Goal: Information Seeking & Learning: Check status

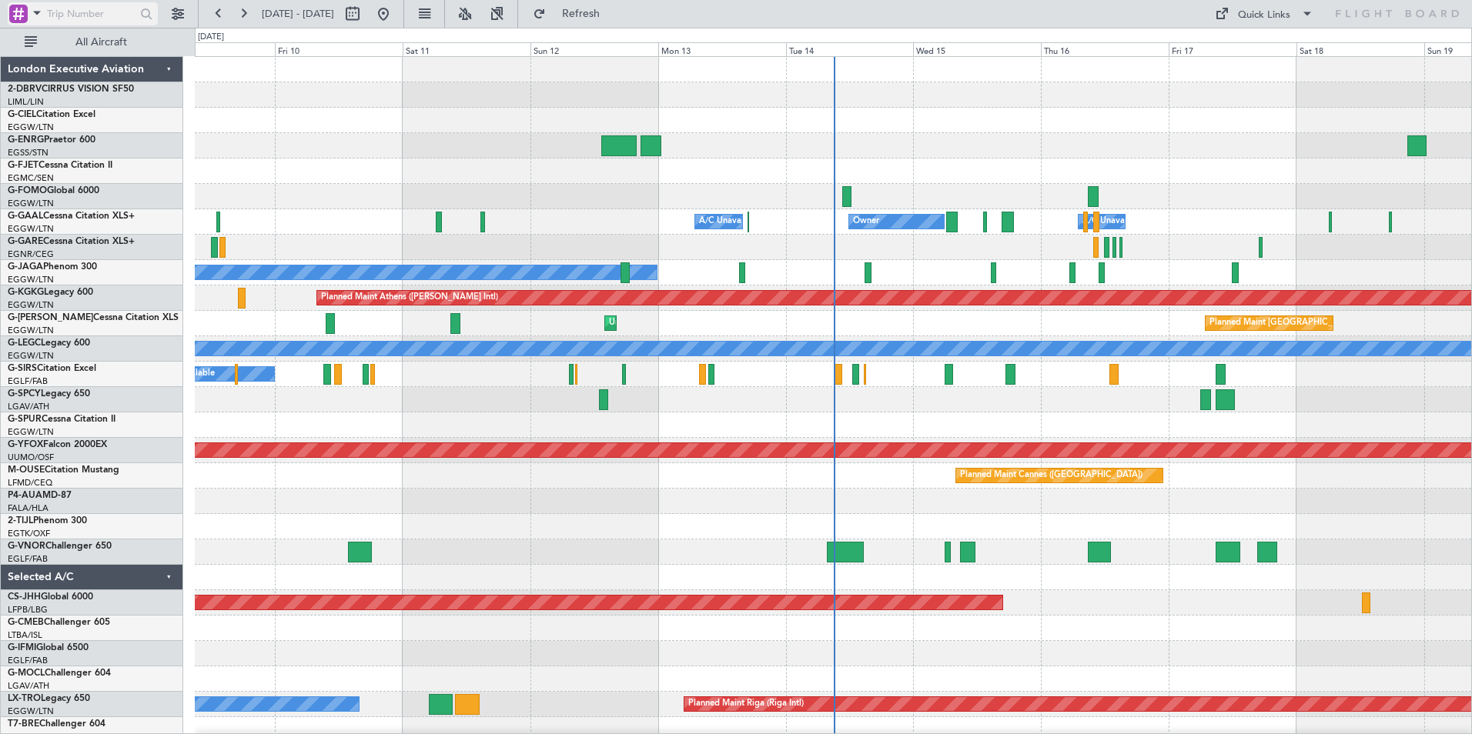
click at [36, 14] on span at bounding box center [37, 12] width 18 height 19
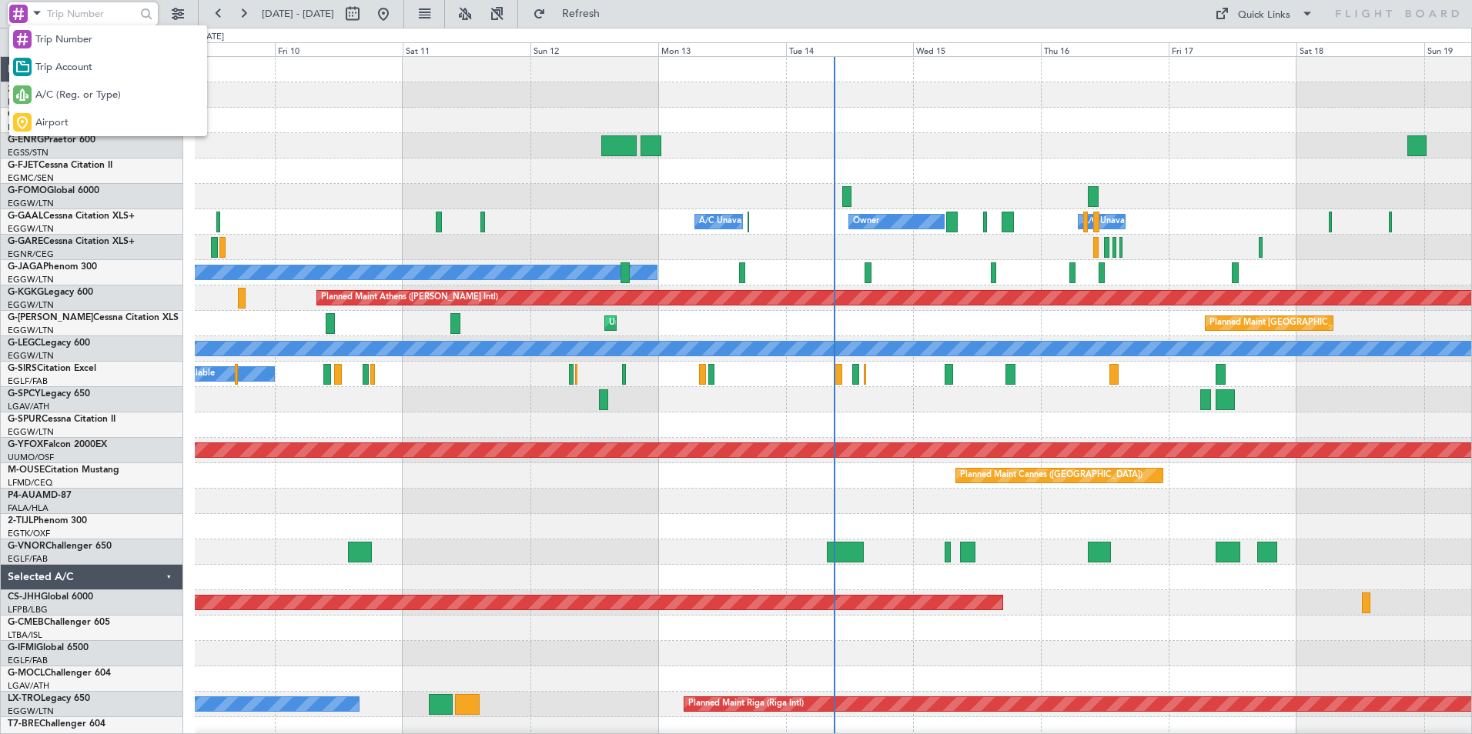
click at [56, 102] on span "A/C (Reg. or Type)" at bounding box center [77, 95] width 85 height 15
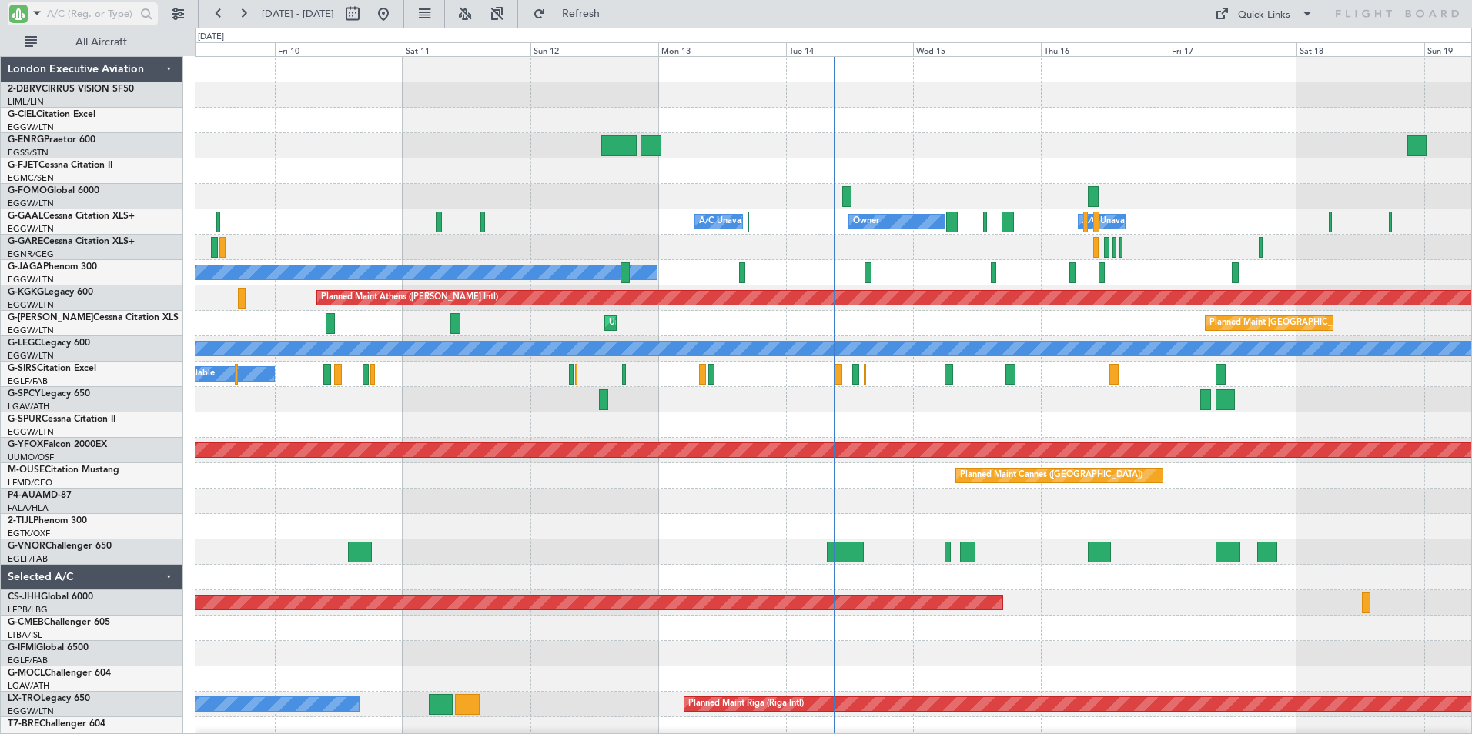
drag, startPoint x: 75, startPoint y: 14, endPoint x: 87, endPoint y: 14, distance: 12.3
click at [81, 14] on input "text" at bounding box center [91, 13] width 89 height 23
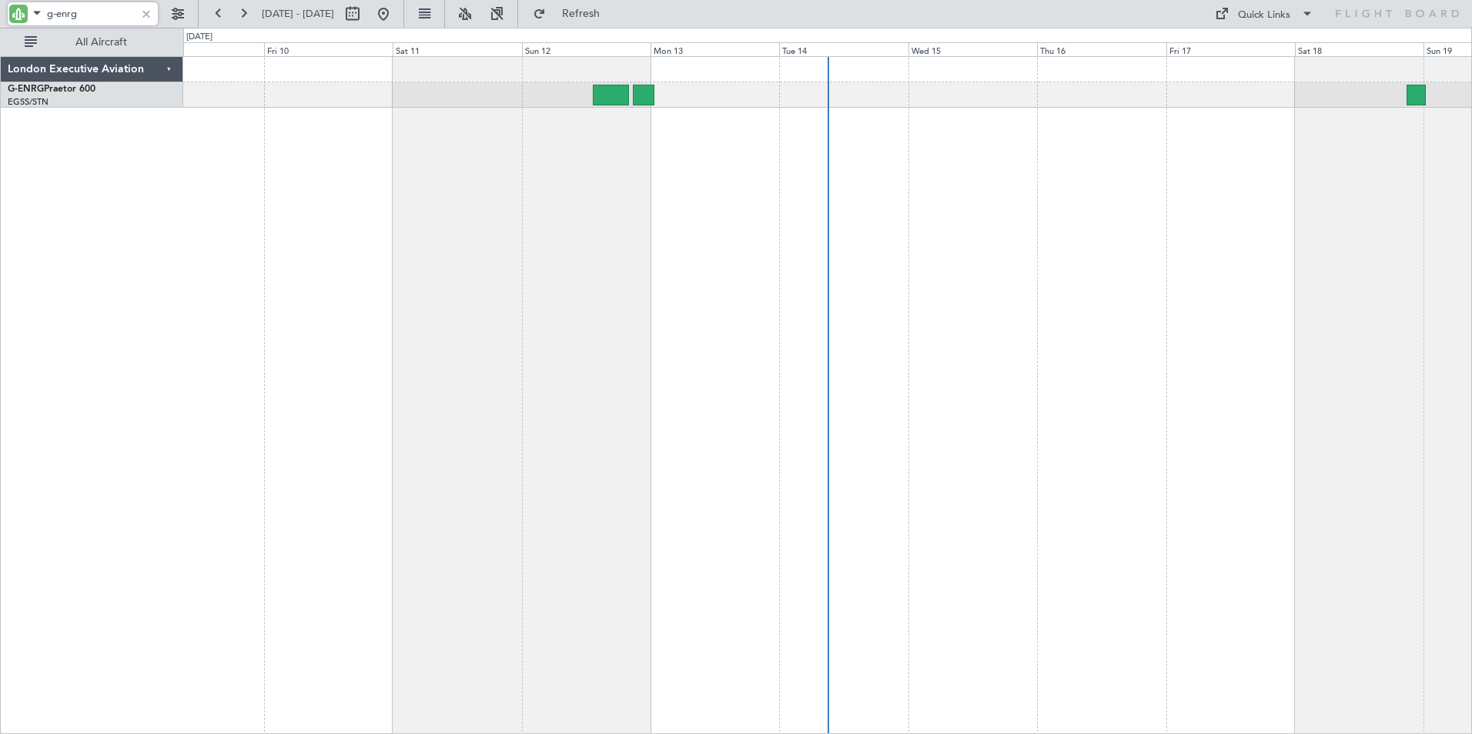
type input "g-enrg"
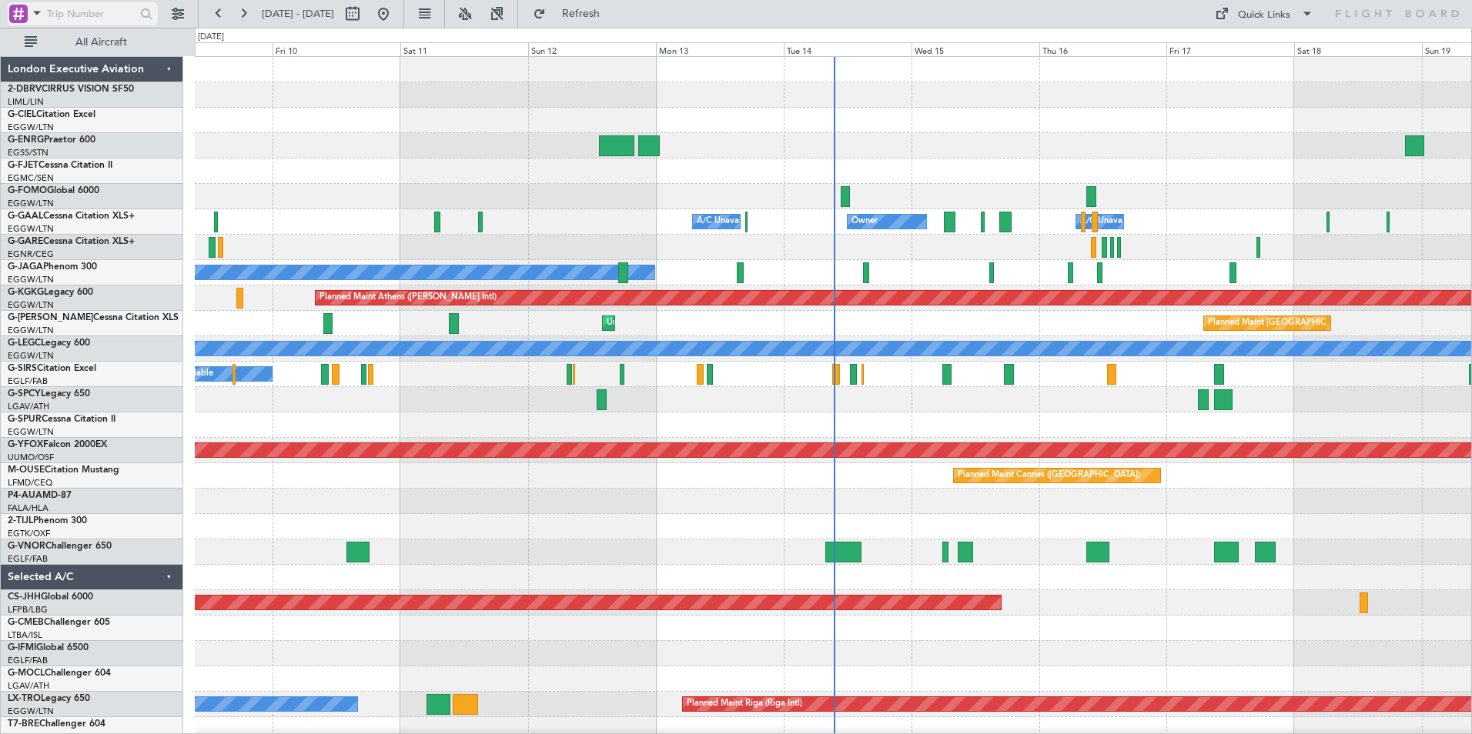
click at [102, 18] on input "text" at bounding box center [91, 13] width 89 height 23
click at [38, 12] on span at bounding box center [37, 12] width 18 height 19
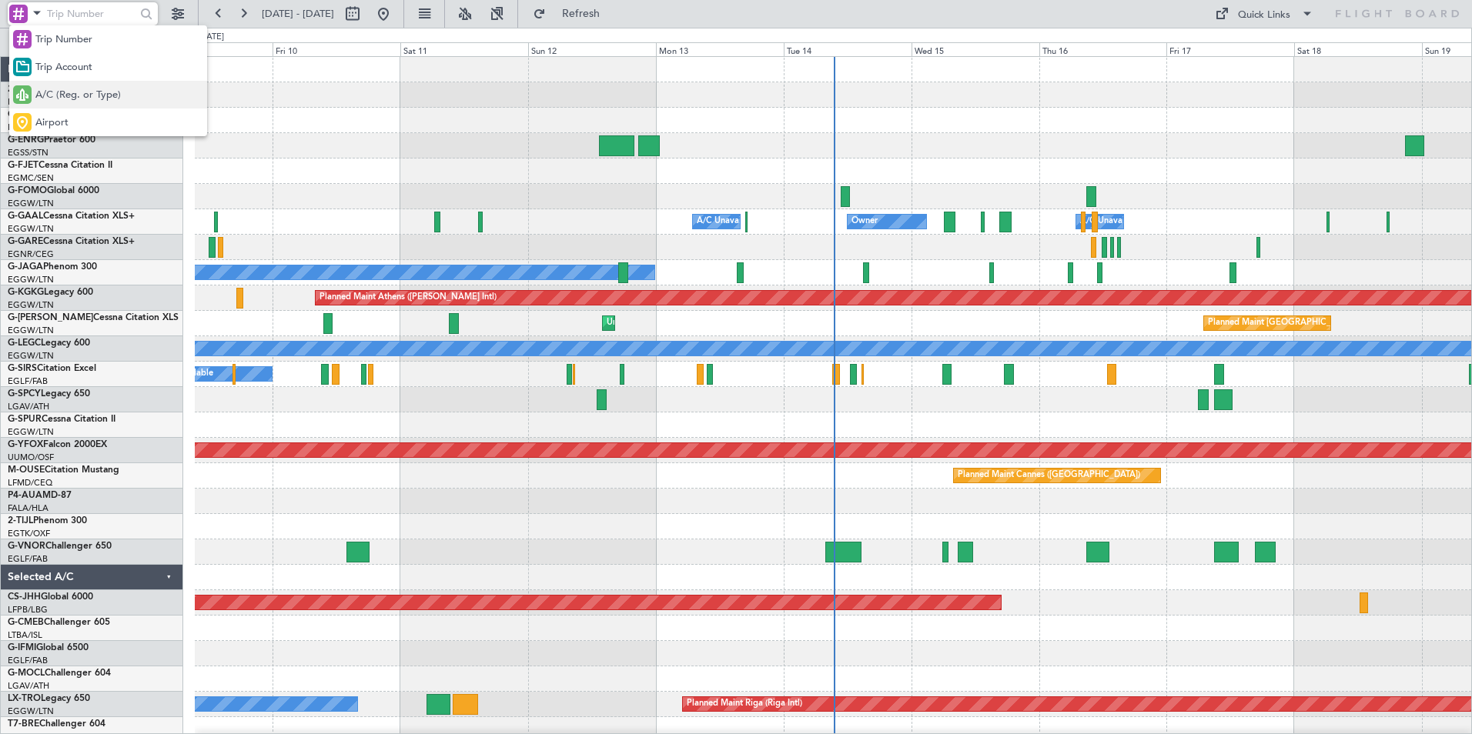
click at [50, 91] on span "A/C (Reg. or Type)" at bounding box center [77, 95] width 85 height 15
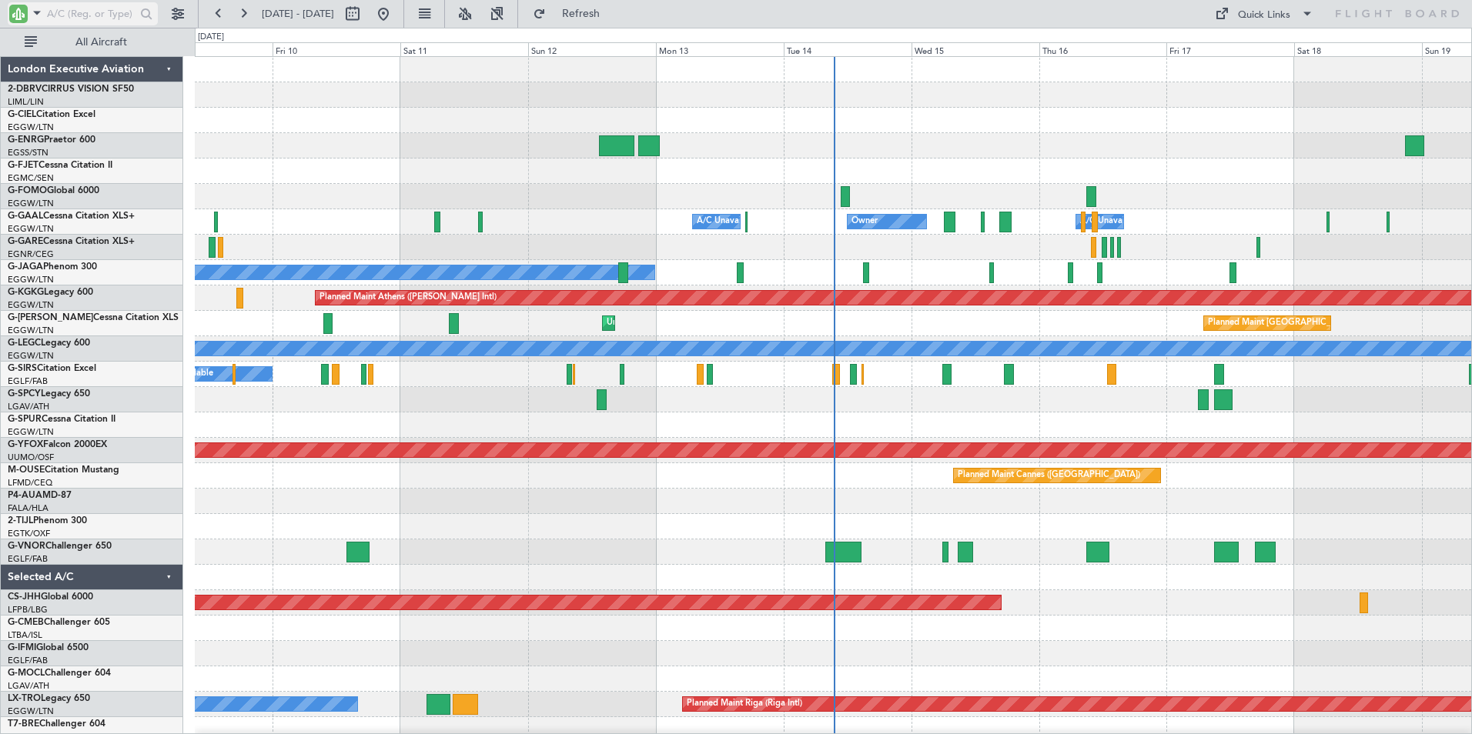
drag, startPoint x: 62, startPoint y: 16, endPoint x: 69, endPoint y: 15, distance: 7.7
click at [64, 15] on input "text" at bounding box center [91, 13] width 89 height 23
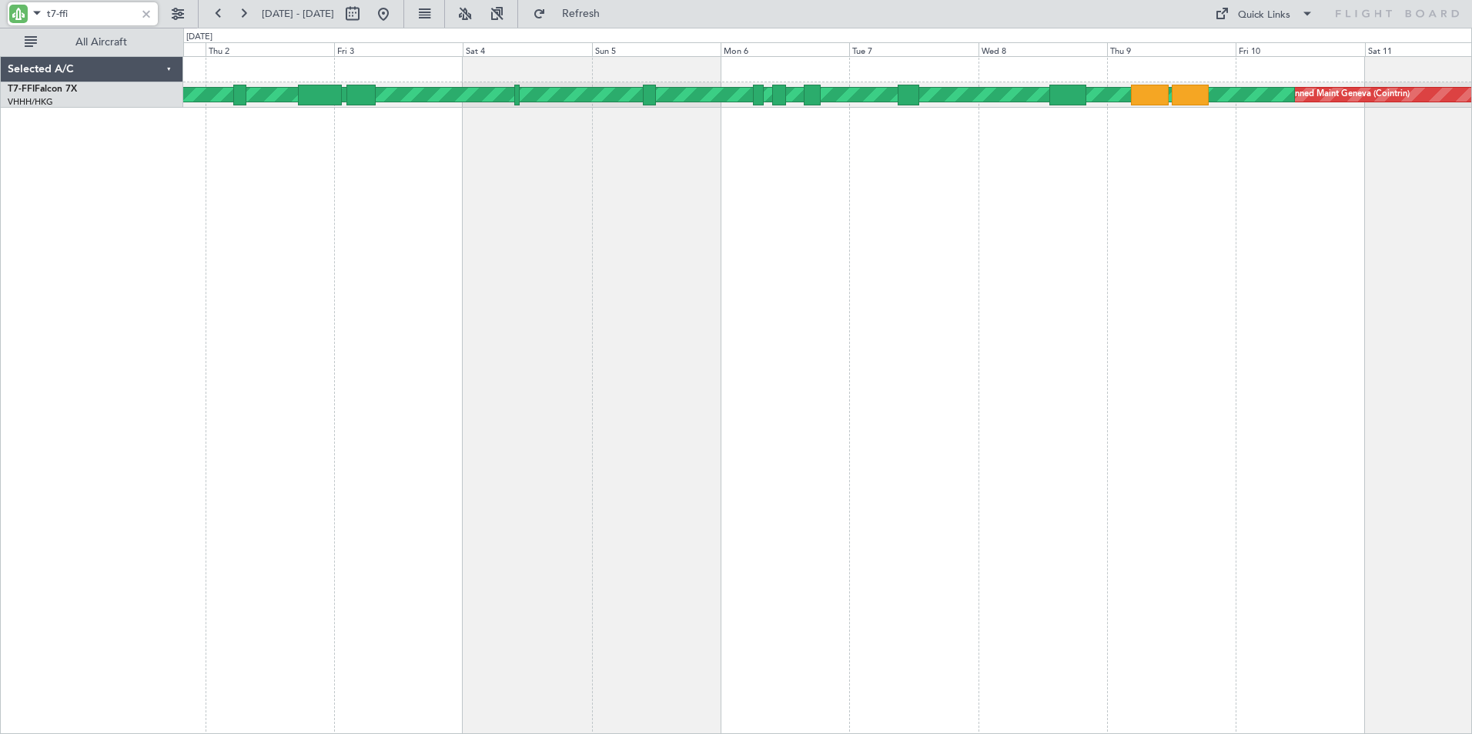
click at [1174, 150] on div "Planned Maint Geneva (Cointrin) [PERSON_NAME] Geneva ([GEOGRAPHIC_DATA]) [PERSO…" at bounding box center [827, 395] width 1288 height 678
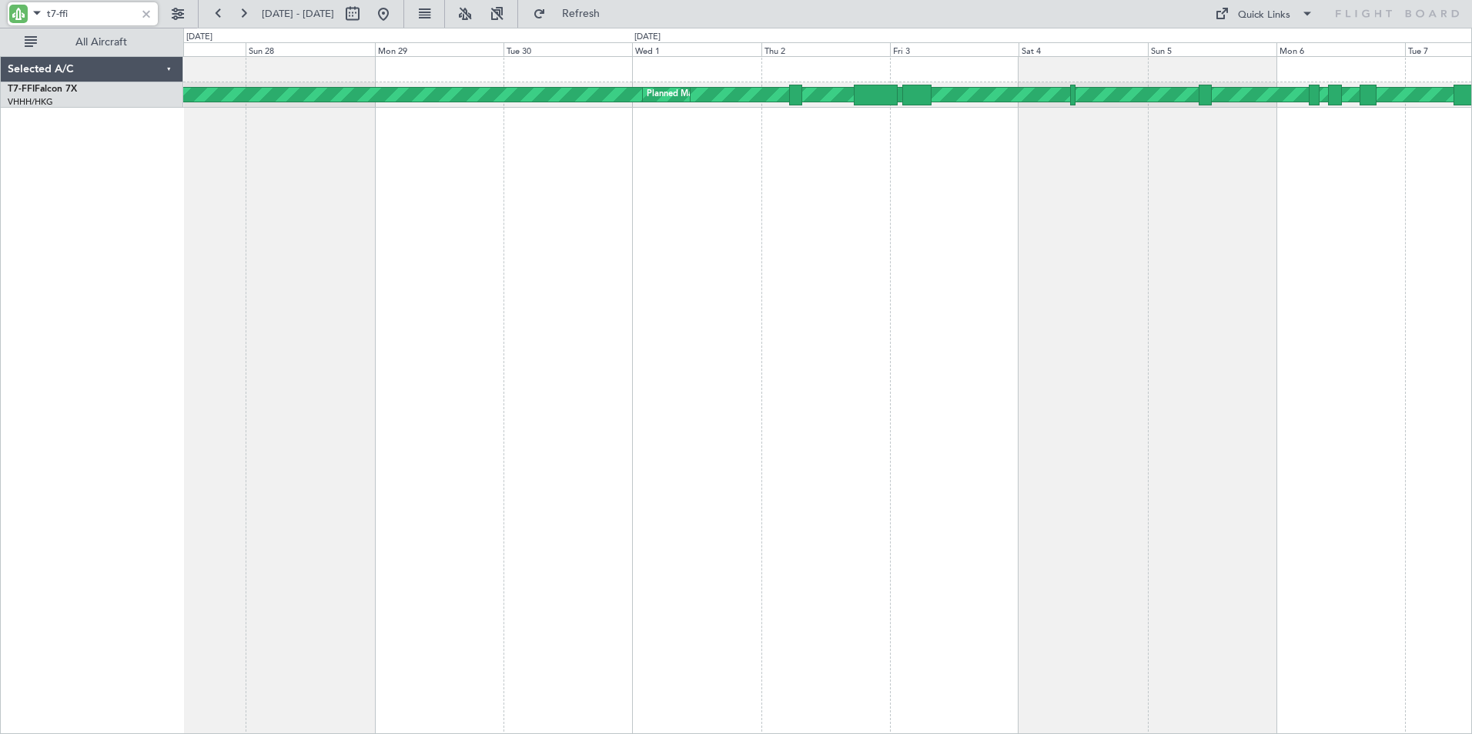
click at [959, 168] on div "[PERSON_NAME] Geneva (Cointrin) [PERSON_NAME] Geneva ([GEOGRAPHIC_DATA]) Planne…" at bounding box center [827, 395] width 1288 height 678
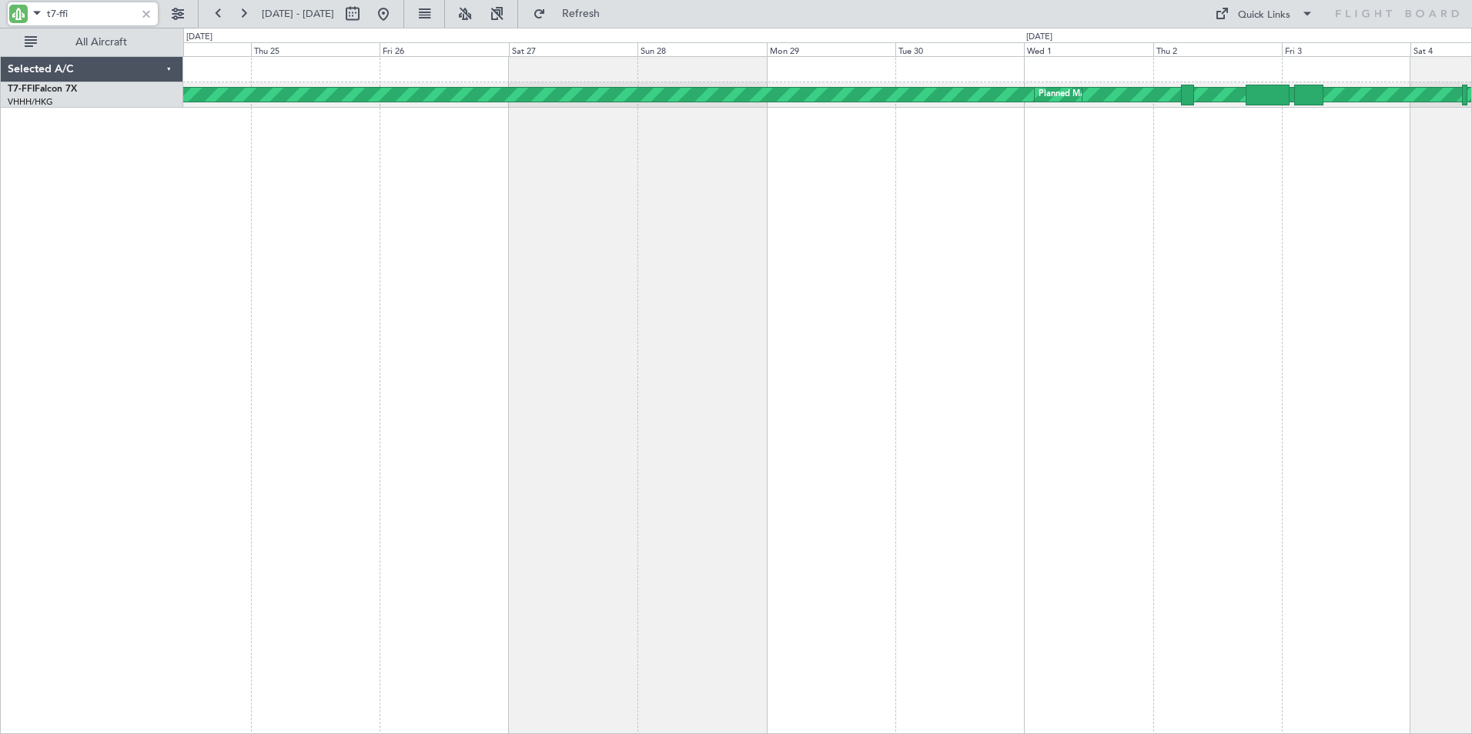
click at [784, 182] on div "[PERSON_NAME] Geneva (Cointrin) [PERSON_NAME] Geneva ([GEOGRAPHIC_DATA]) Planne…" at bounding box center [827, 395] width 1288 height 678
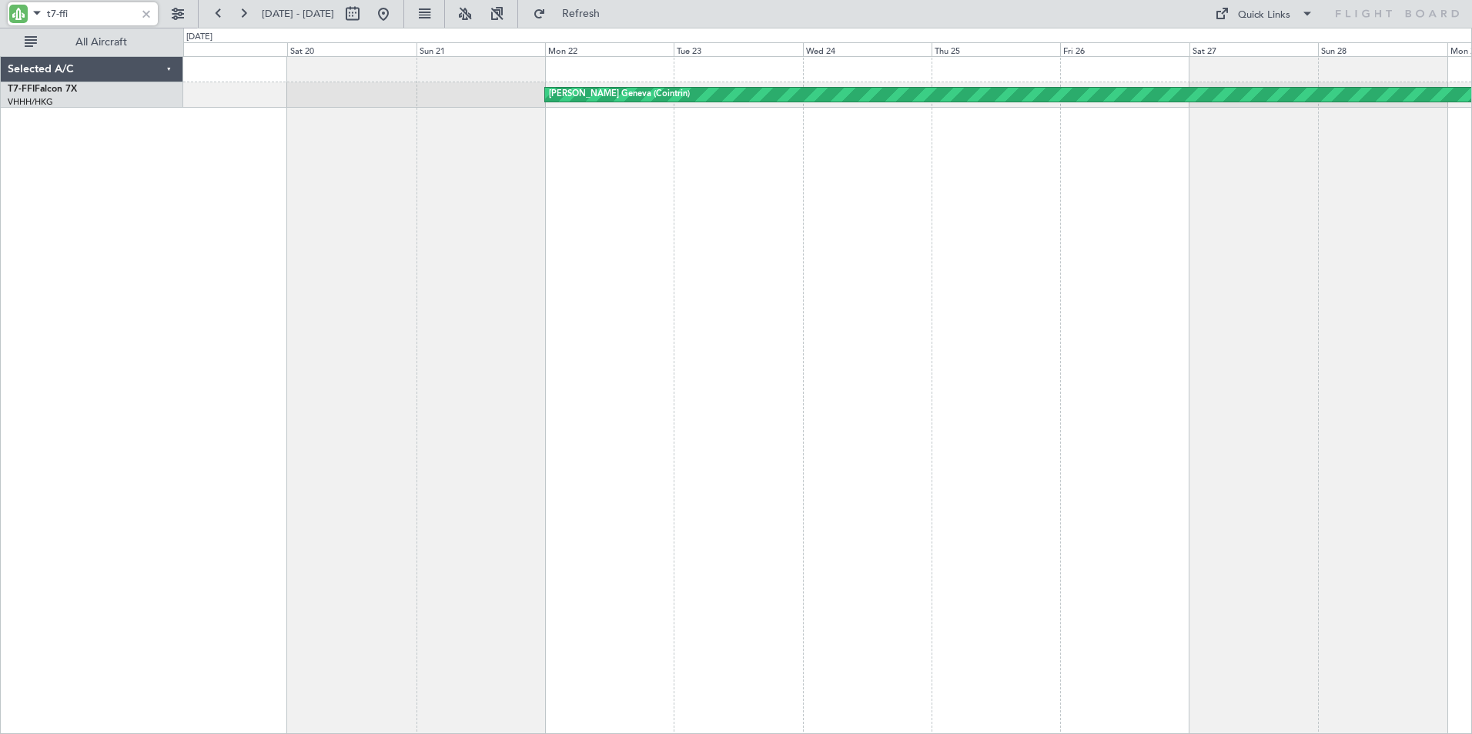
click at [1095, 165] on div "[PERSON_NAME] Geneva (Cointrin) [PERSON_NAME] Geneva ([GEOGRAPHIC_DATA]) Planne…" at bounding box center [827, 395] width 1288 height 678
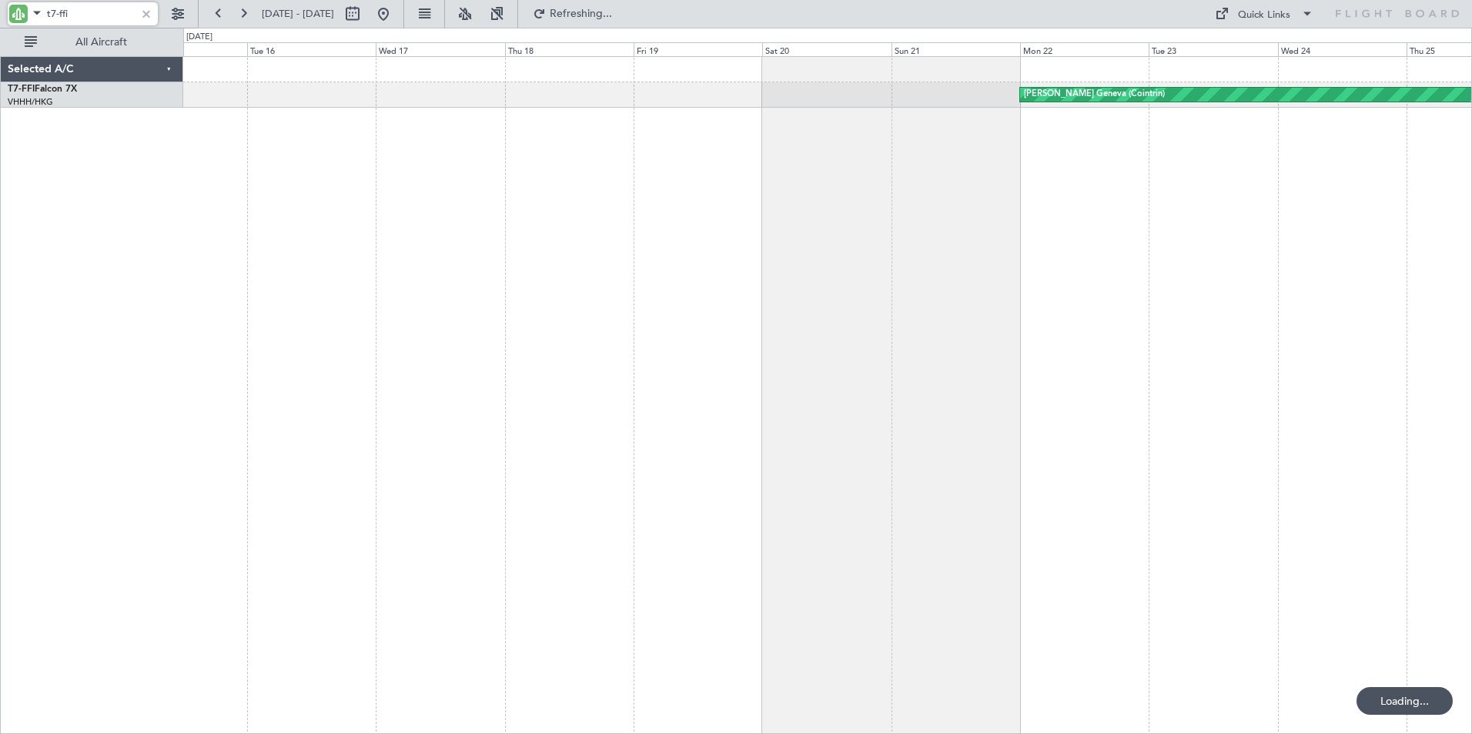
click at [914, 160] on div "[PERSON_NAME] Geneva (Cointrin) [PERSON_NAME] Geneva ([GEOGRAPHIC_DATA])" at bounding box center [827, 395] width 1288 height 678
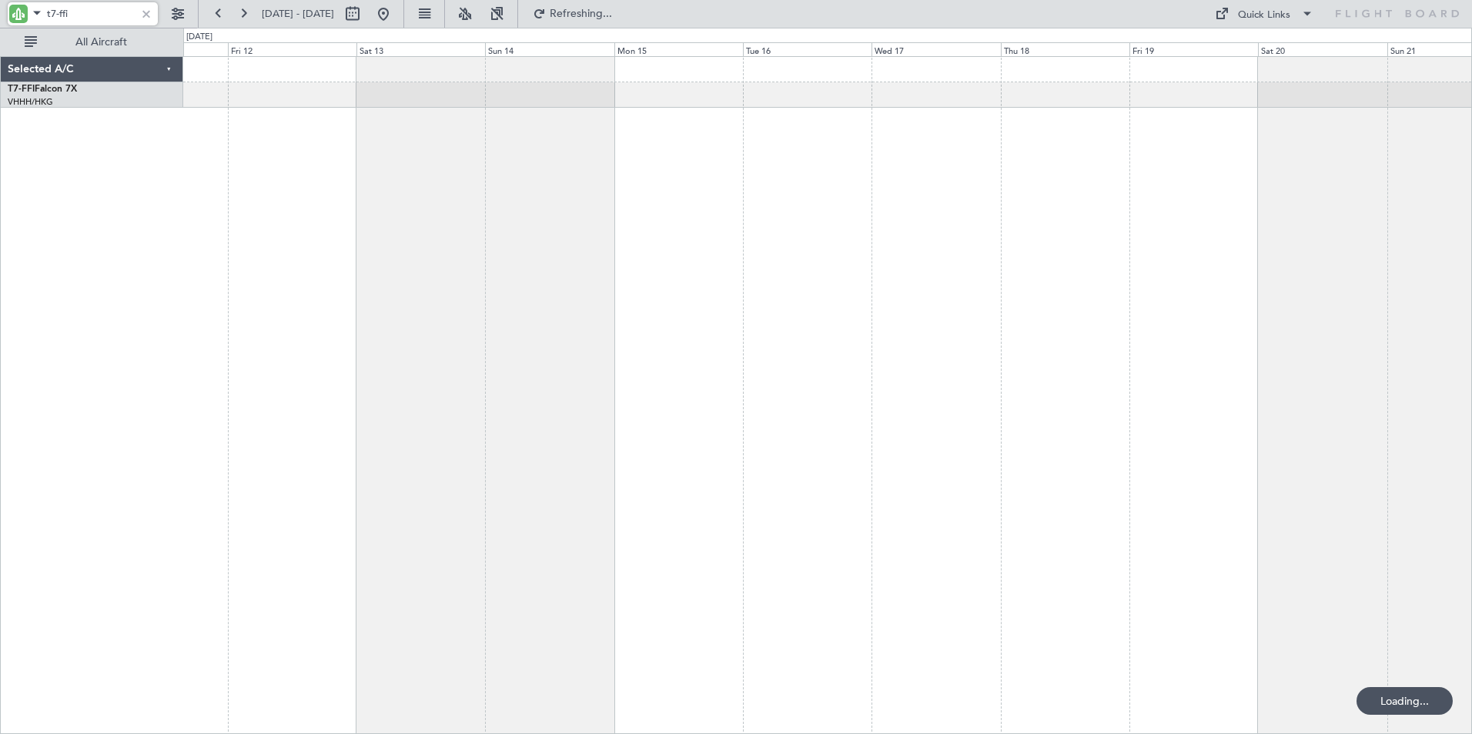
click at [952, 169] on div "[PERSON_NAME] Geneva (Cointrin) [PERSON_NAME] Geneva ([GEOGRAPHIC_DATA])" at bounding box center [827, 395] width 1288 height 678
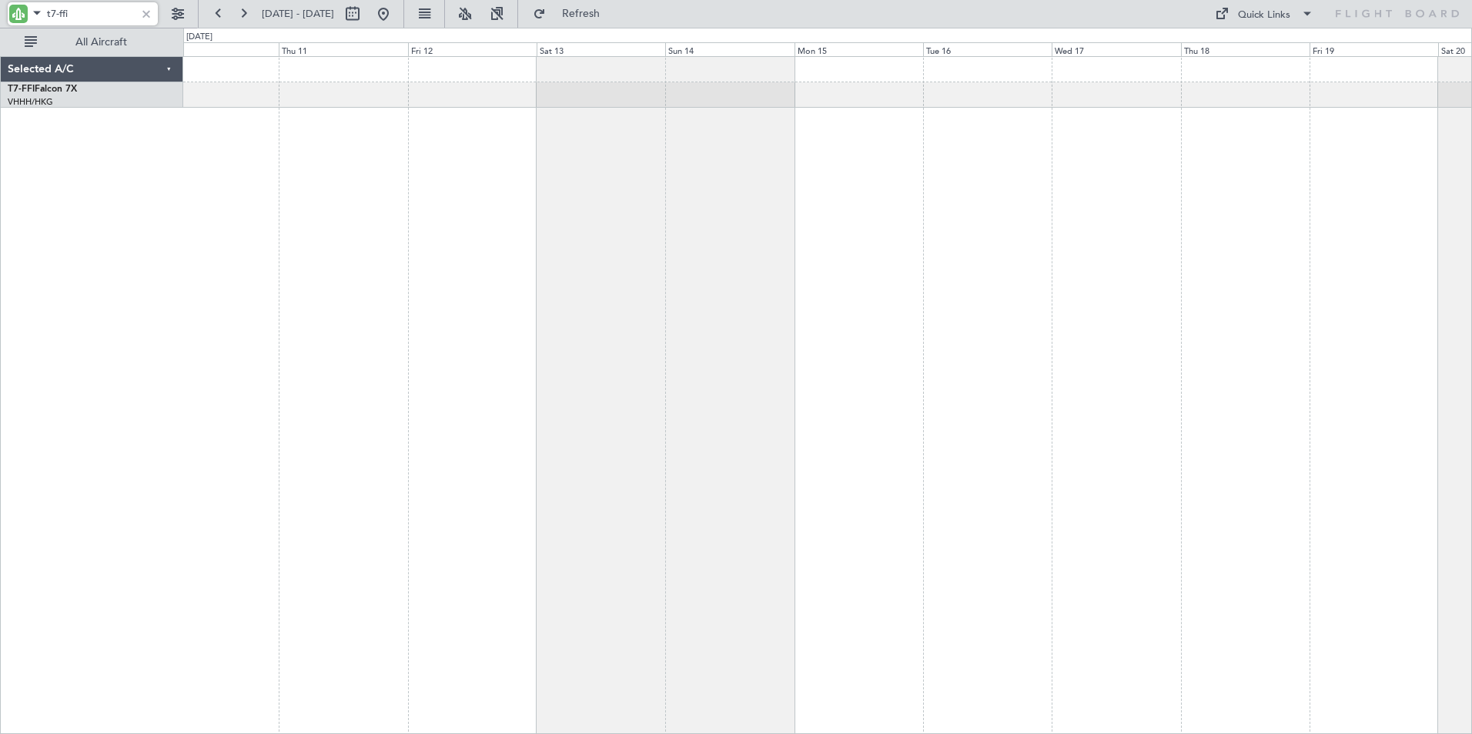
click at [1051, 152] on div "[PERSON_NAME] Geneva (Cointrin) [PERSON_NAME] Geneva ([GEOGRAPHIC_DATA])" at bounding box center [827, 395] width 1288 height 678
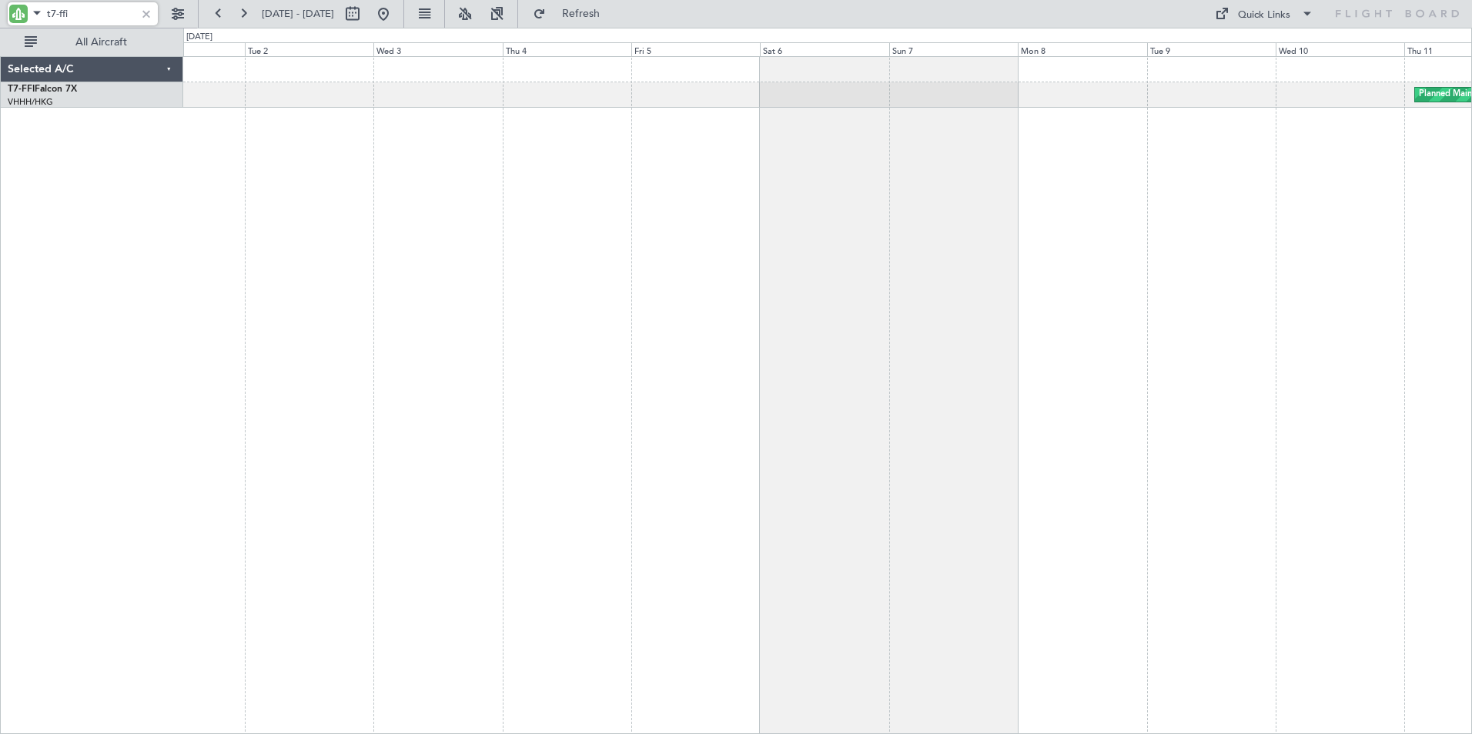
click at [863, 156] on div "Planned Maint Tianjin ([GEOGRAPHIC_DATA])" at bounding box center [827, 395] width 1288 height 678
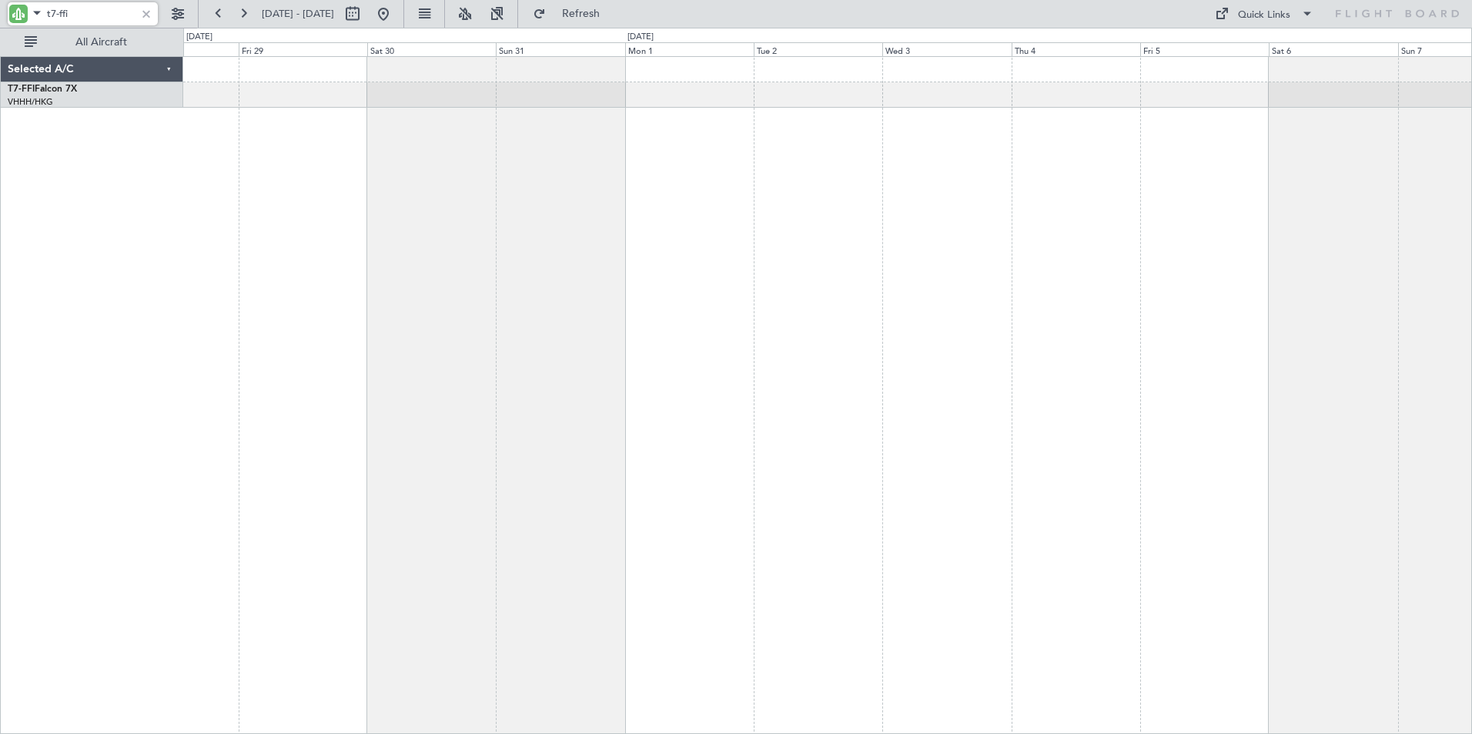
click at [972, 163] on div at bounding box center [827, 395] width 1288 height 678
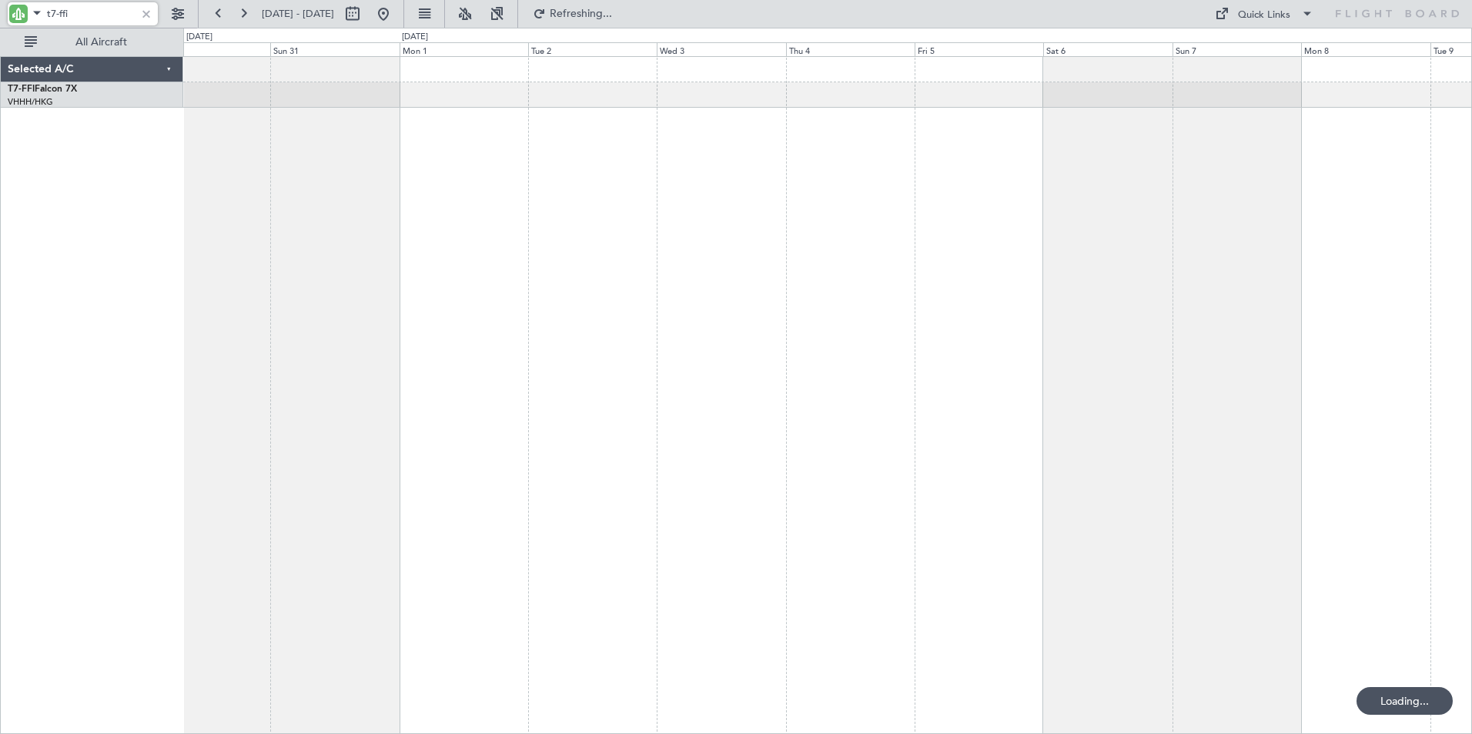
click at [554, 183] on div "Planned Maint Tianjin ([GEOGRAPHIC_DATA])" at bounding box center [827, 395] width 1288 height 678
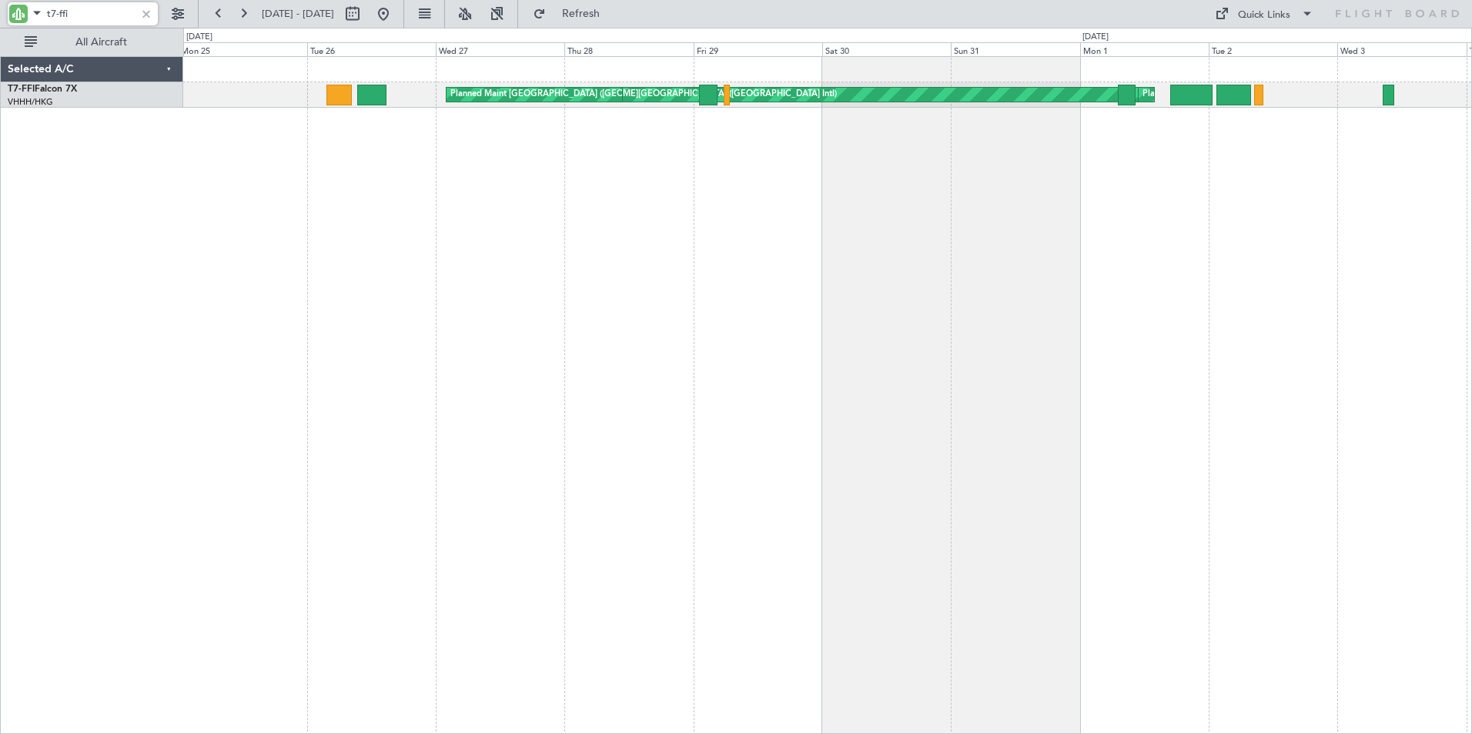
click at [1064, 159] on div "[PERSON_NAME][GEOGRAPHIC_DATA] ([GEOGRAPHIC_DATA] Intl) Planned Maint [GEOGRAPH…" at bounding box center [827, 395] width 1288 height 678
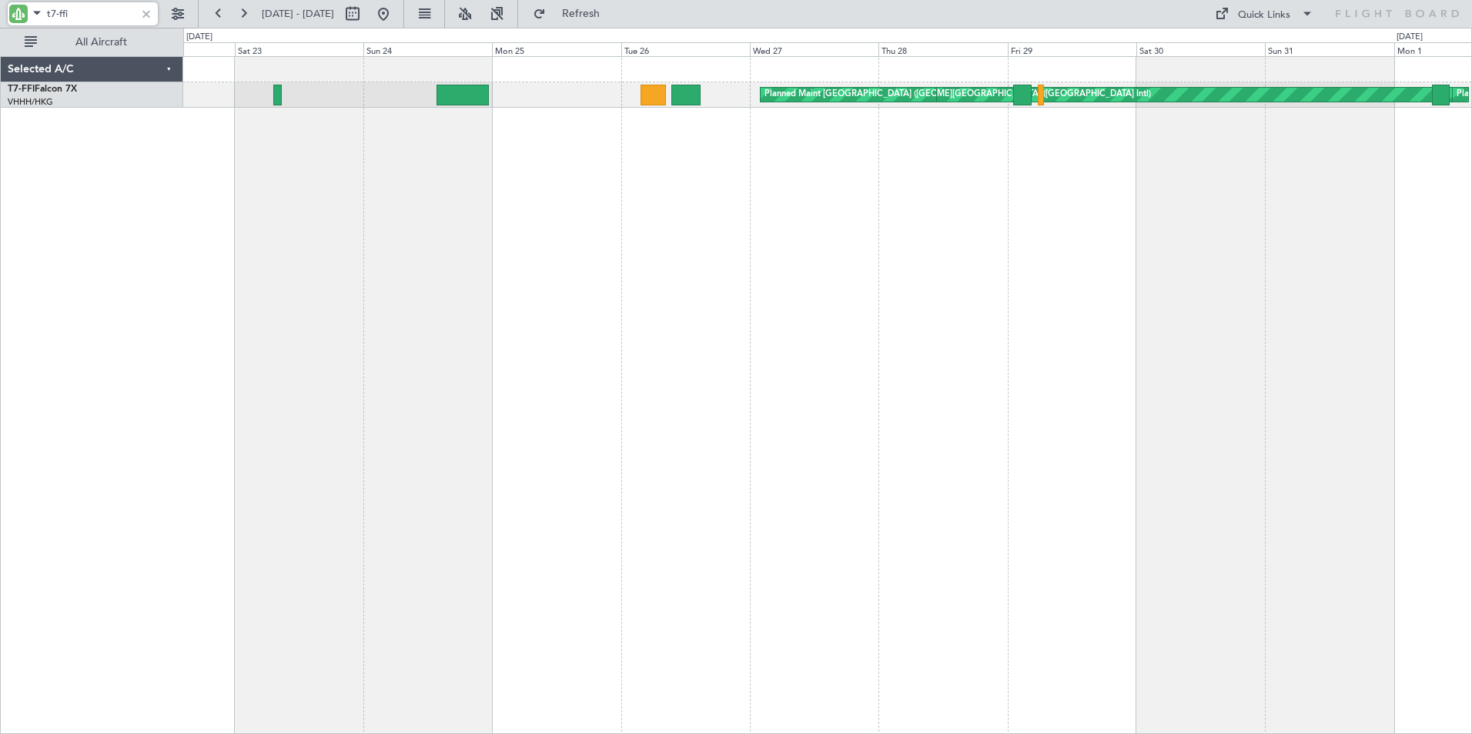
click at [1174, 184] on div "[PERSON_NAME][GEOGRAPHIC_DATA] ([GEOGRAPHIC_DATA] Intl) Planned Maint [GEOGRAPH…" at bounding box center [827, 395] width 1288 height 678
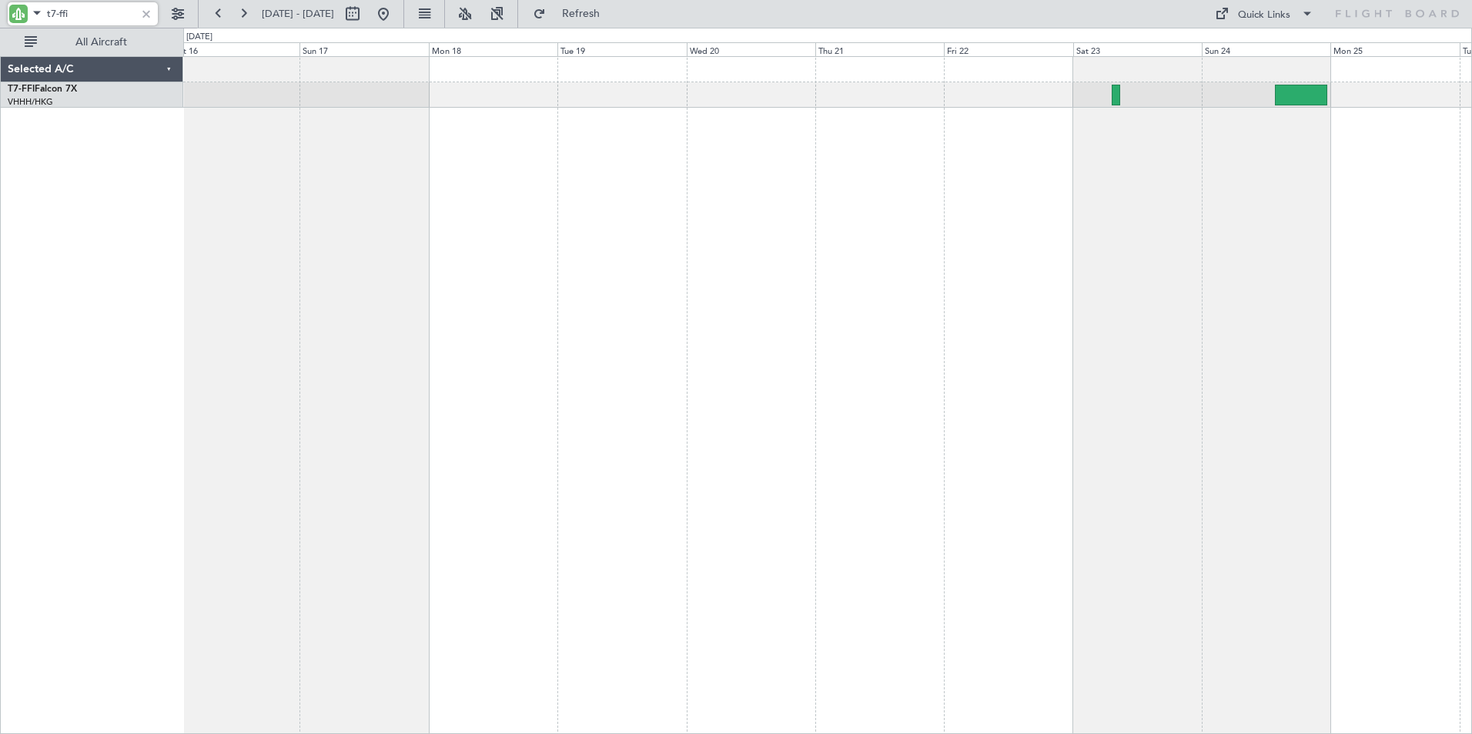
click at [1174, 209] on div "Planned Maint [GEOGRAPHIC_DATA] ([GEOGRAPHIC_DATA] Intl) [PERSON_NAME][GEOGRAPH…" at bounding box center [827, 395] width 1288 height 678
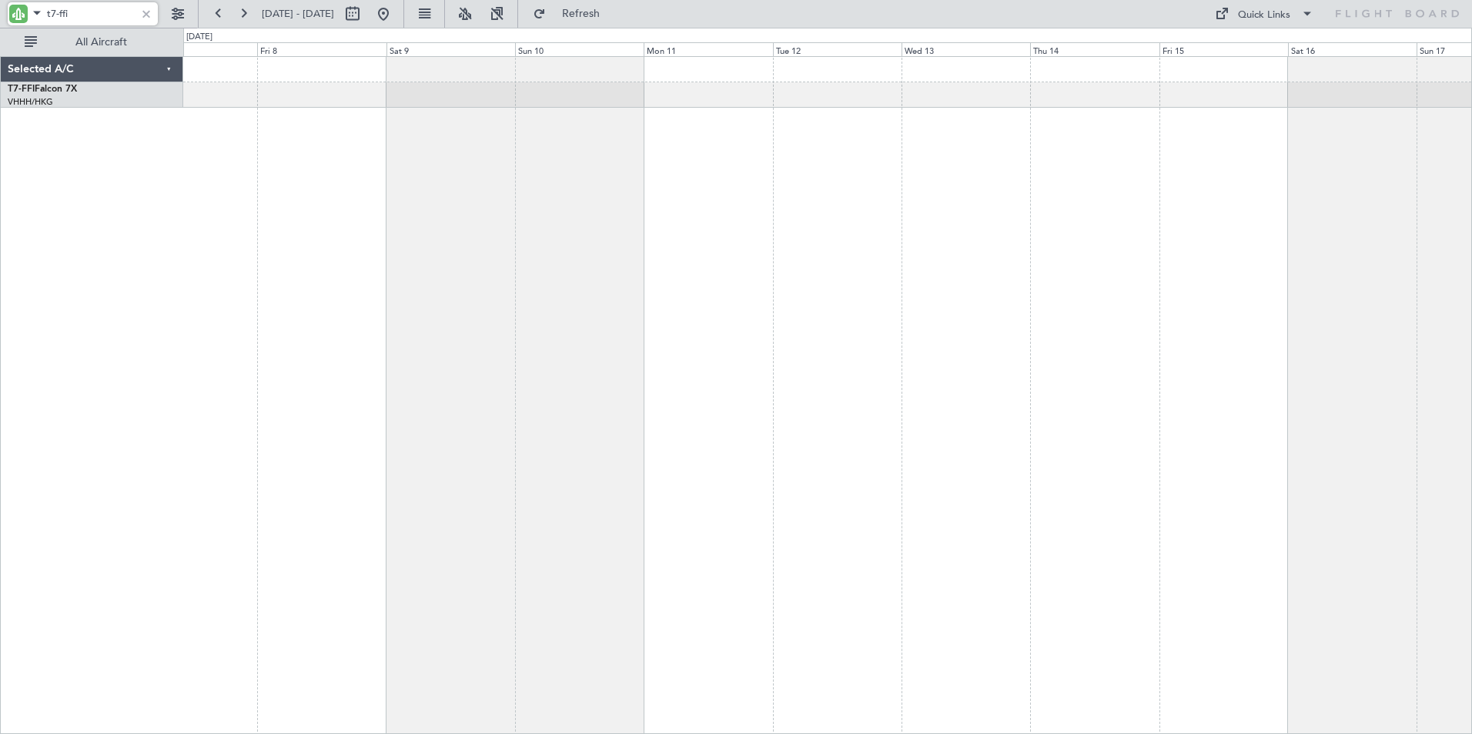
click at [995, 194] on div at bounding box center [827, 395] width 1288 height 678
click at [1131, 200] on div at bounding box center [827, 395] width 1288 height 678
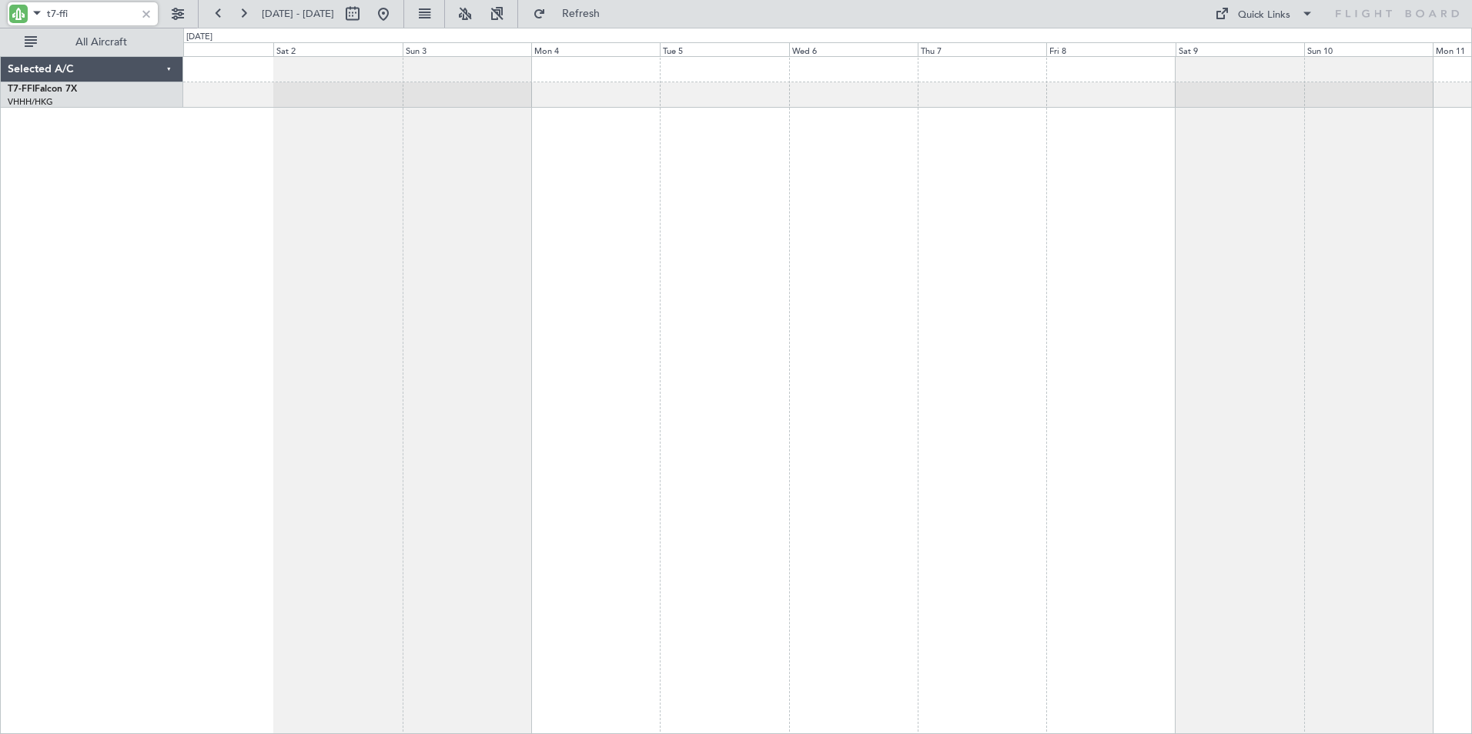
click at [946, 204] on div at bounding box center [827, 395] width 1288 height 678
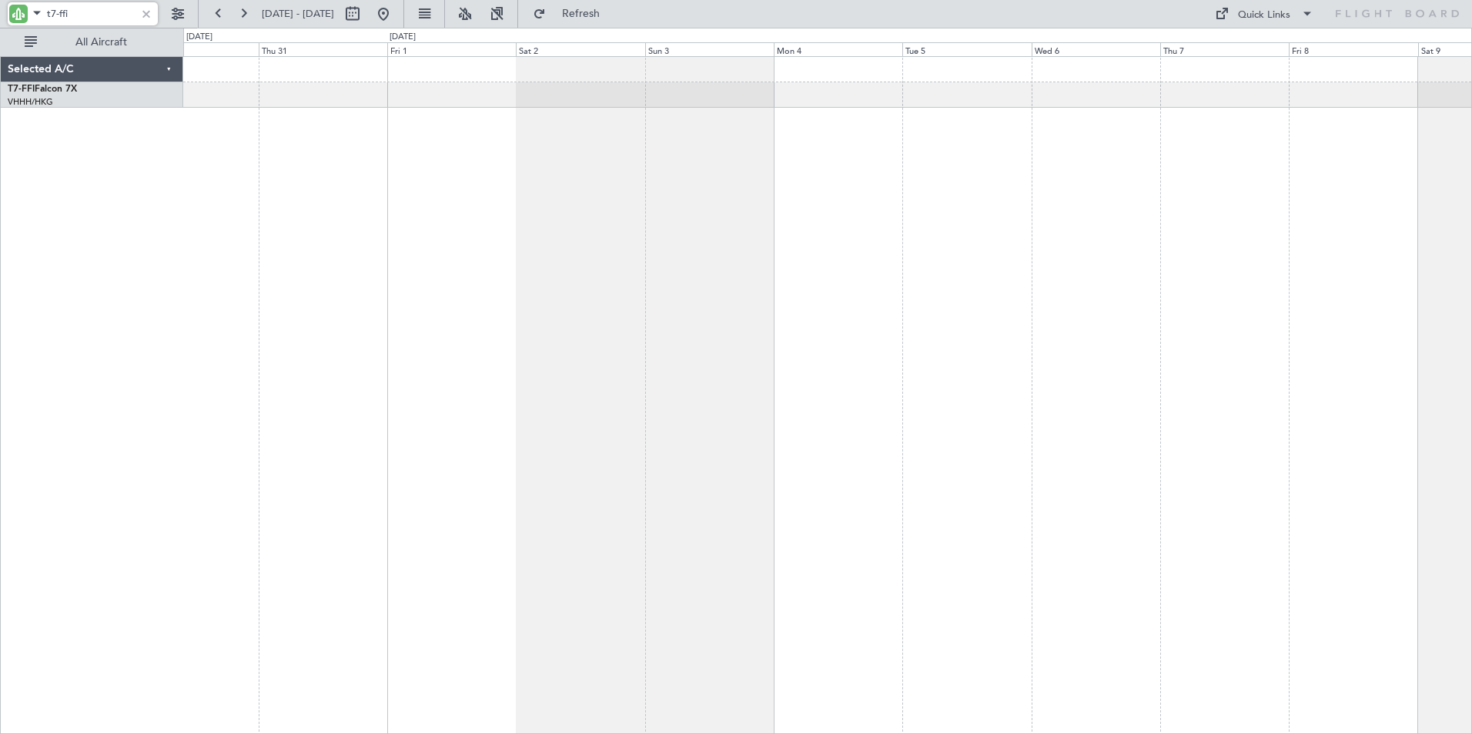
click at [760, 182] on div at bounding box center [827, 395] width 1288 height 678
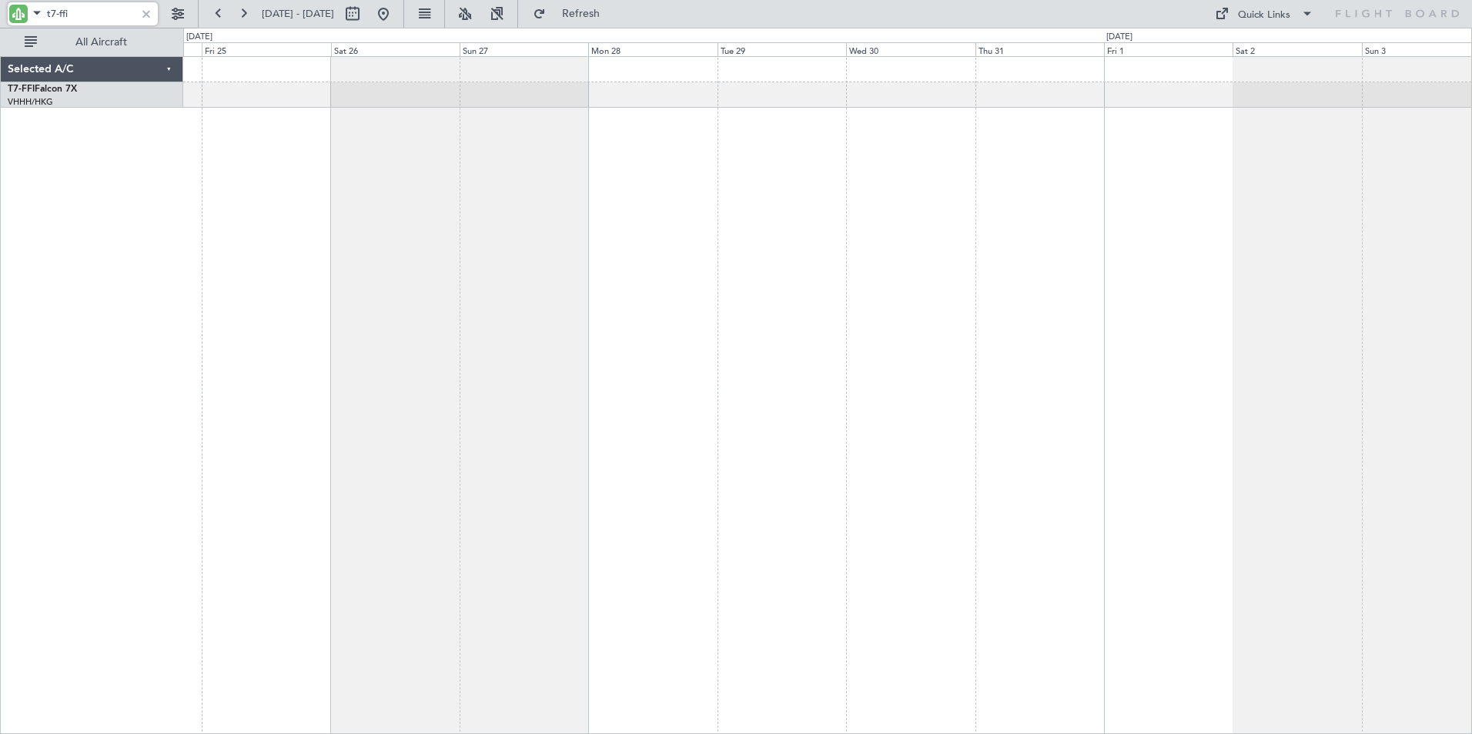
click at [826, 169] on div at bounding box center [827, 395] width 1288 height 678
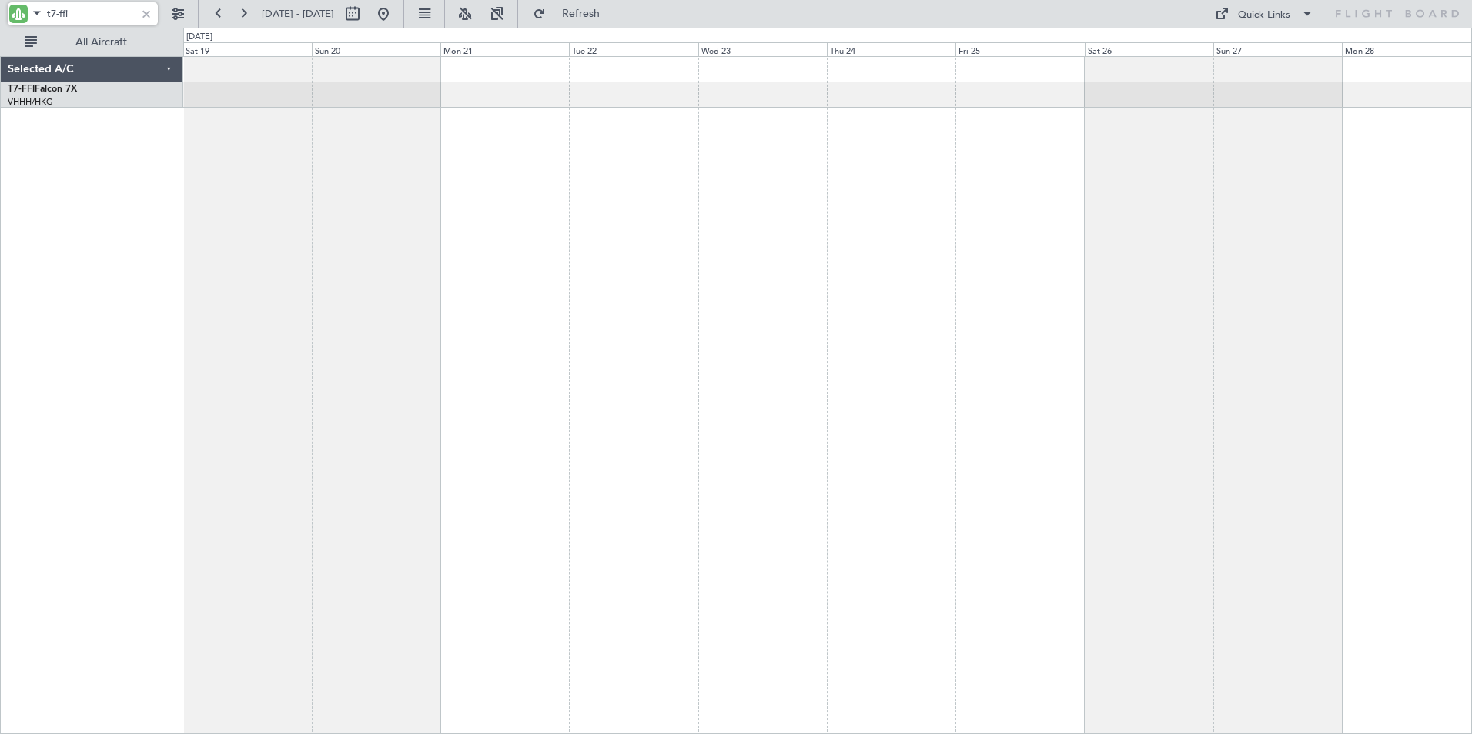
click at [626, 149] on div at bounding box center [827, 395] width 1288 height 678
click at [604, 163] on div at bounding box center [827, 395] width 1288 height 678
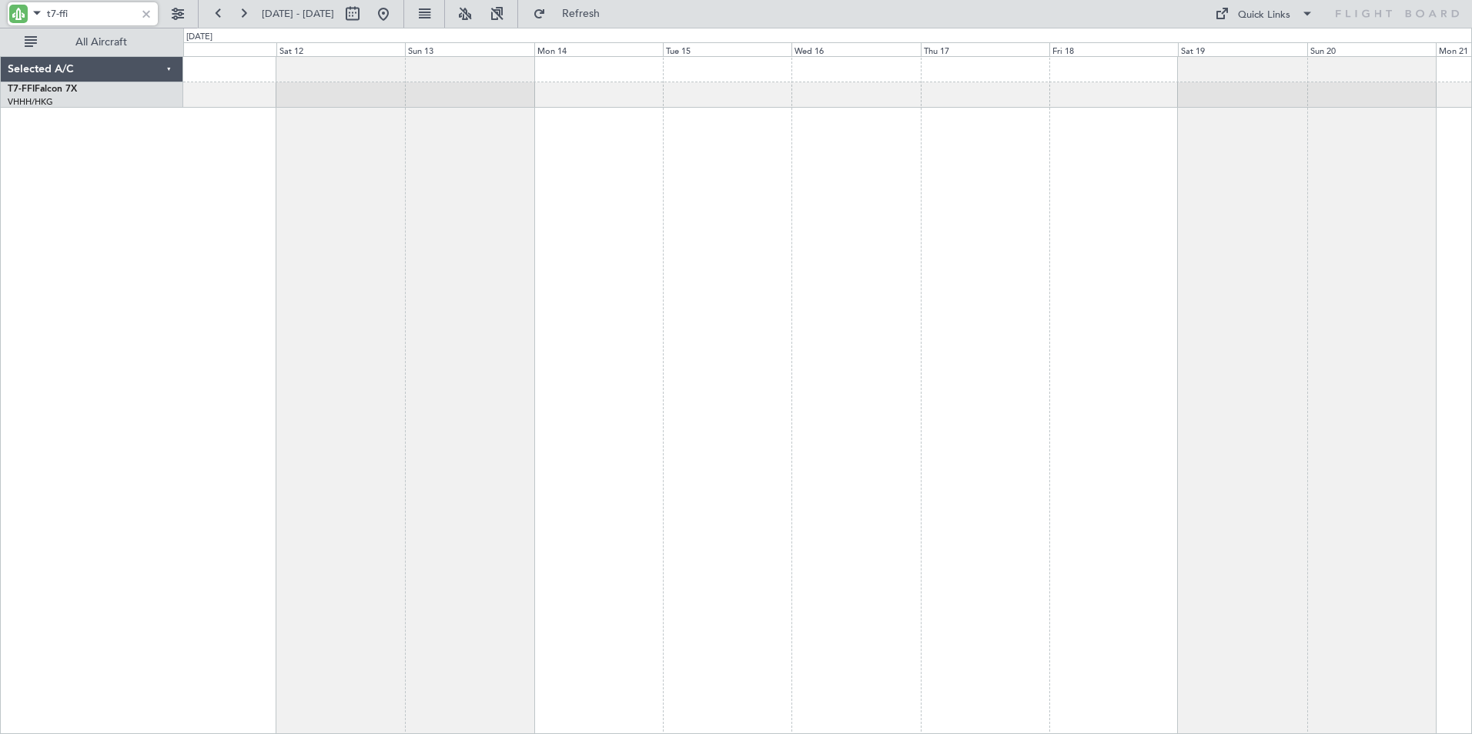
click at [994, 160] on div at bounding box center [827, 395] width 1288 height 678
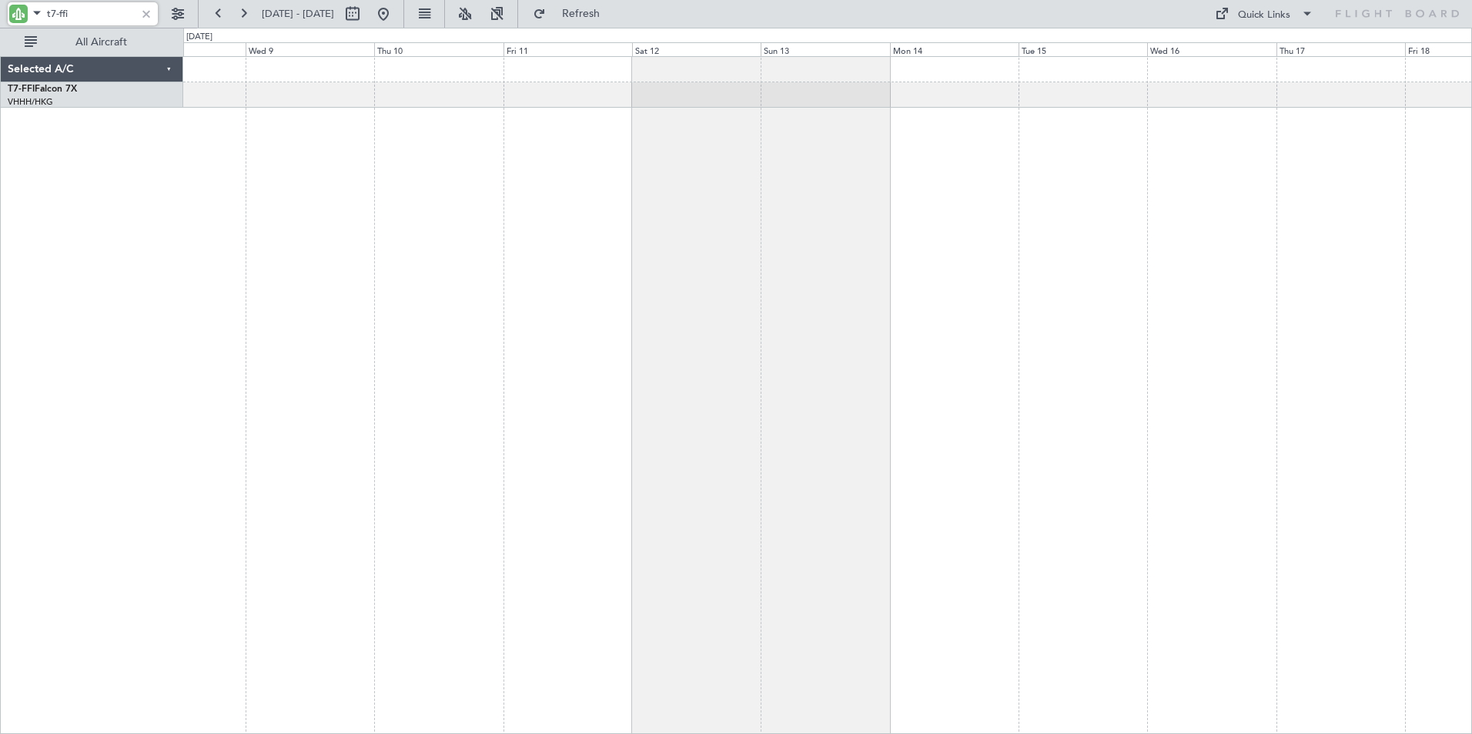
click at [775, 166] on div at bounding box center [827, 395] width 1288 height 678
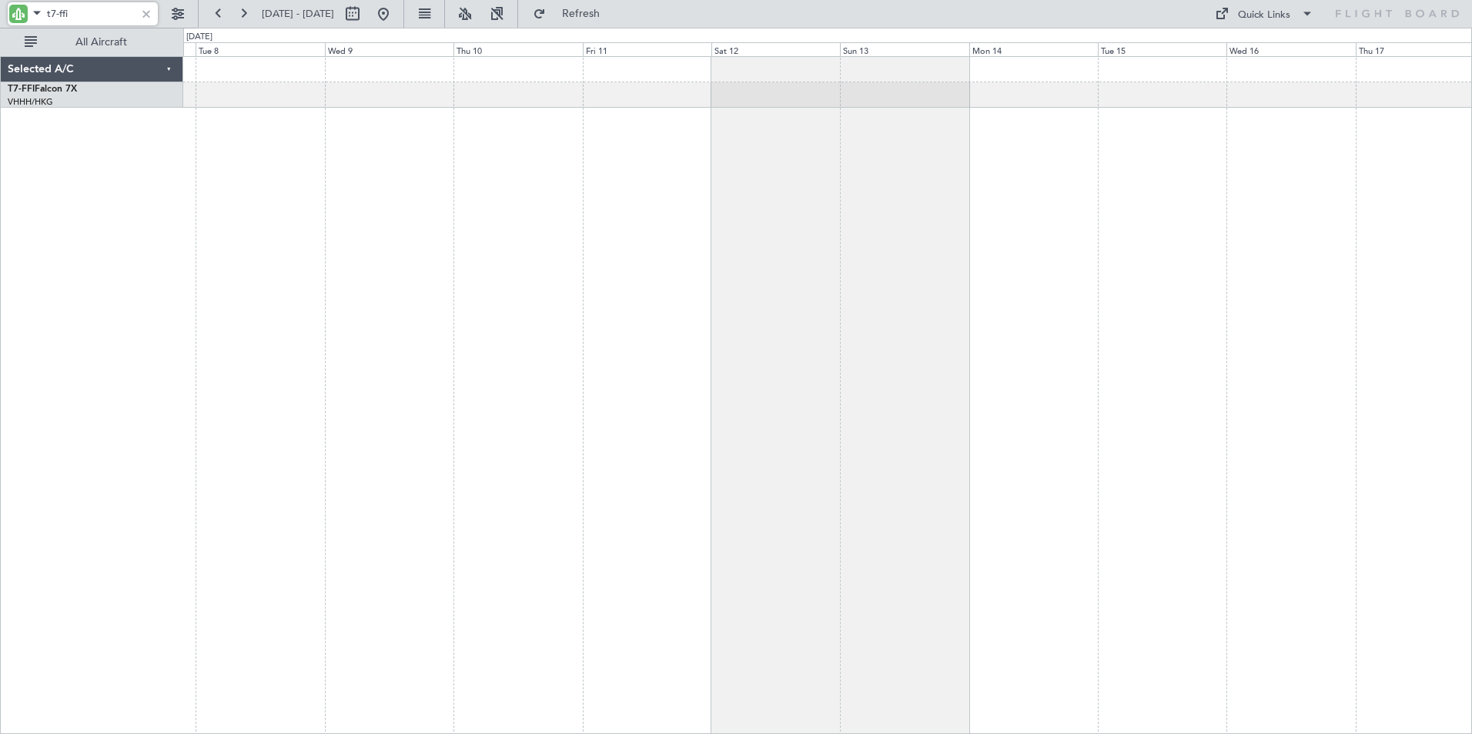
click at [797, 159] on div at bounding box center [827, 395] width 1288 height 678
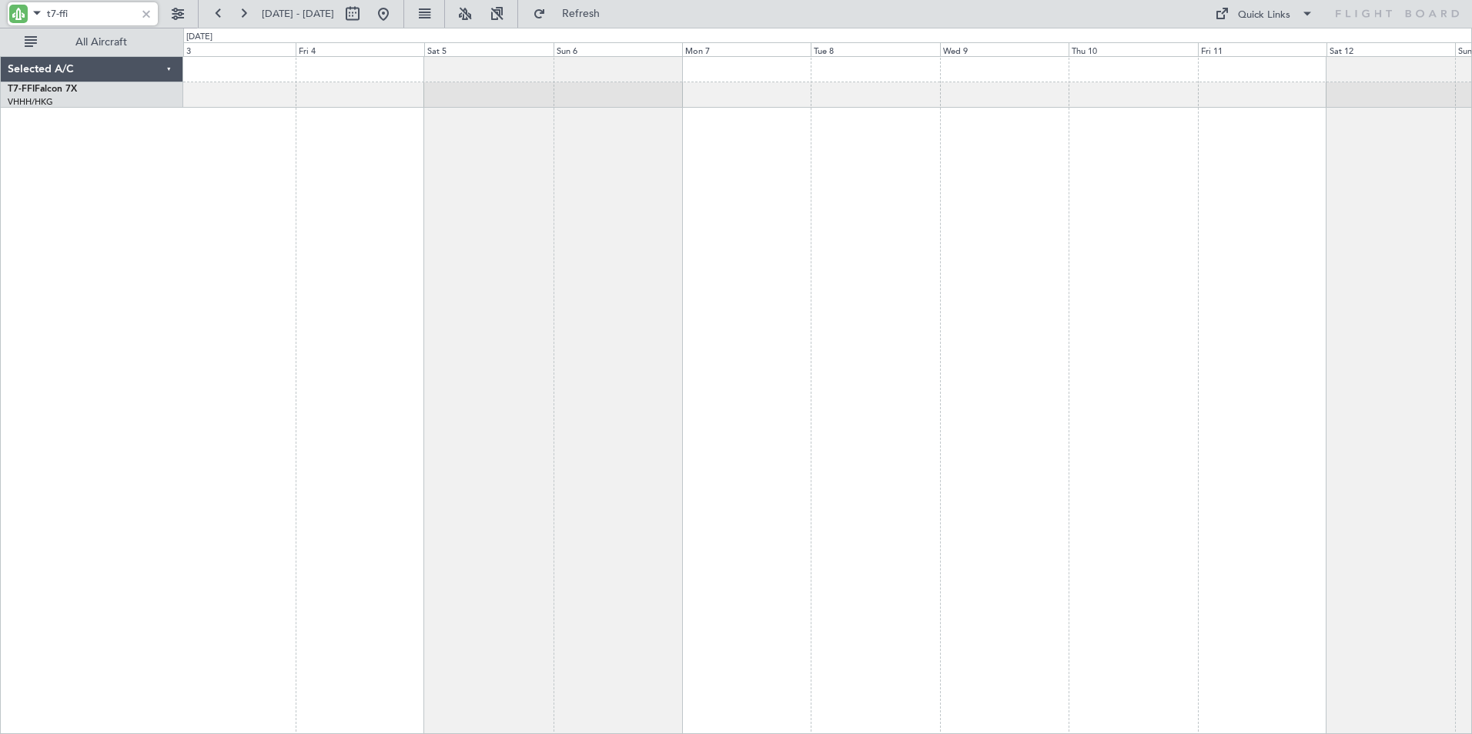
click at [795, 158] on div at bounding box center [827, 395] width 1288 height 678
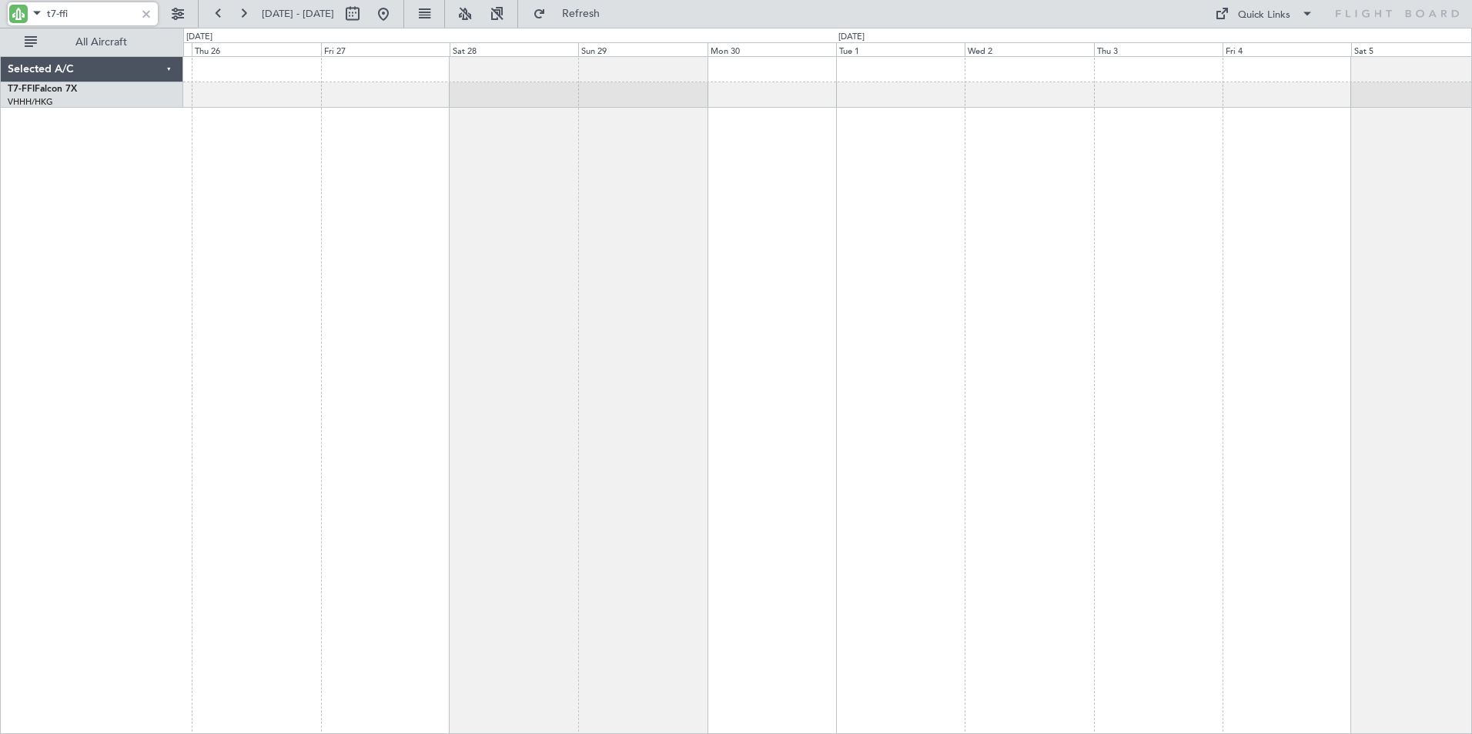
click at [713, 147] on div at bounding box center [827, 395] width 1288 height 678
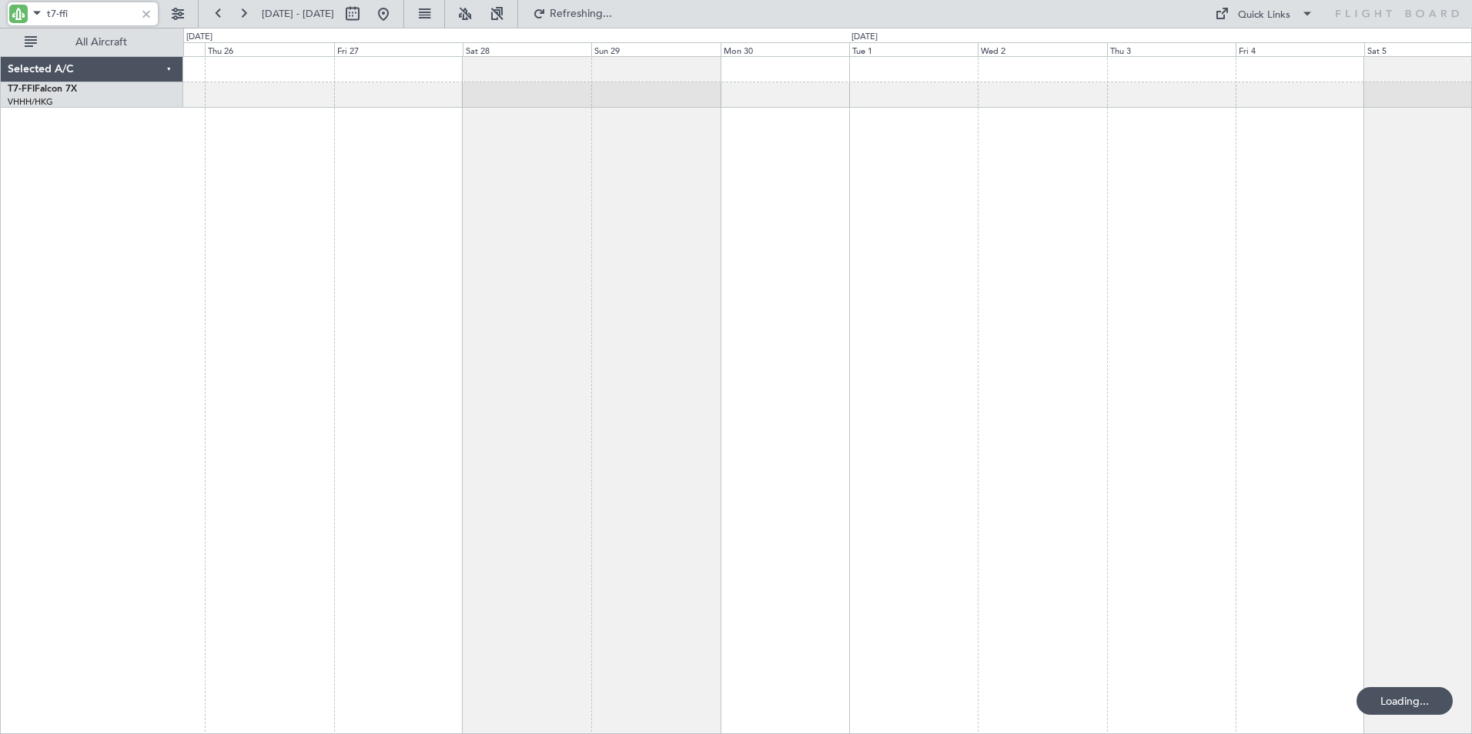
click at [840, 156] on div at bounding box center [827, 395] width 1288 height 678
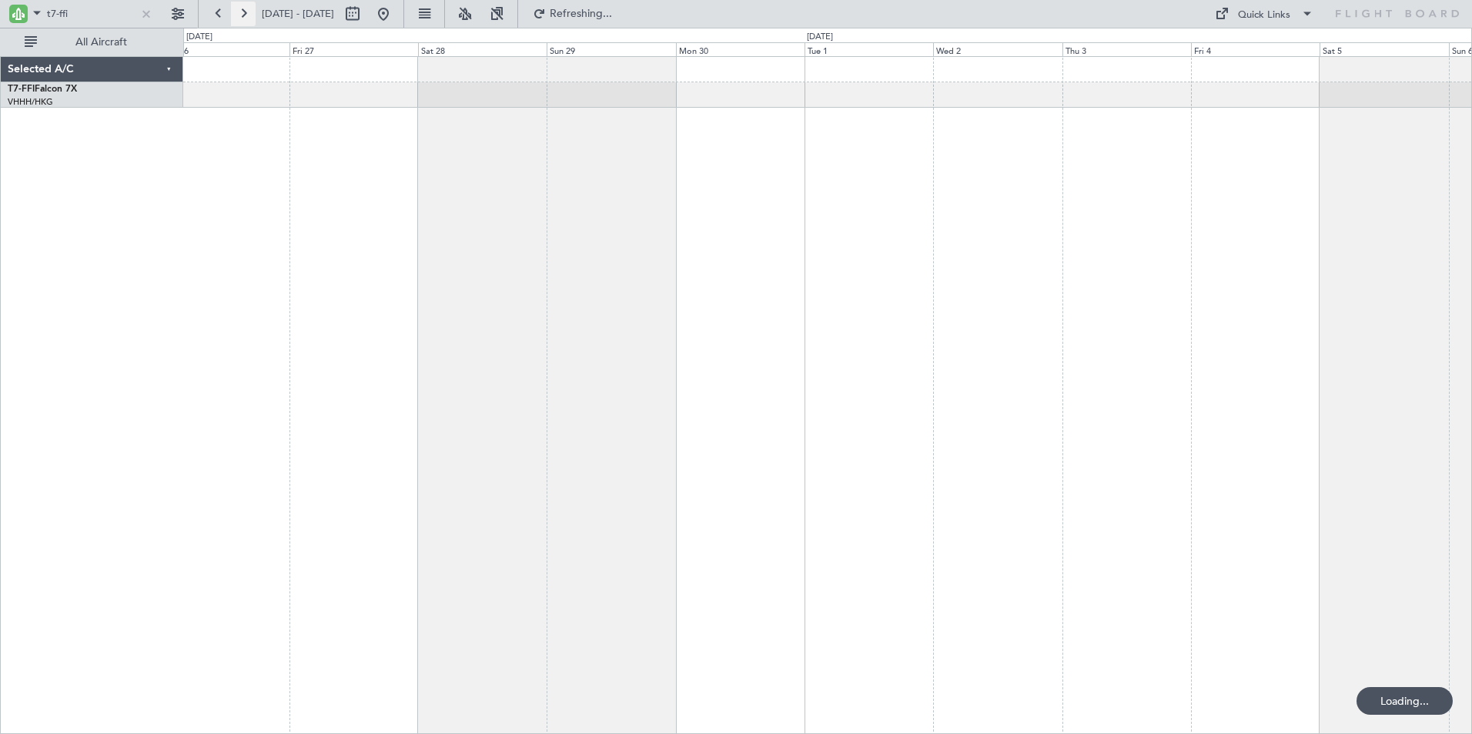
click at [245, 8] on button at bounding box center [243, 14] width 25 height 25
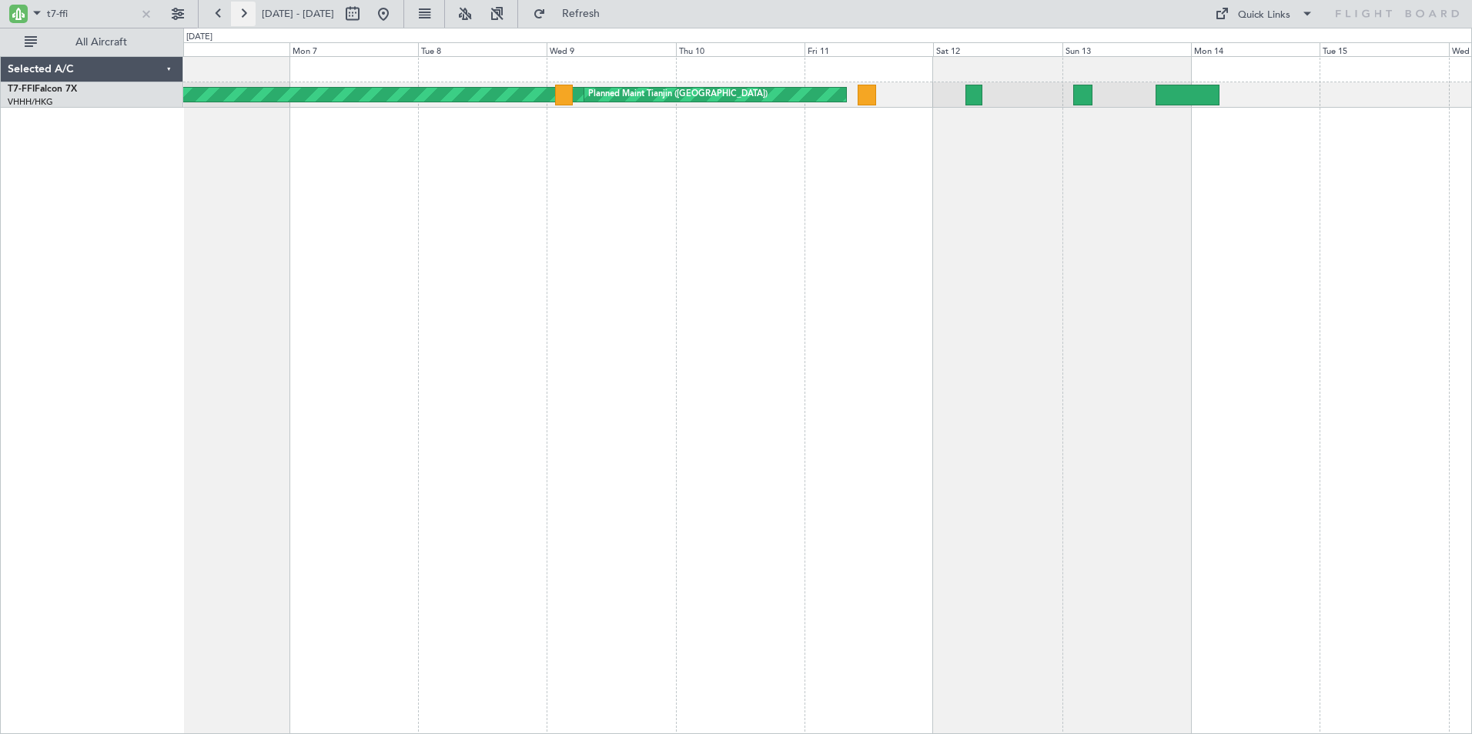
click at [246, 8] on button at bounding box center [243, 14] width 25 height 25
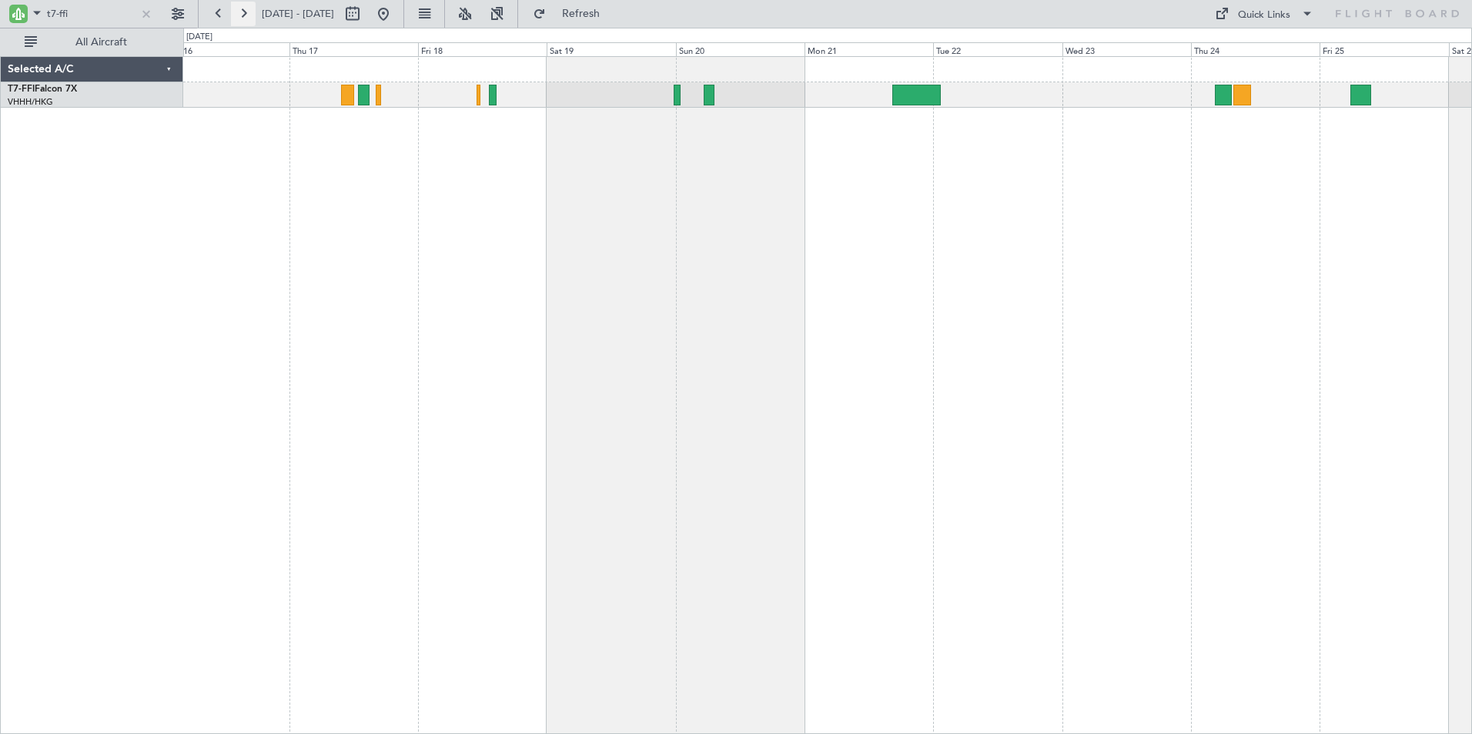
click at [246, 8] on button at bounding box center [243, 14] width 25 height 25
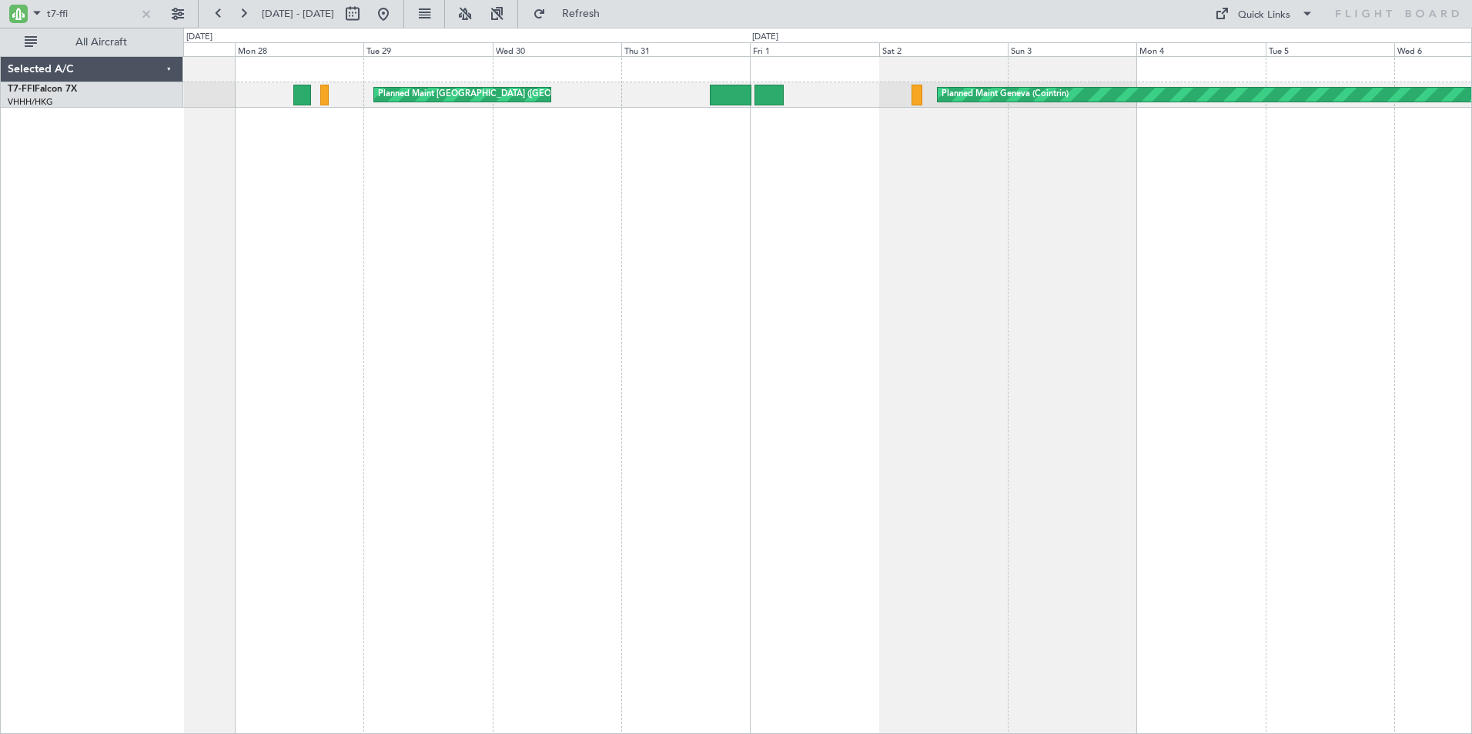
click at [566, 281] on div "Planned Maint [GEOGRAPHIC_DATA] ([GEOGRAPHIC_DATA] Intl) Planned Maint Geneva (…" at bounding box center [827, 395] width 1288 height 678
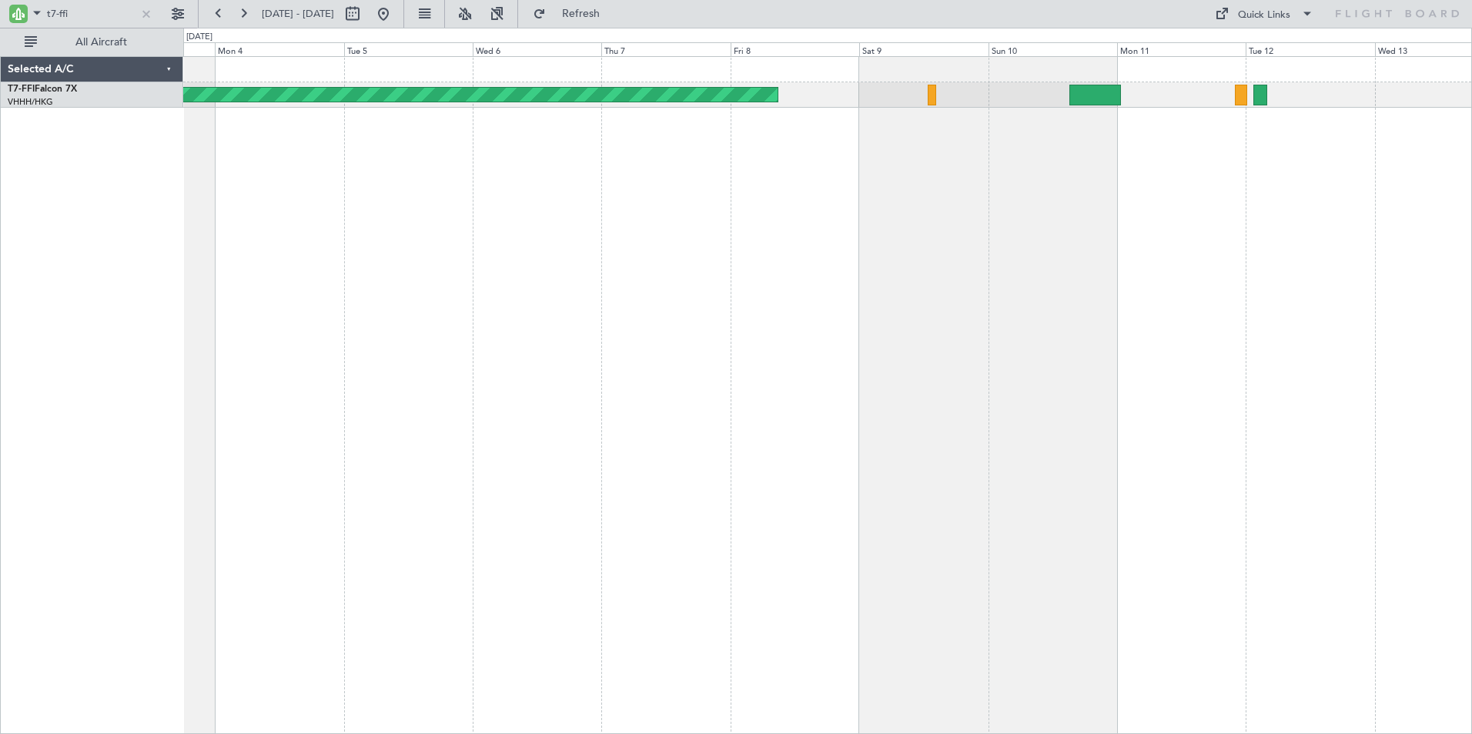
click at [386, 280] on div "Planned Maint Geneva (Cointrin)" at bounding box center [827, 395] width 1288 height 678
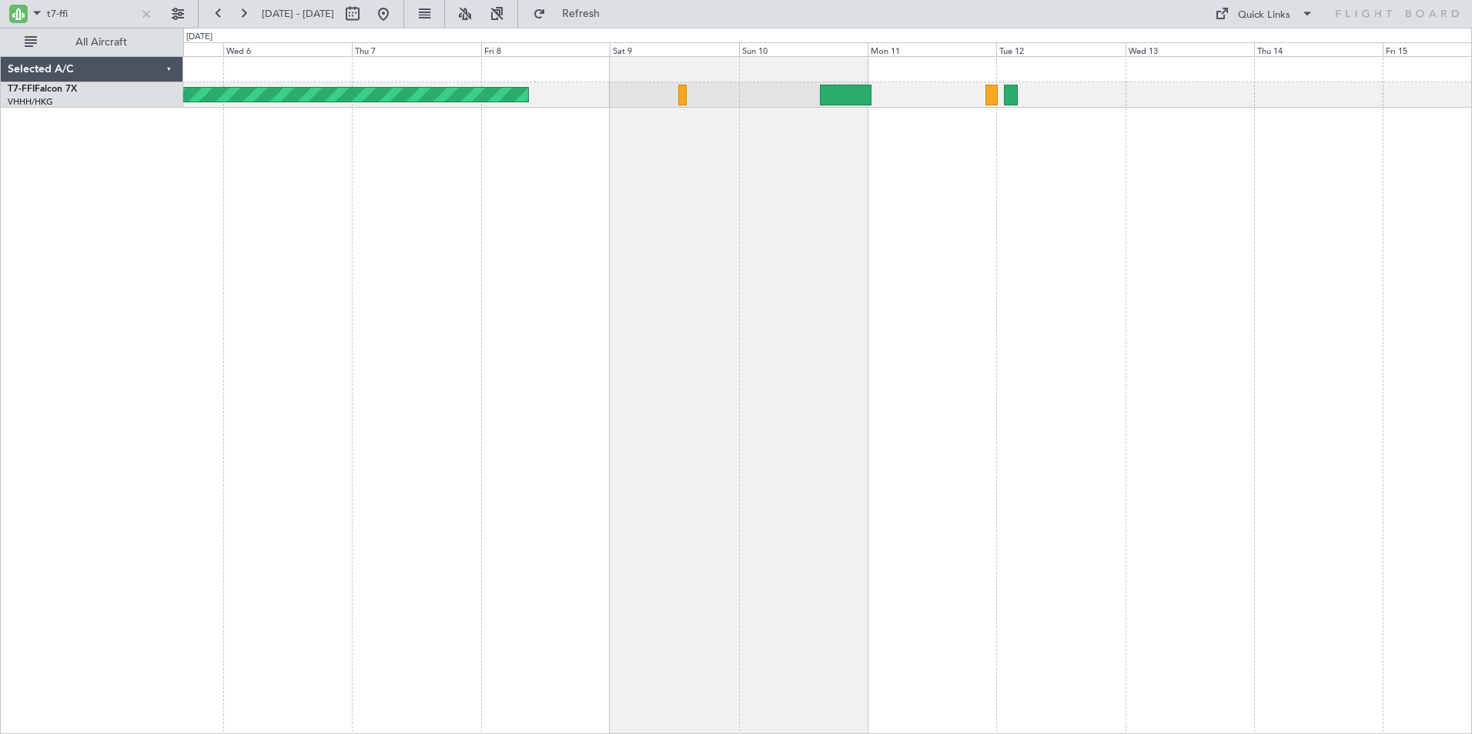
click at [530, 291] on div "Planned Maint Geneva (Cointrin)" at bounding box center [827, 395] width 1288 height 678
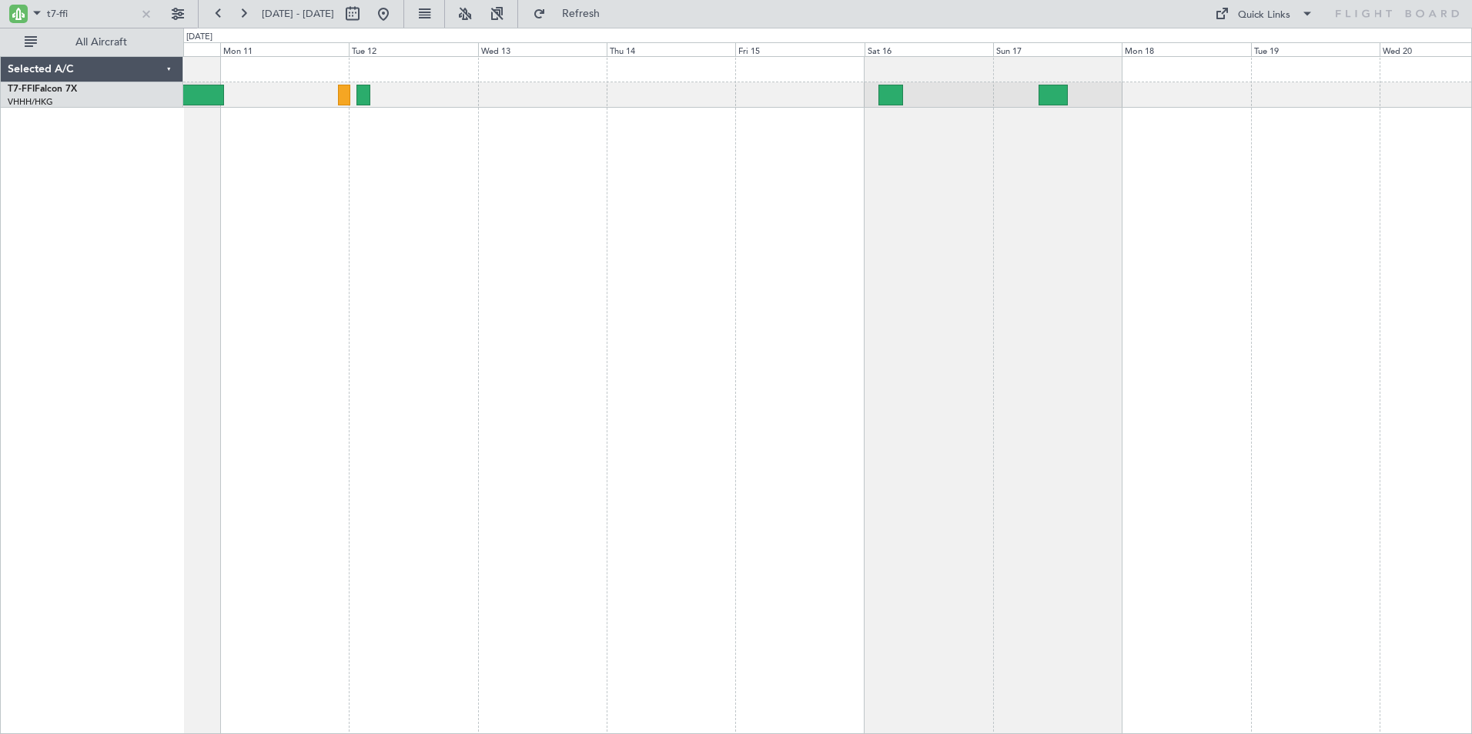
click at [840, 286] on div "Planned Maint Geneva (Cointrin)" at bounding box center [827, 395] width 1288 height 678
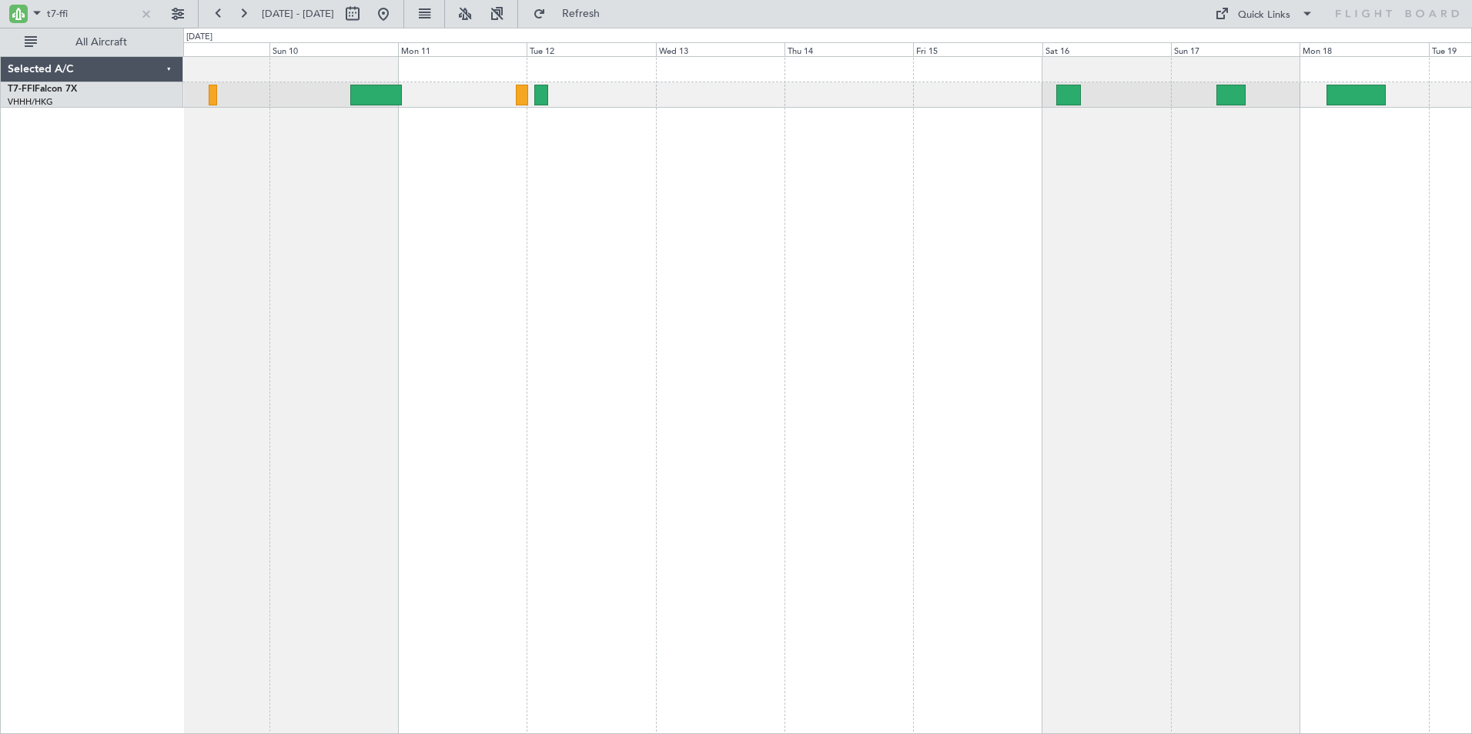
click at [1035, 272] on div "Planned Maint Geneva (Cointrin)" at bounding box center [827, 395] width 1288 height 678
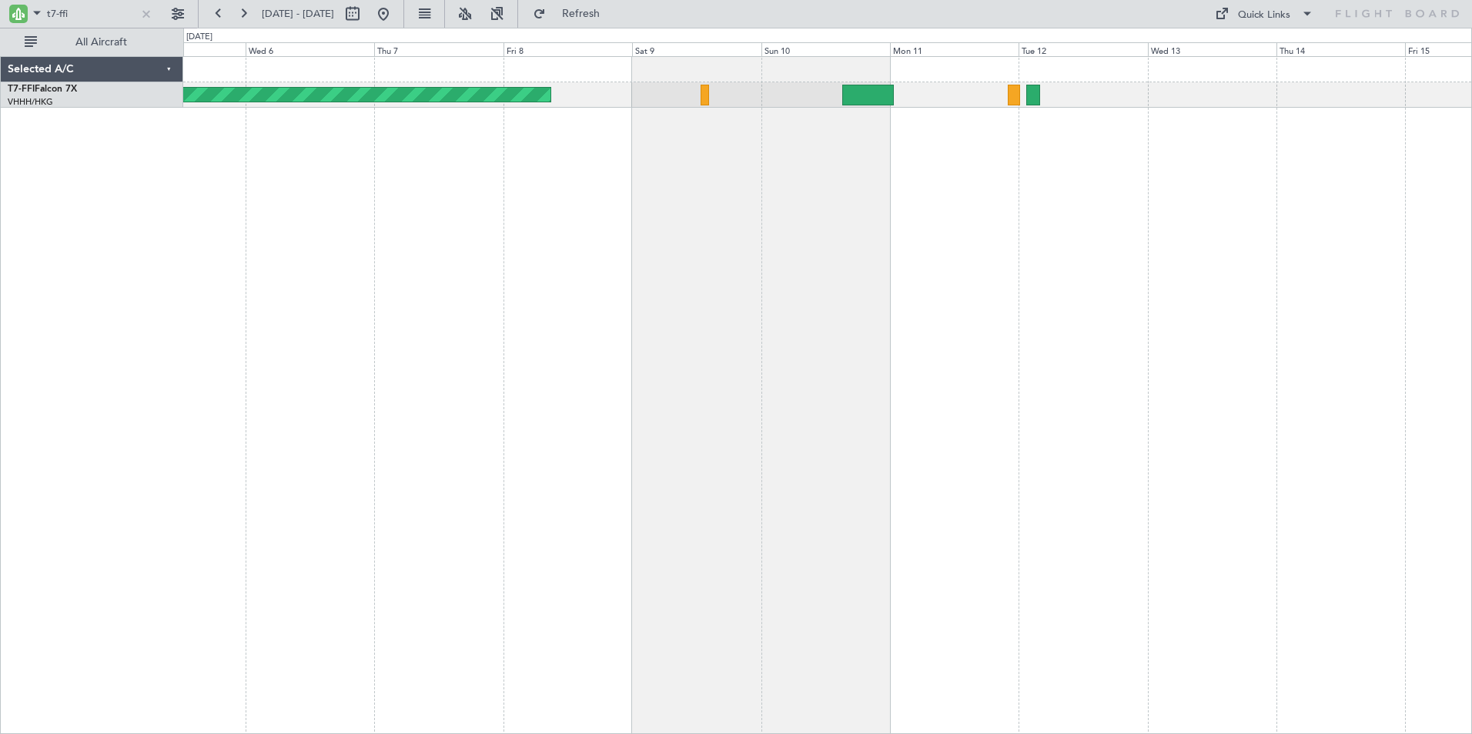
click at [1158, 361] on div "Planned Maint Geneva (Cointrin)" at bounding box center [827, 395] width 1288 height 678
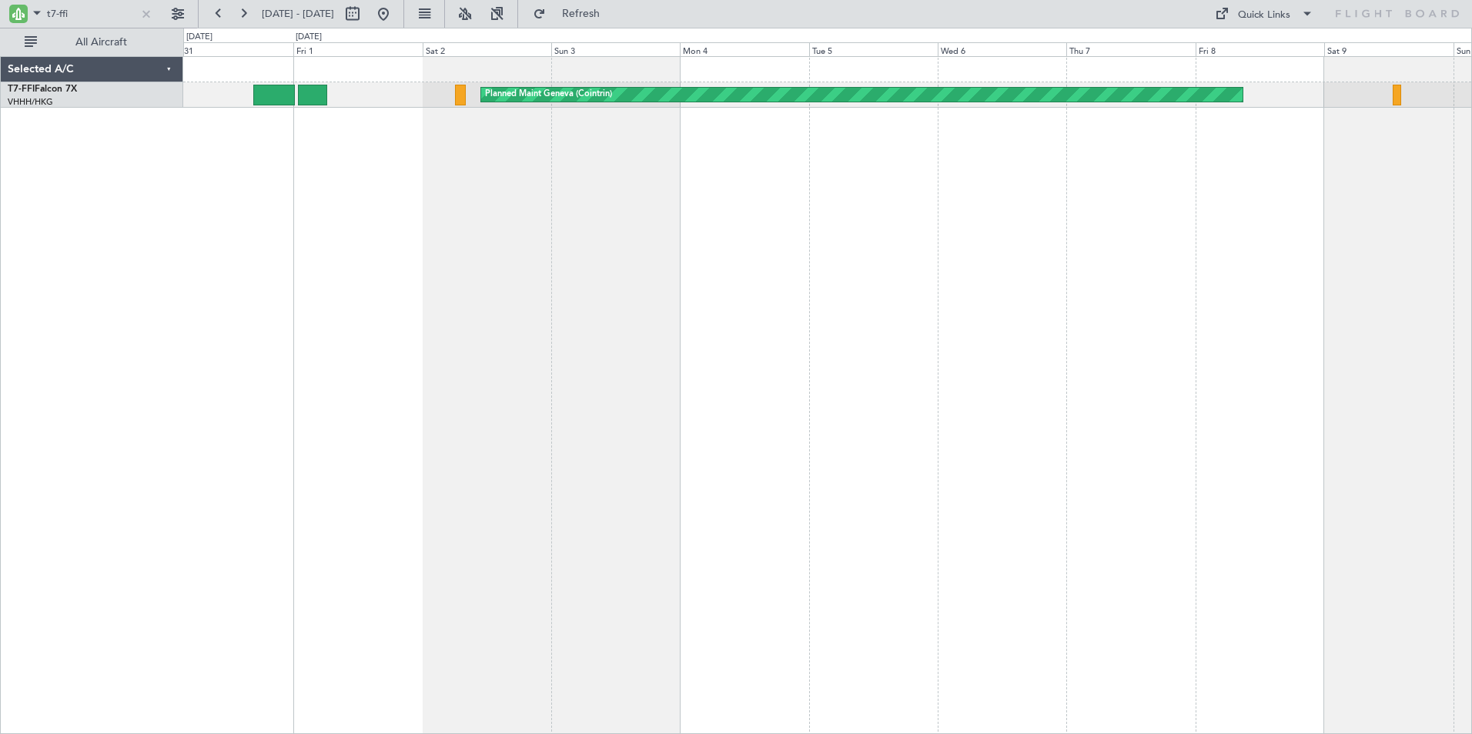
click at [891, 327] on div "Planned Maint Geneva (Cointrin) Planned Maint [GEOGRAPHIC_DATA] ([GEOGRAPHIC_DA…" at bounding box center [827, 395] width 1288 height 678
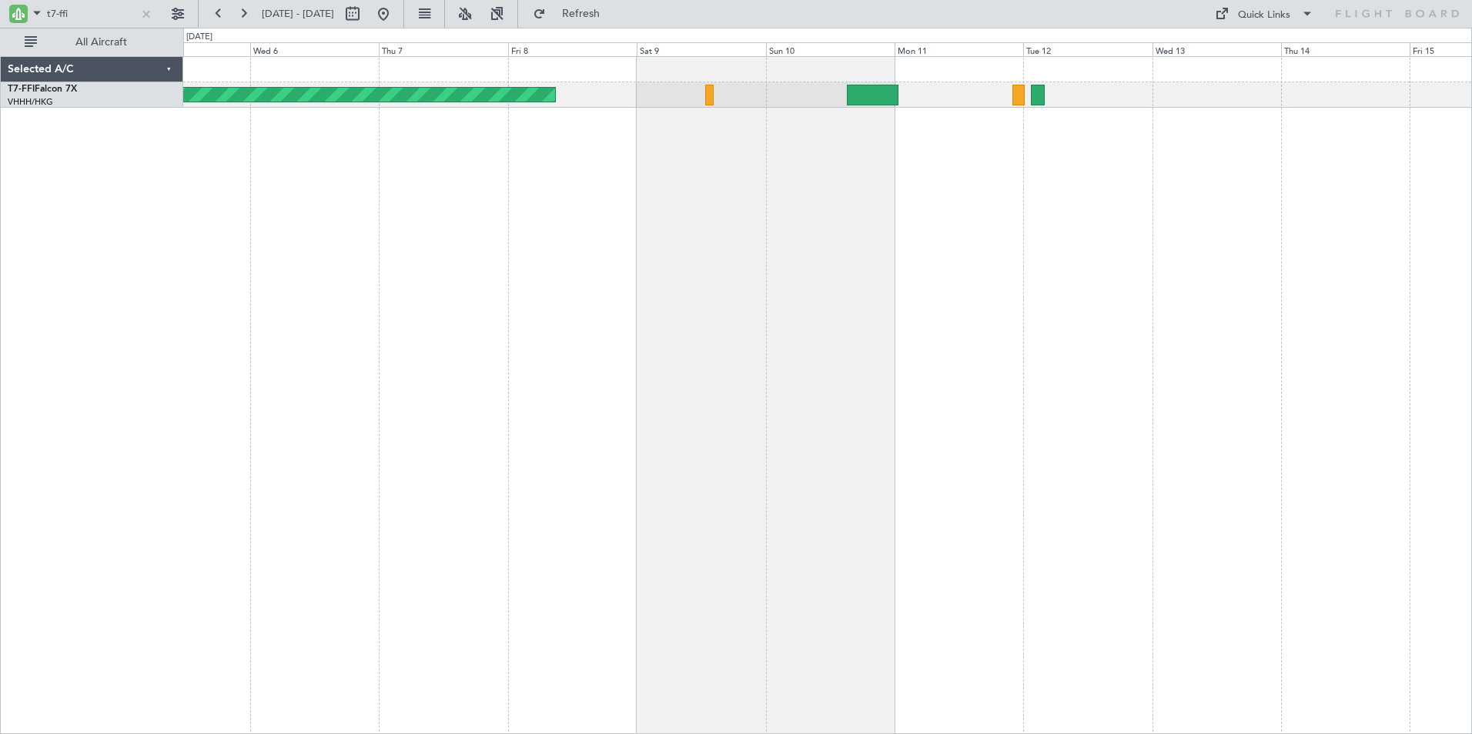
click at [403, 240] on div "Planned Maint Geneva (Cointrin)" at bounding box center [827, 395] width 1288 height 678
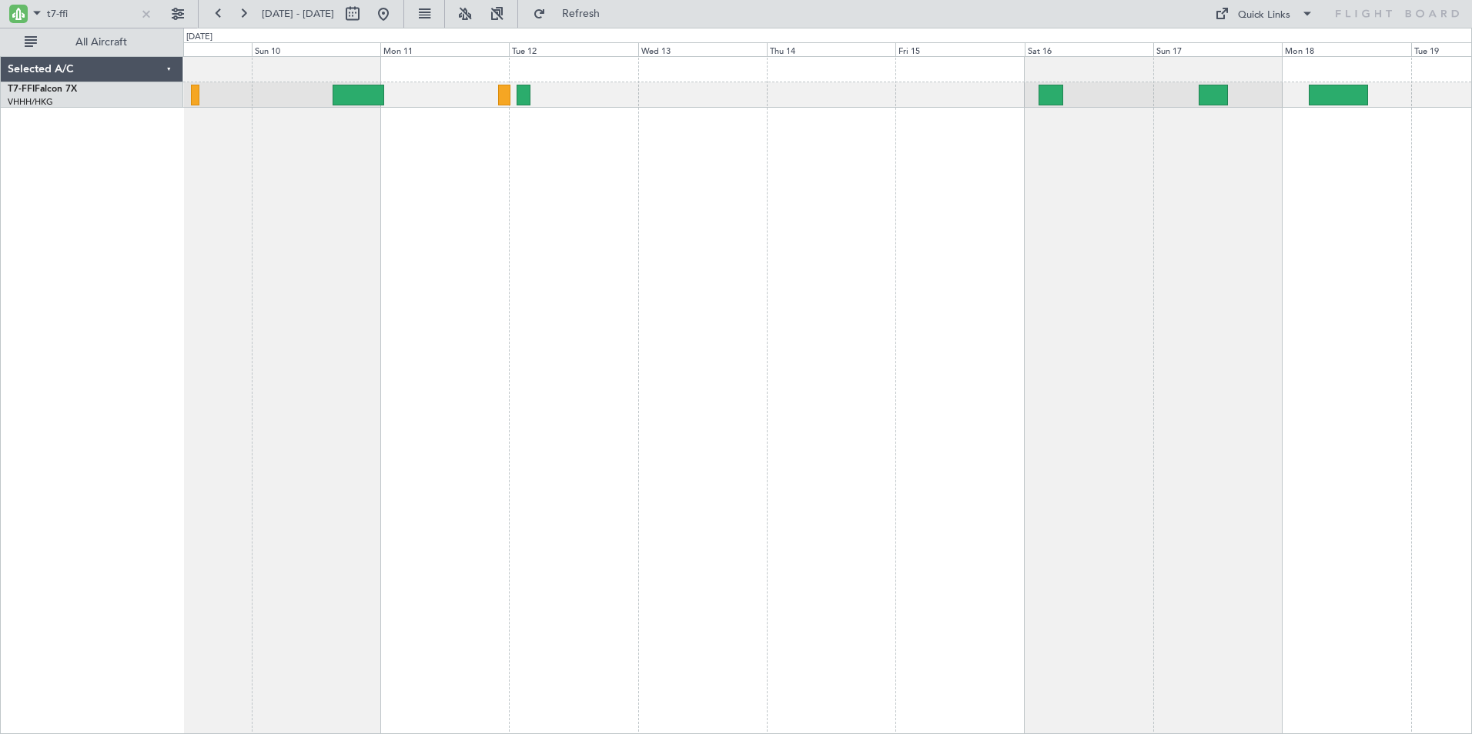
click at [410, 239] on div "Planned Maint Geneva (Cointrin)" at bounding box center [827, 395] width 1288 height 678
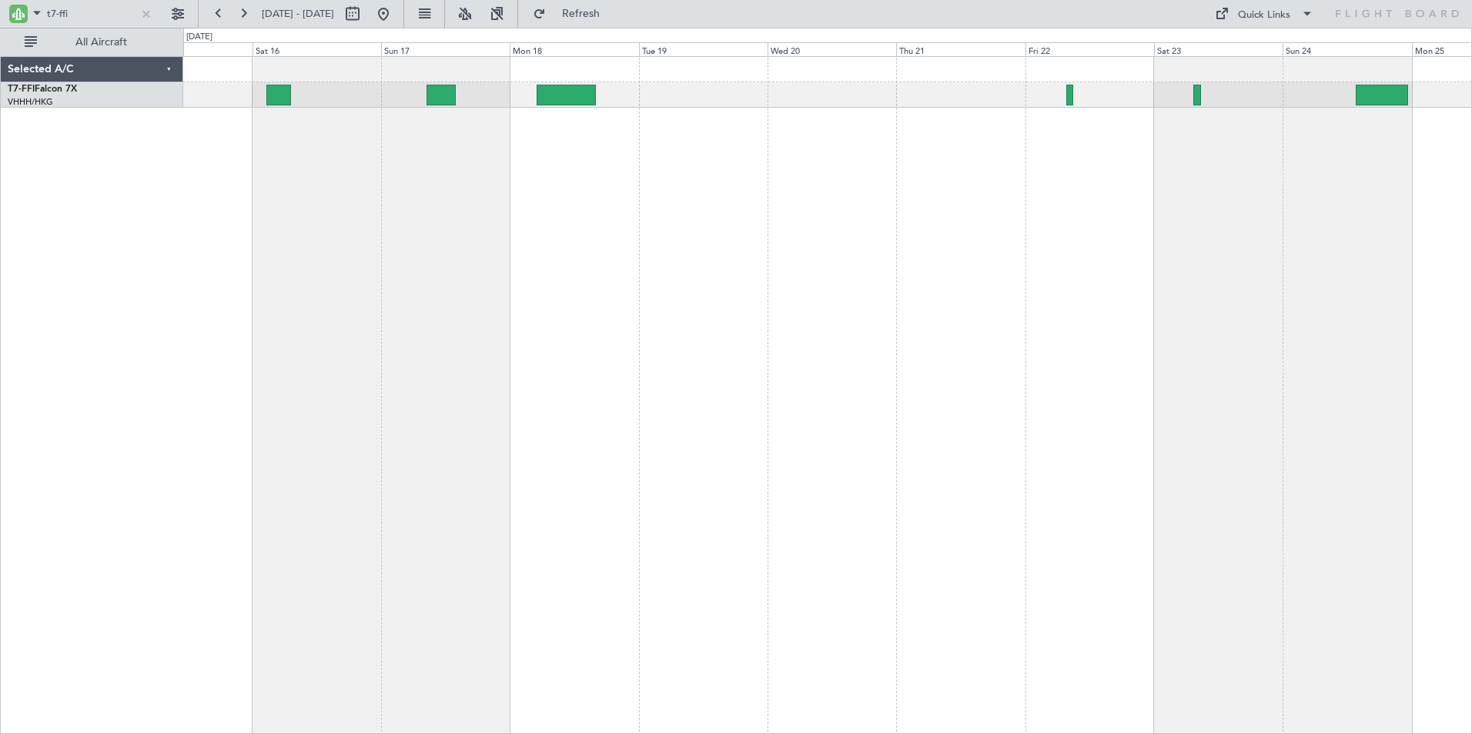
click at [538, 314] on div "Planned Maint [GEOGRAPHIC_DATA] ([GEOGRAPHIC_DATA] Intl)" at bounding box center [827, 395] width 1288 height 678
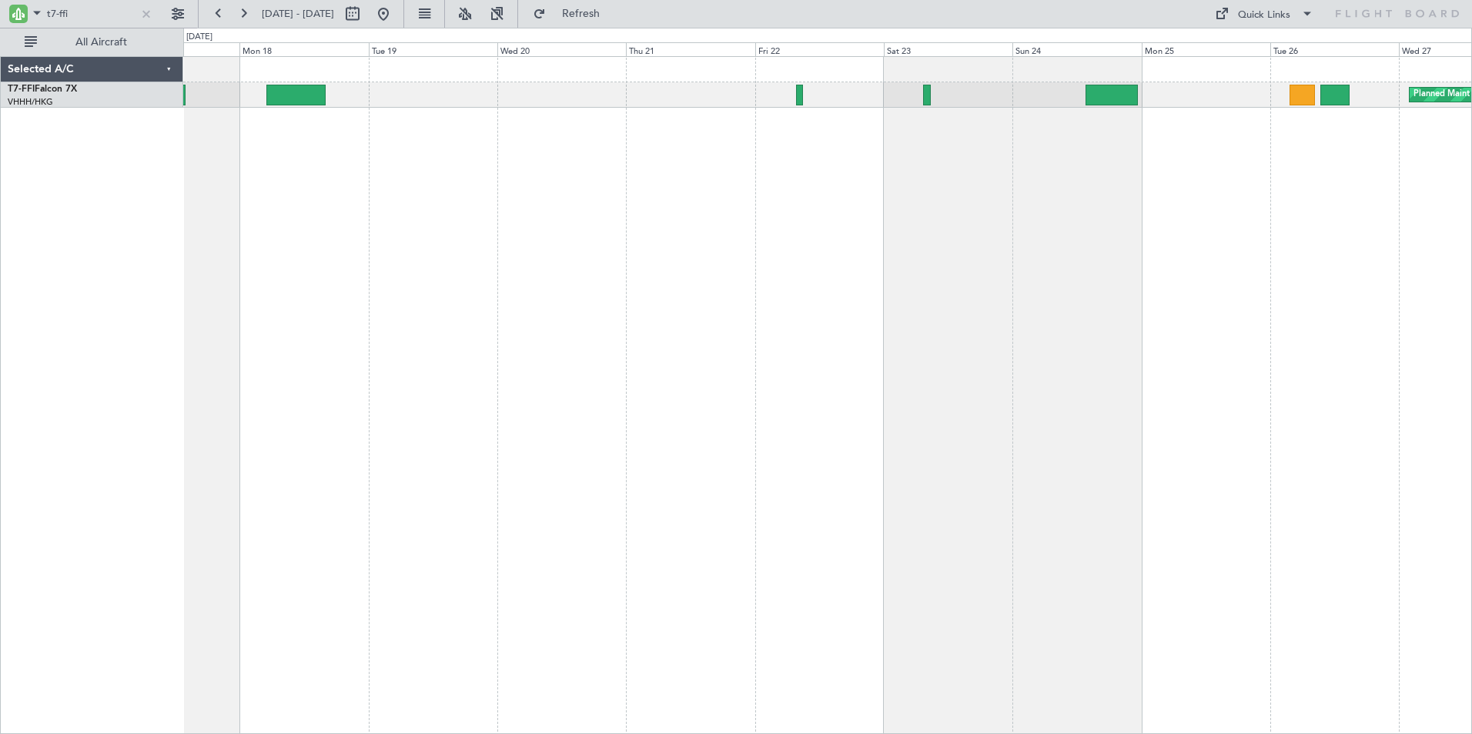
click at [932, 267] on div "Planned Maint [GEOGRAPHIC_DATA] ([GEOGRAPHIC_DATA] Intl) [PERSON_NAME][GEOGRAPH…" at bounding box center [827, 395] width 1288 height 678
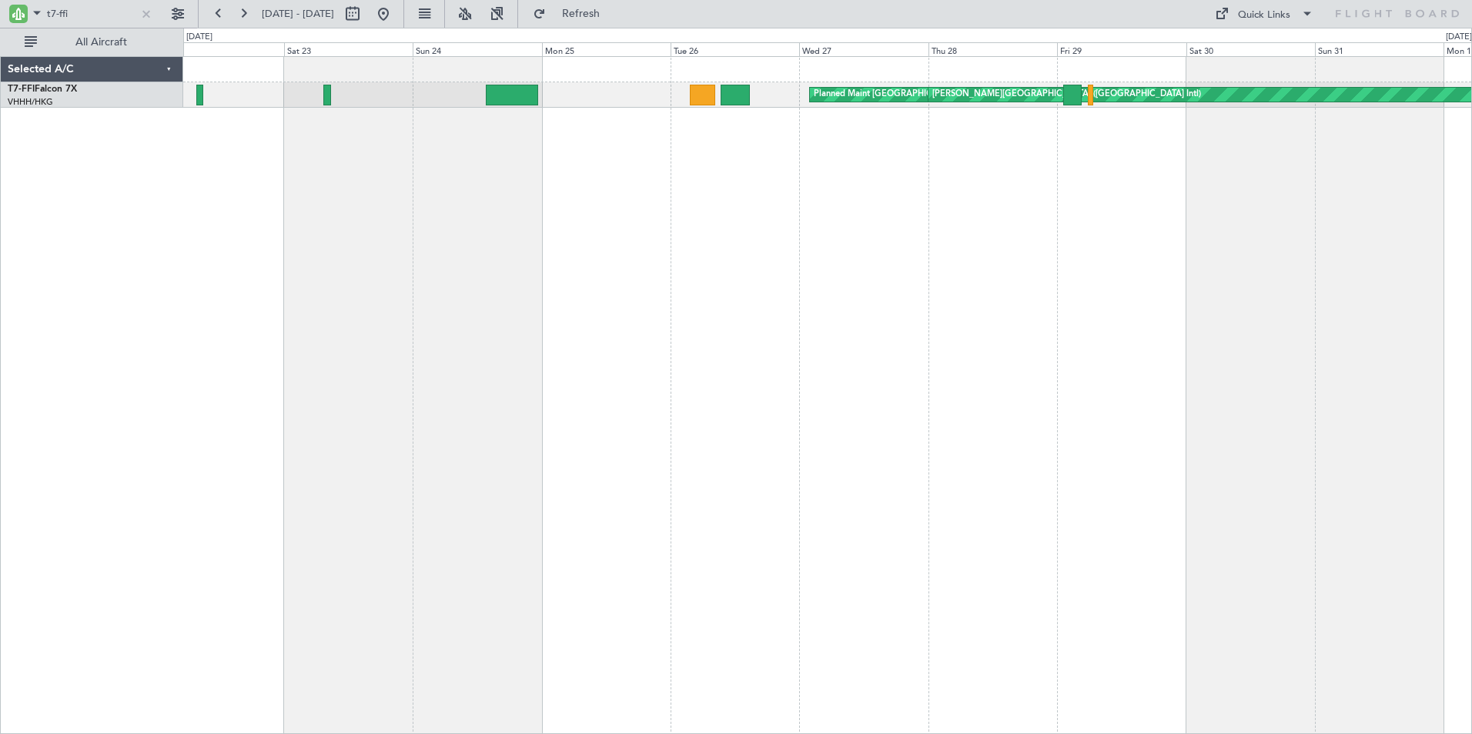
click at [720, 248] on div "Planned Maint [GEOGRAPHIC_DATA] ([GEOGRAPHIC_DATA] Intl) [PERSON_NAME][GEOGRAPH…" at bounding box center [827, 395] width 1288 height 678
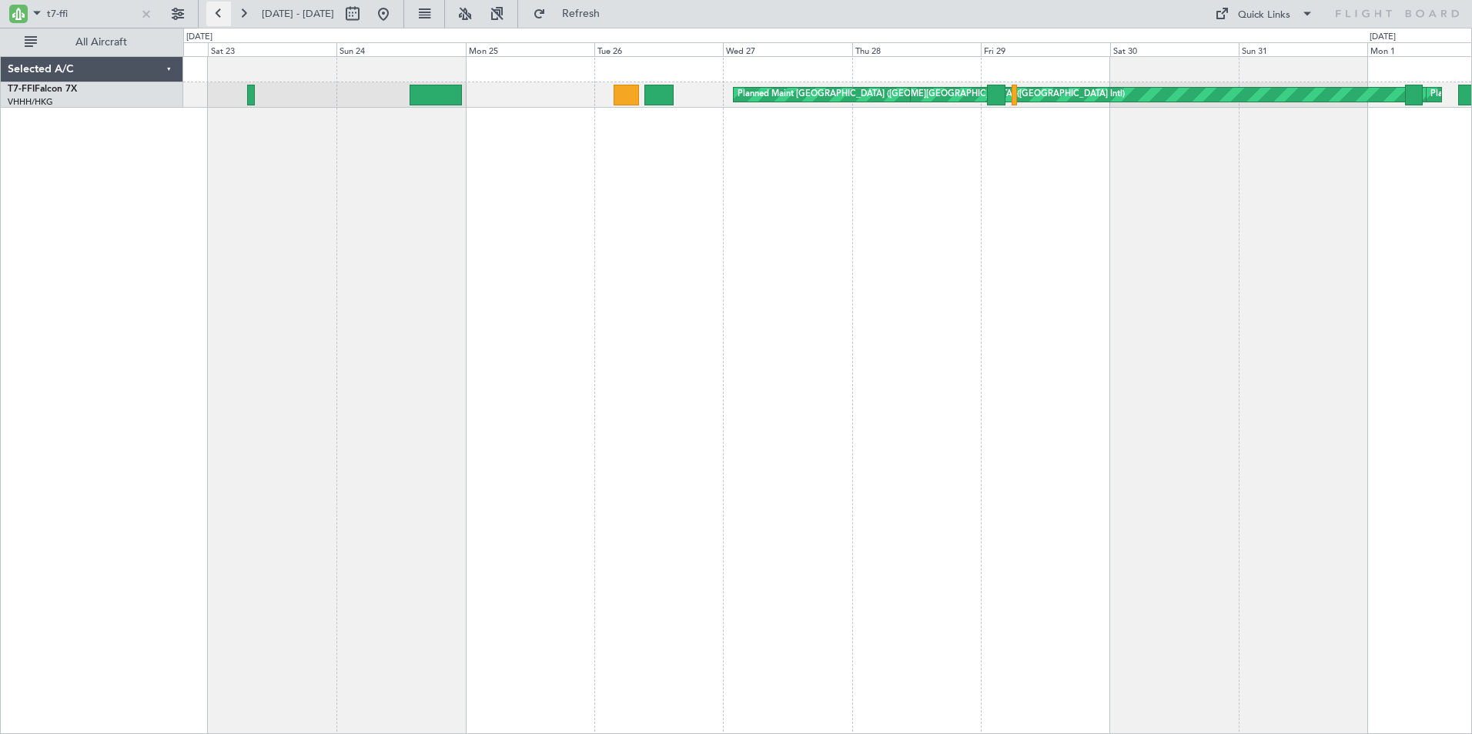
click at [220, 12] on button at bounding box center [218, 14] width 25 height 25
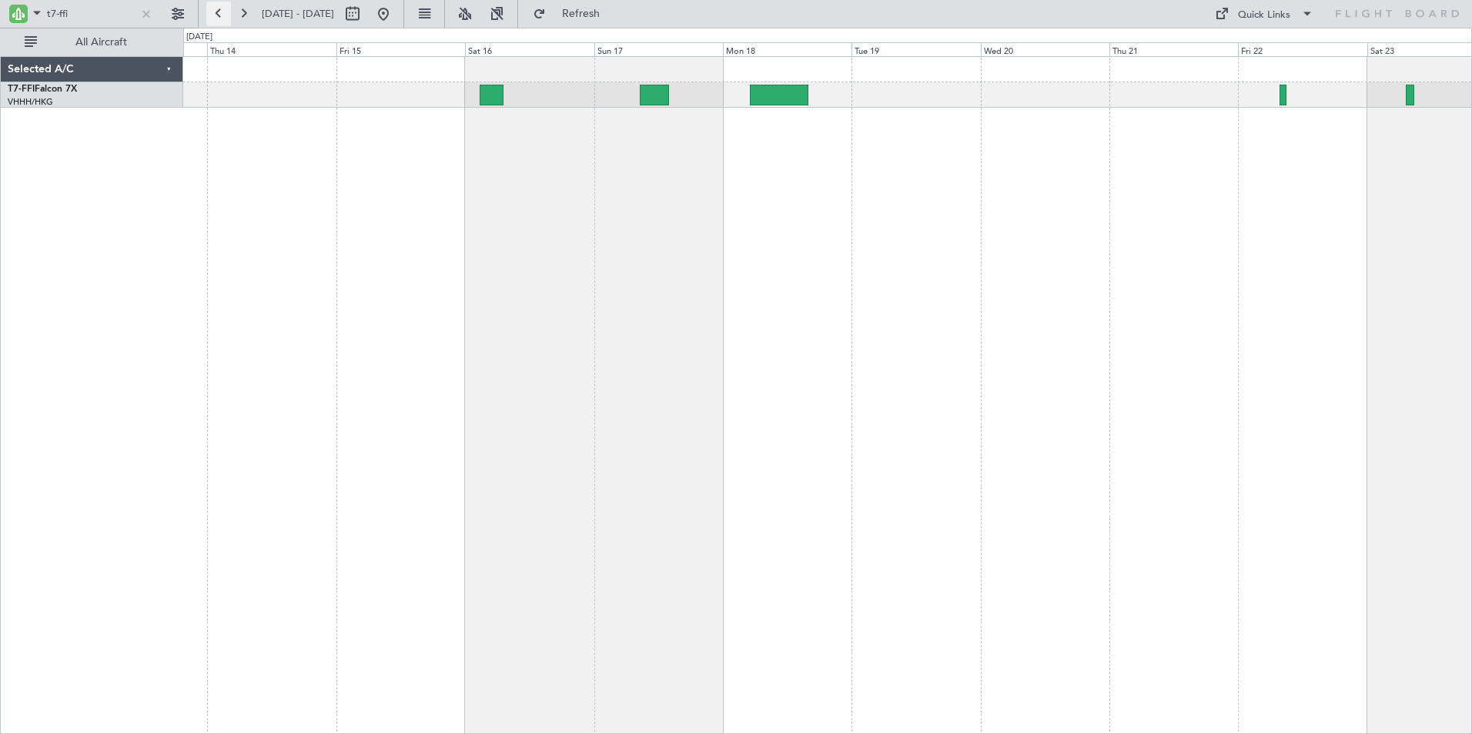
click at [222, 12] on button at bounding box center [218, 14] width 25 height 25
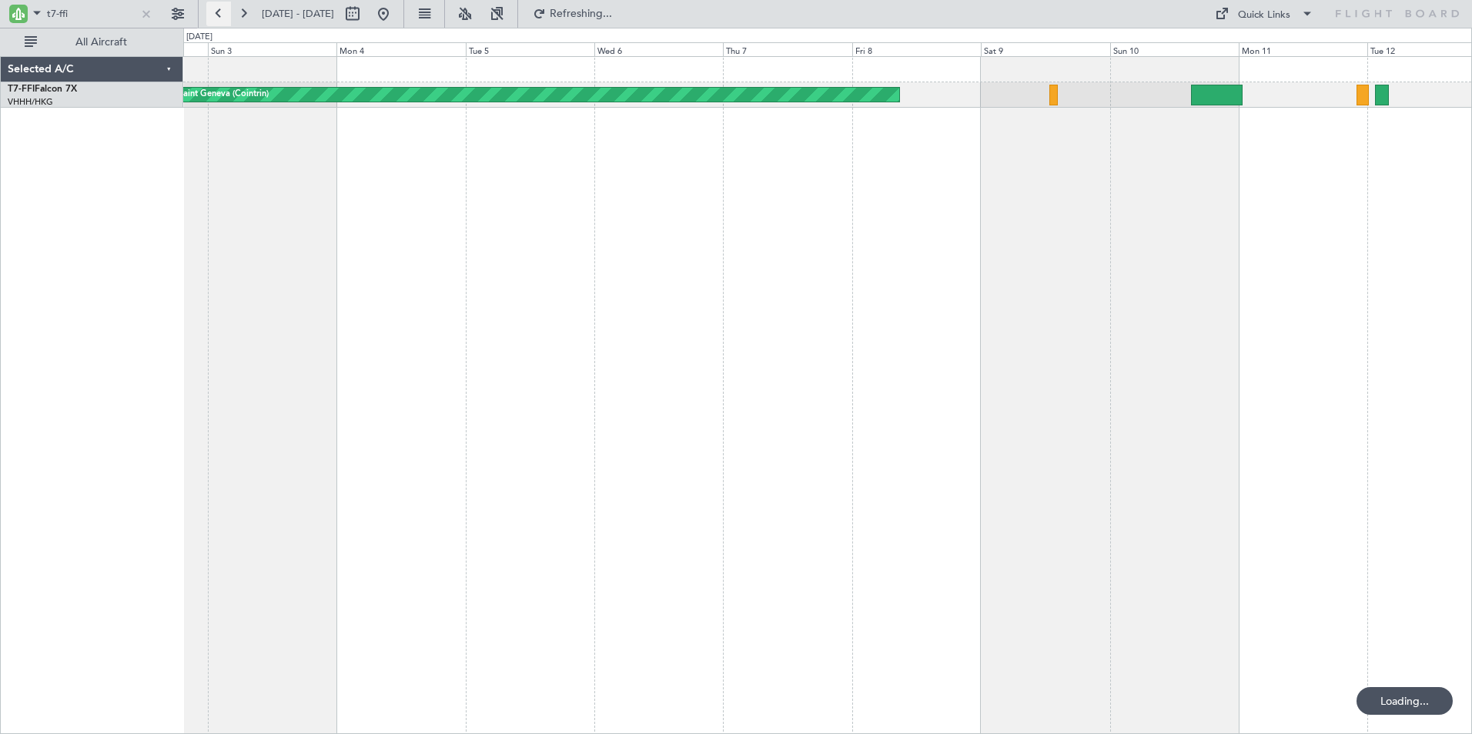
click at [224, 12] on button at bounding box center [218, 14] width 25 height 25
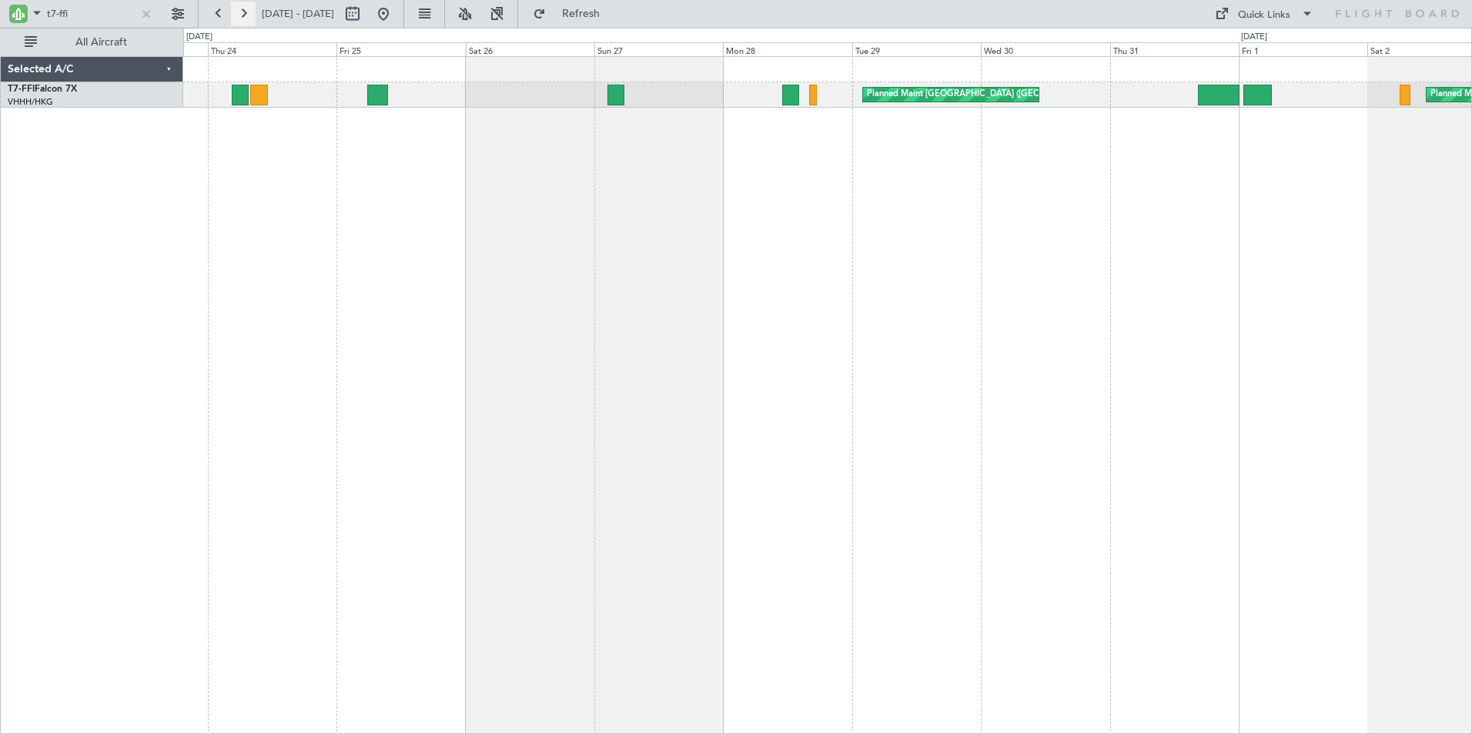
click at [244, 12] on button at bounding box center [243, 14] width 25 height 25
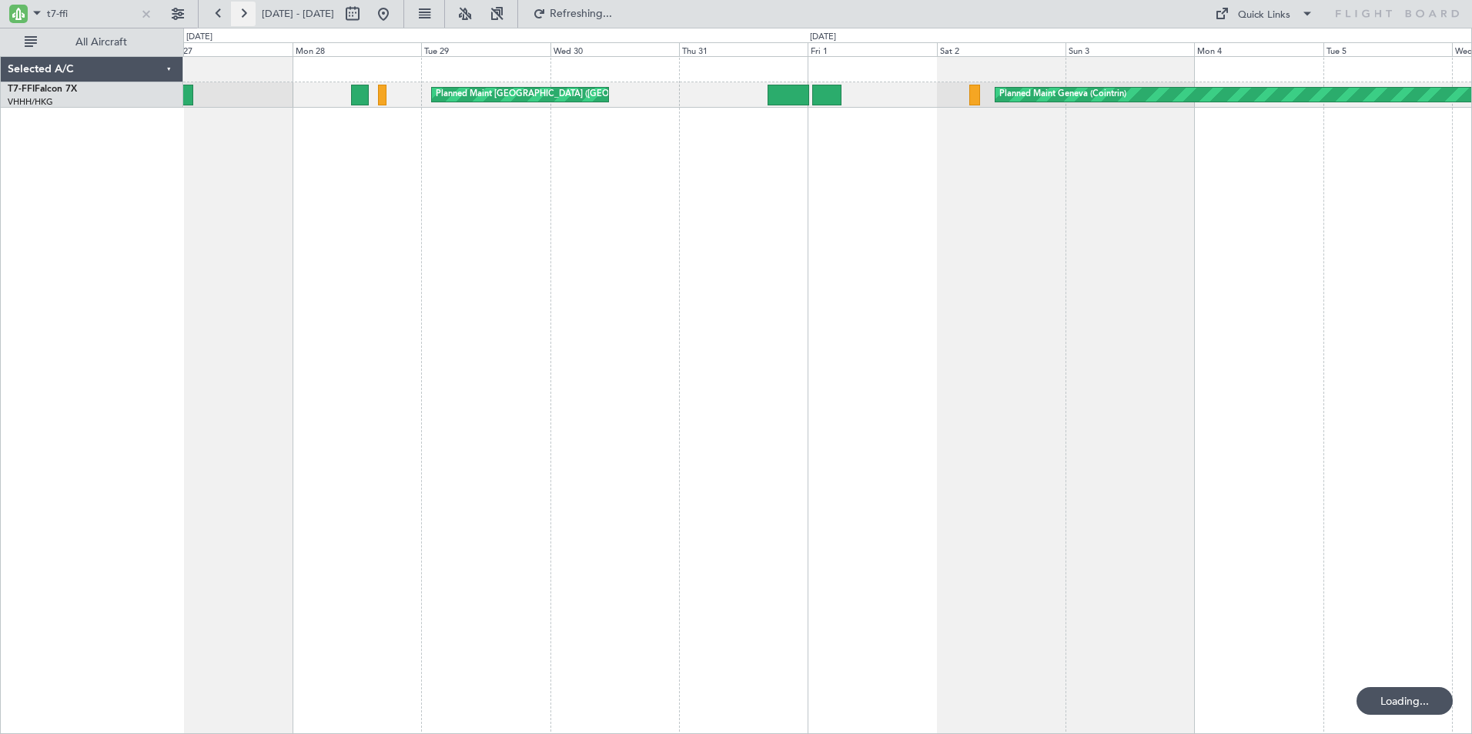
click at [244, 12] on button at bounding box center [243, 14] width 25 height 25
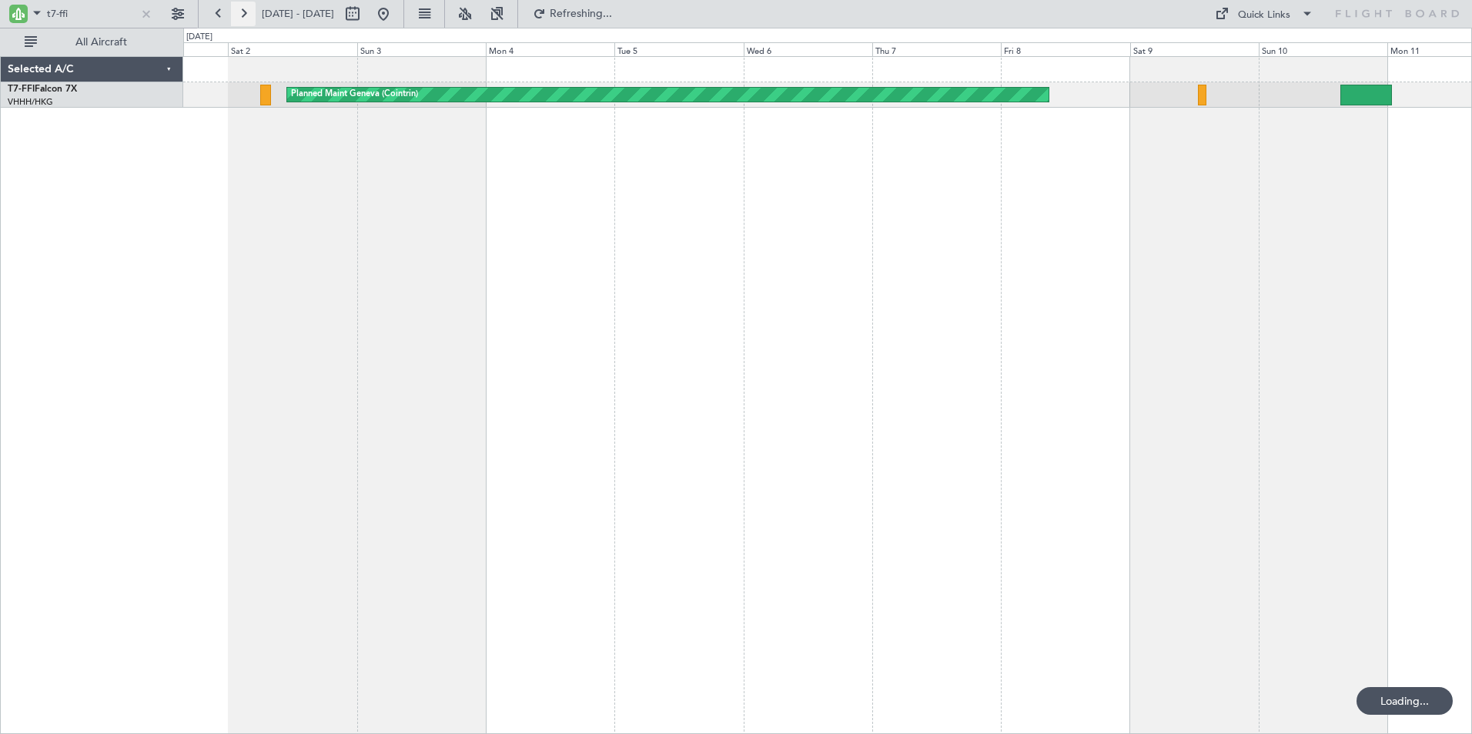
click at [245, 12] on button at bounding box center [243, 14] width 25 height 25
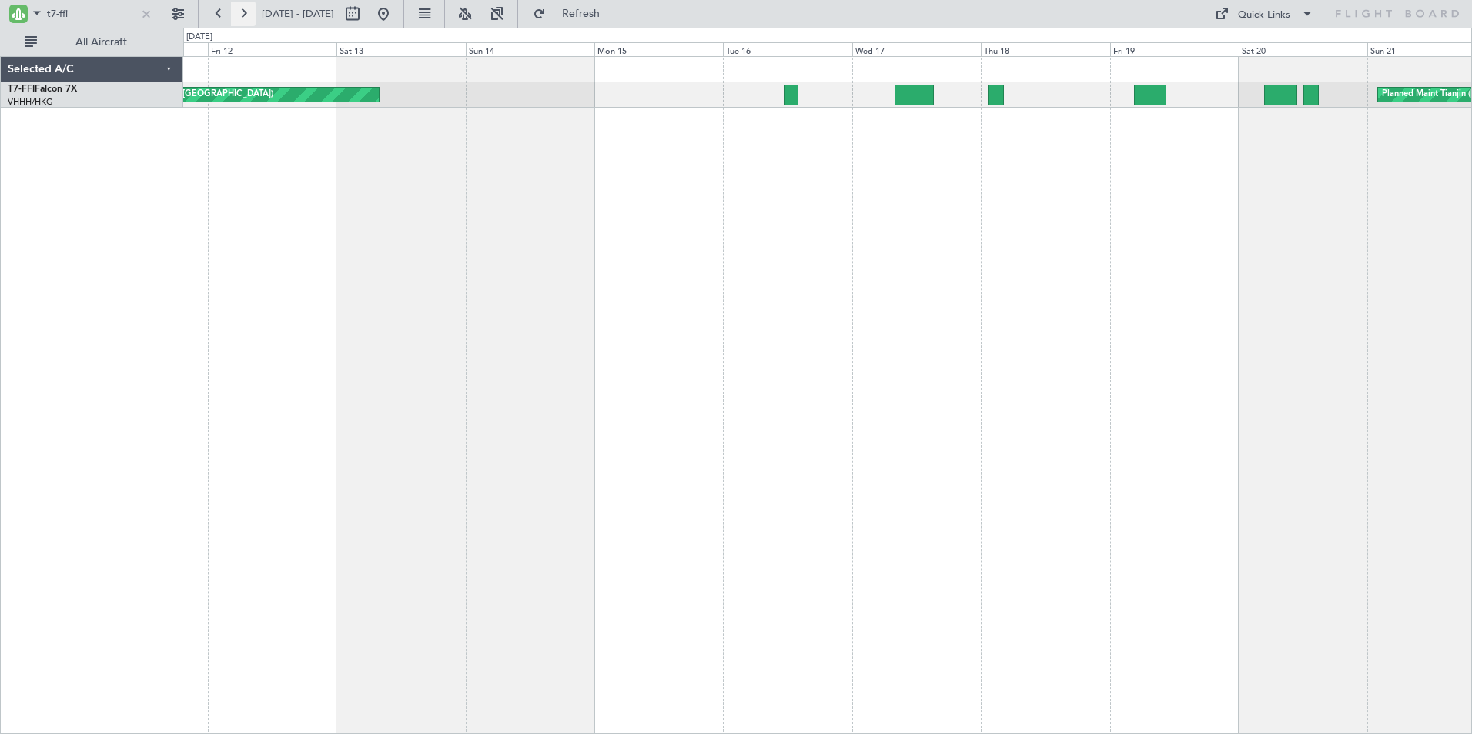
click at [242, 11] on button at bounding box center [243, 14] width 25 height 25
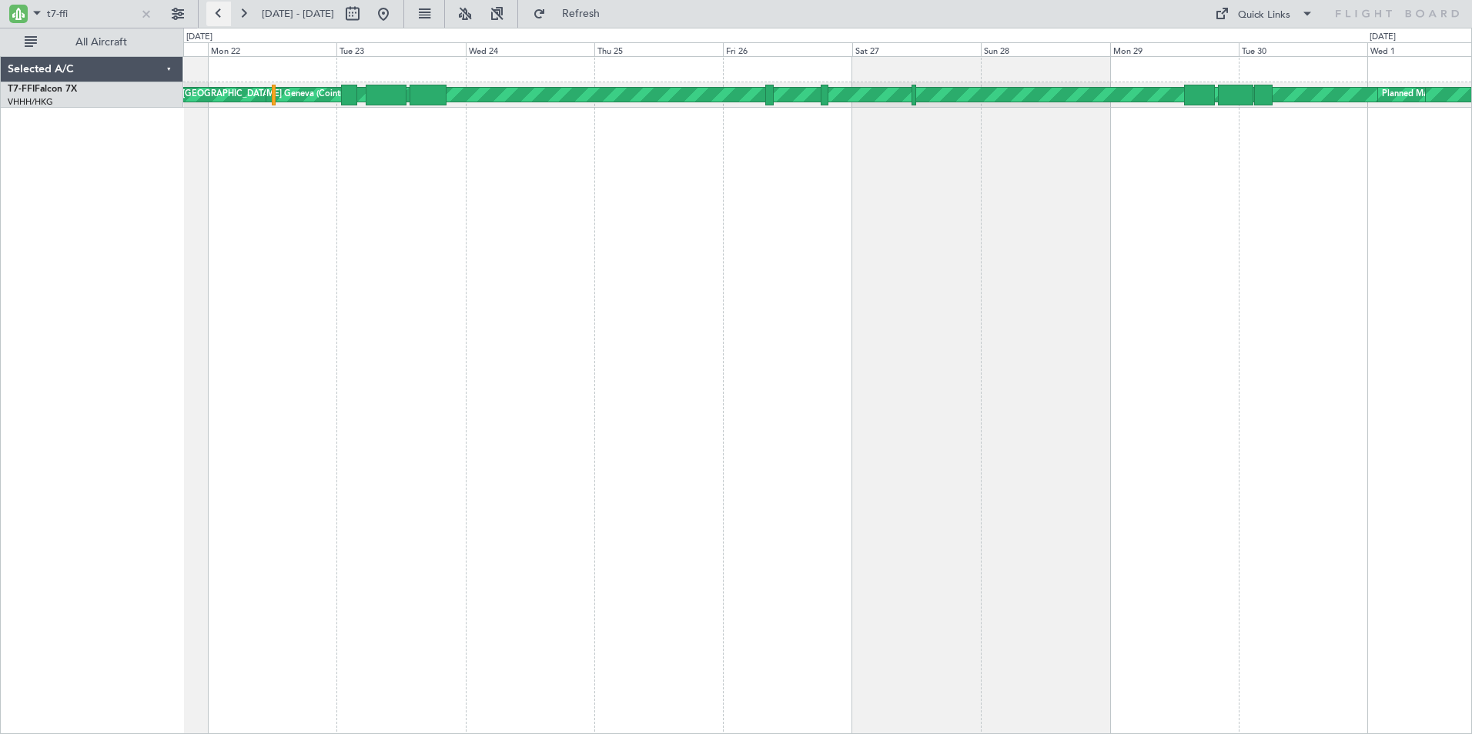
click at [218, 8] on button at bounding box center [218, 14] width 25 height 25
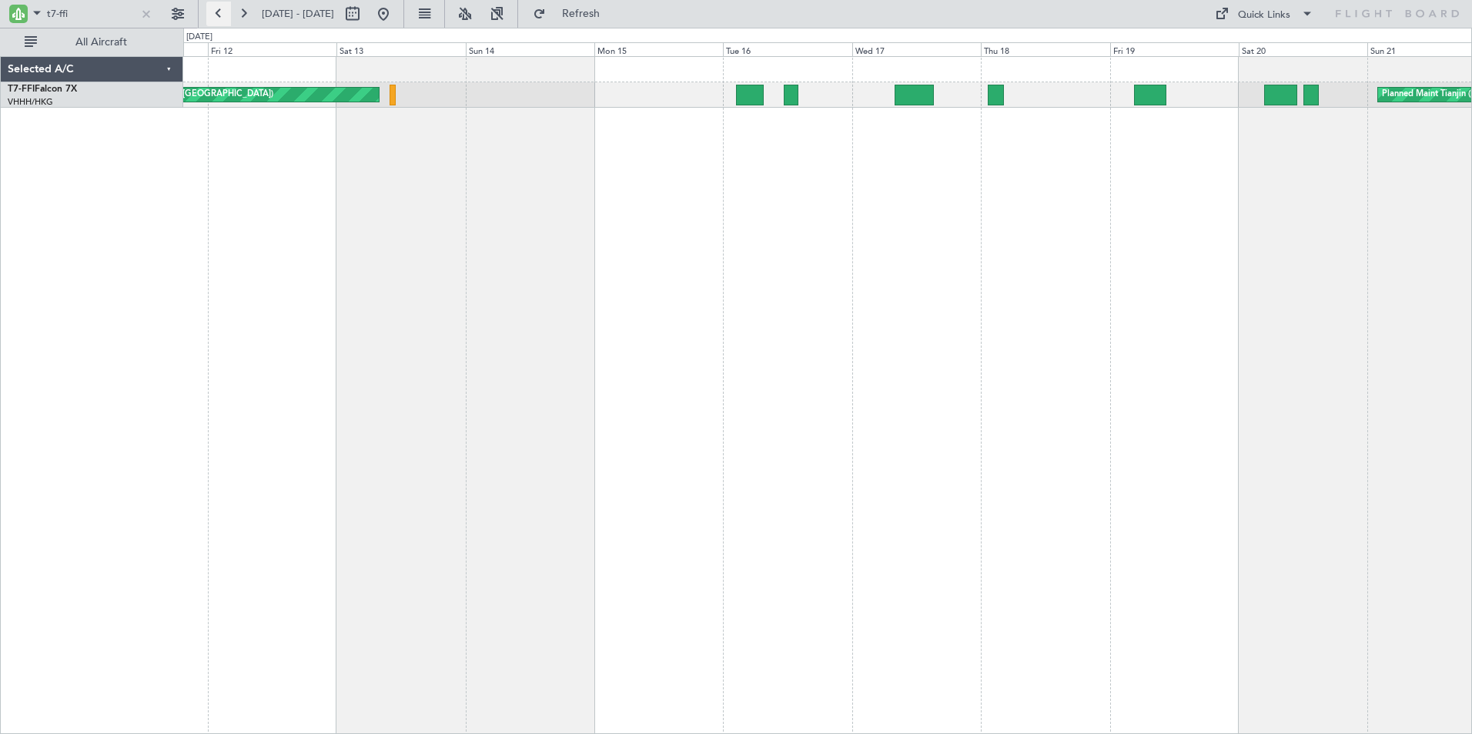
click at [218, 8] on button at bounding box center [218, 14] width 25 height 25
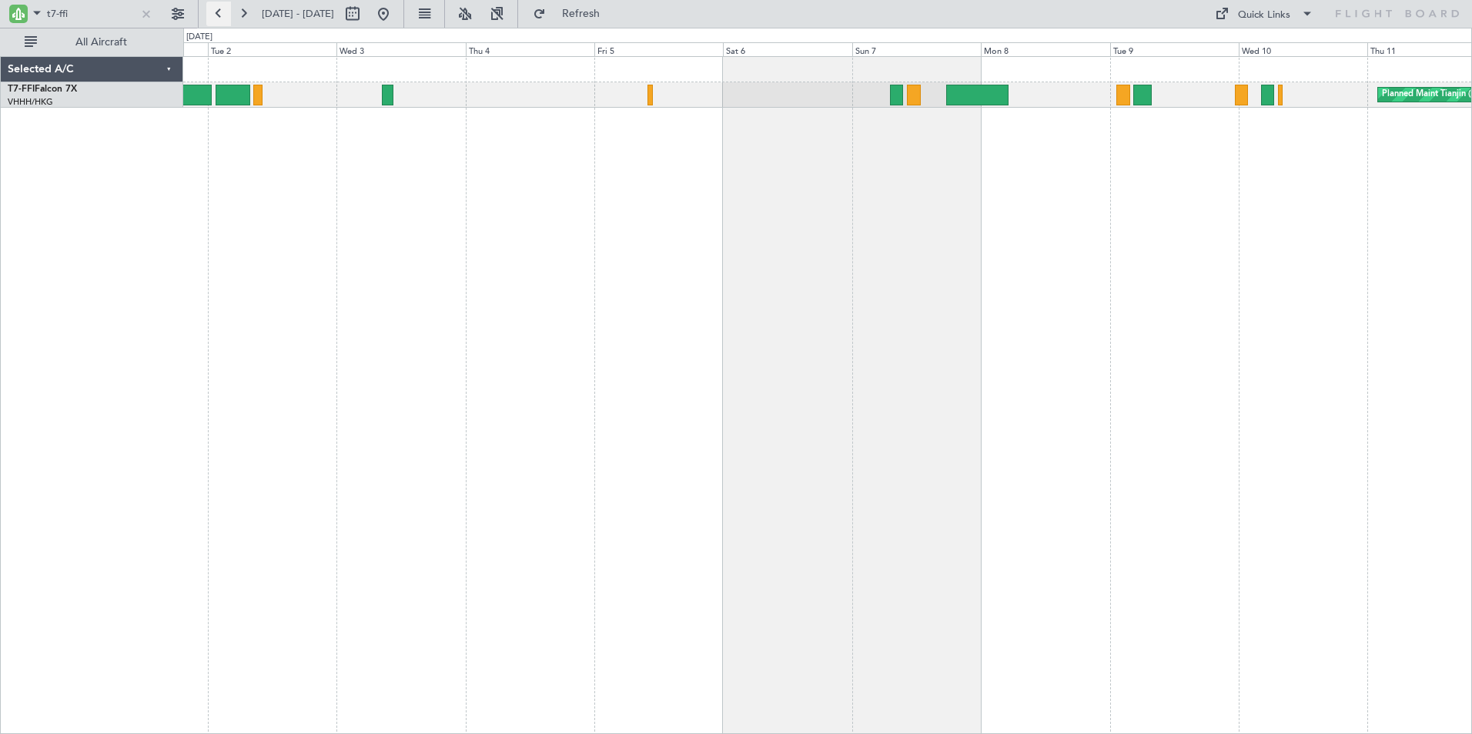
click at [218, 8] on button at bounding box center [218, 14] width 25 height 25
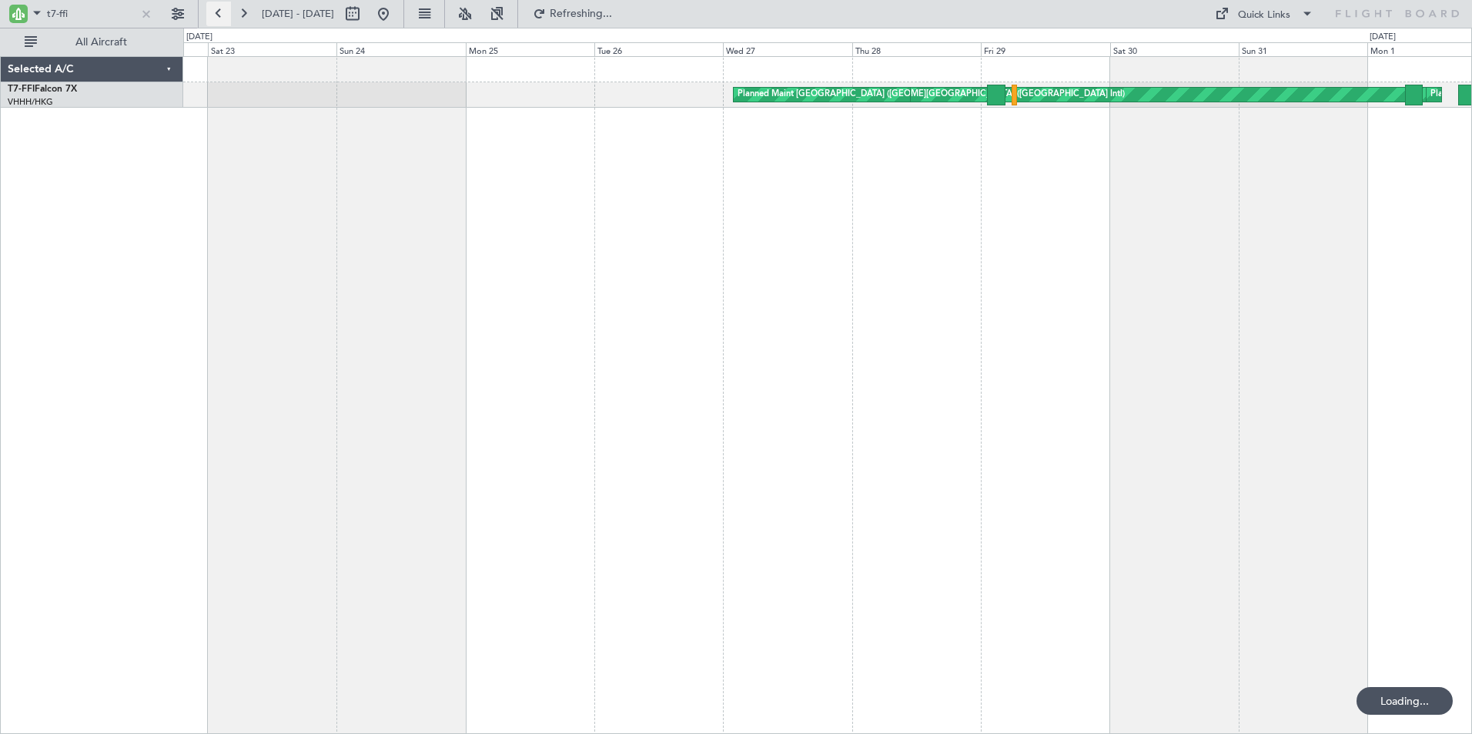
click at [218, 8] on button at bounding box center [218, 14] width 25 height 25
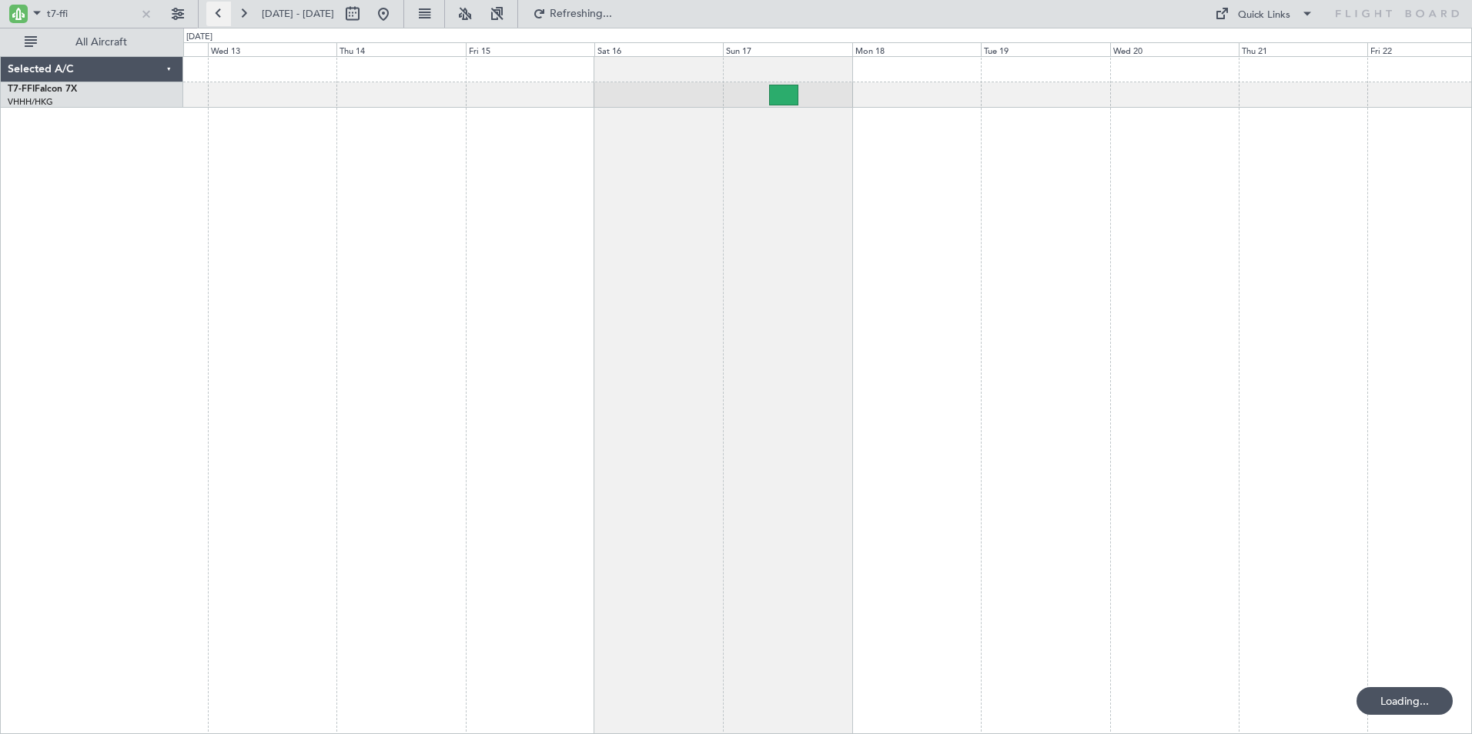
click at [218, 8] on button at bounding box center [218, 14] width 25 height 25
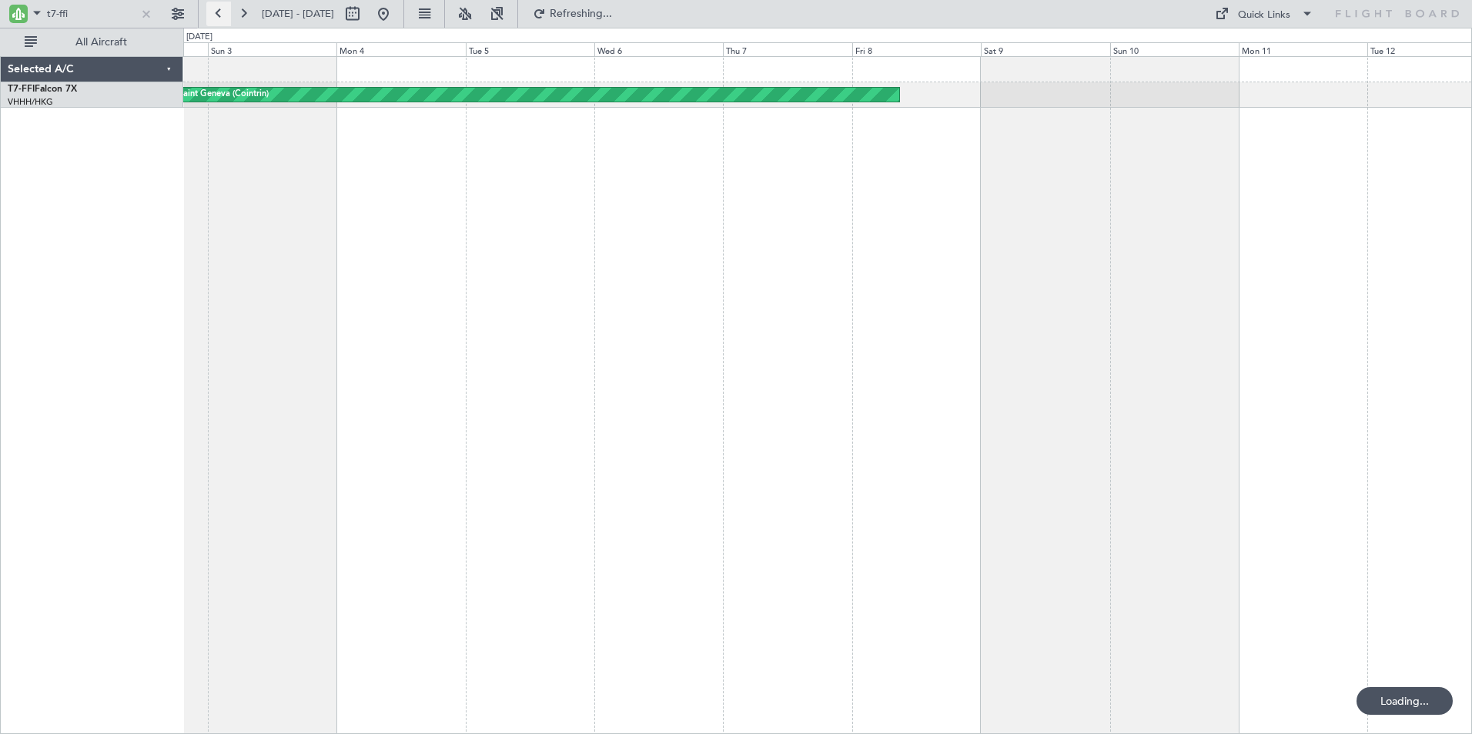
click at [218, 8] on button at bounding box center [218, 14] width 25 height 25
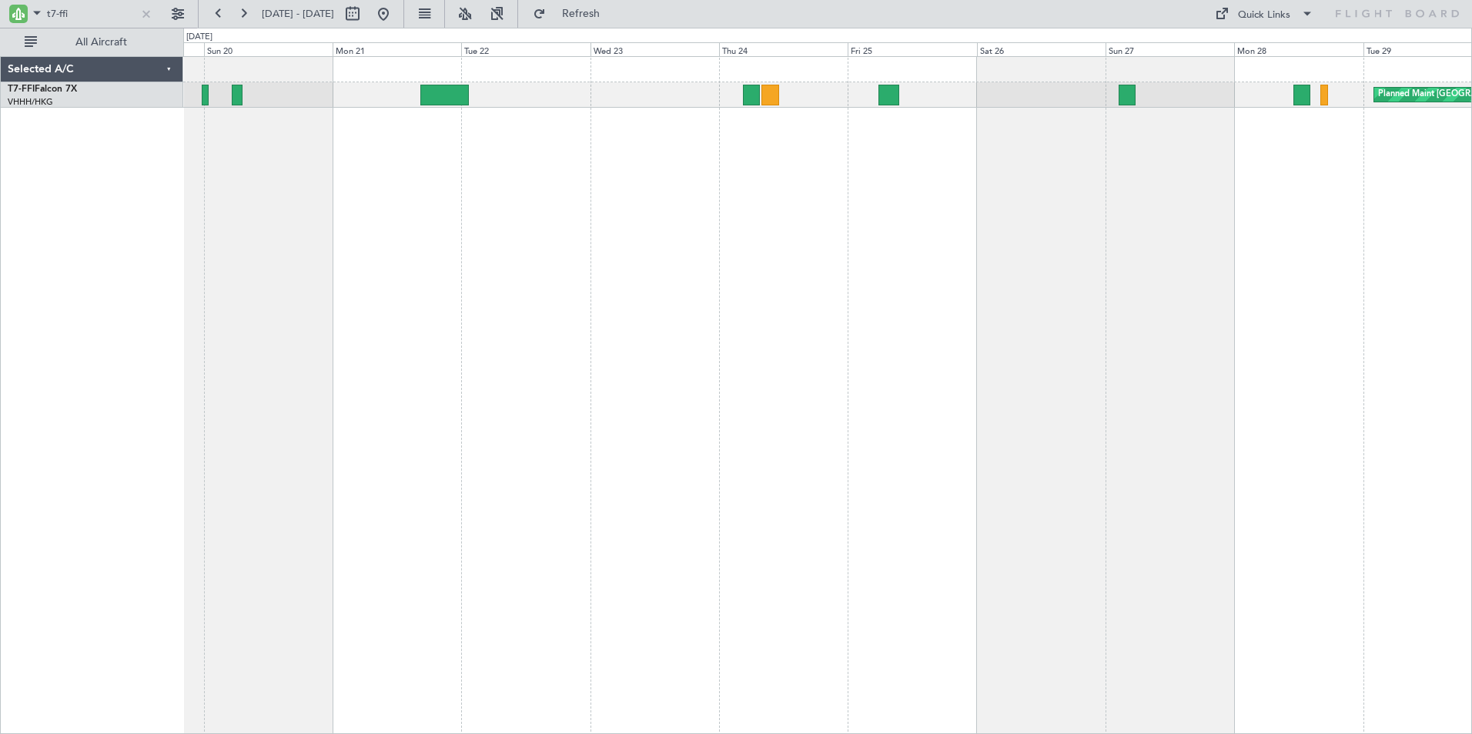
click at [893, 132] on div "Planned Maint [GEOGRAPHIC_DATA] ([GEOGRAPHIC_DATA] Intl)" at bounding box center [827, 395] width 1288 height 678
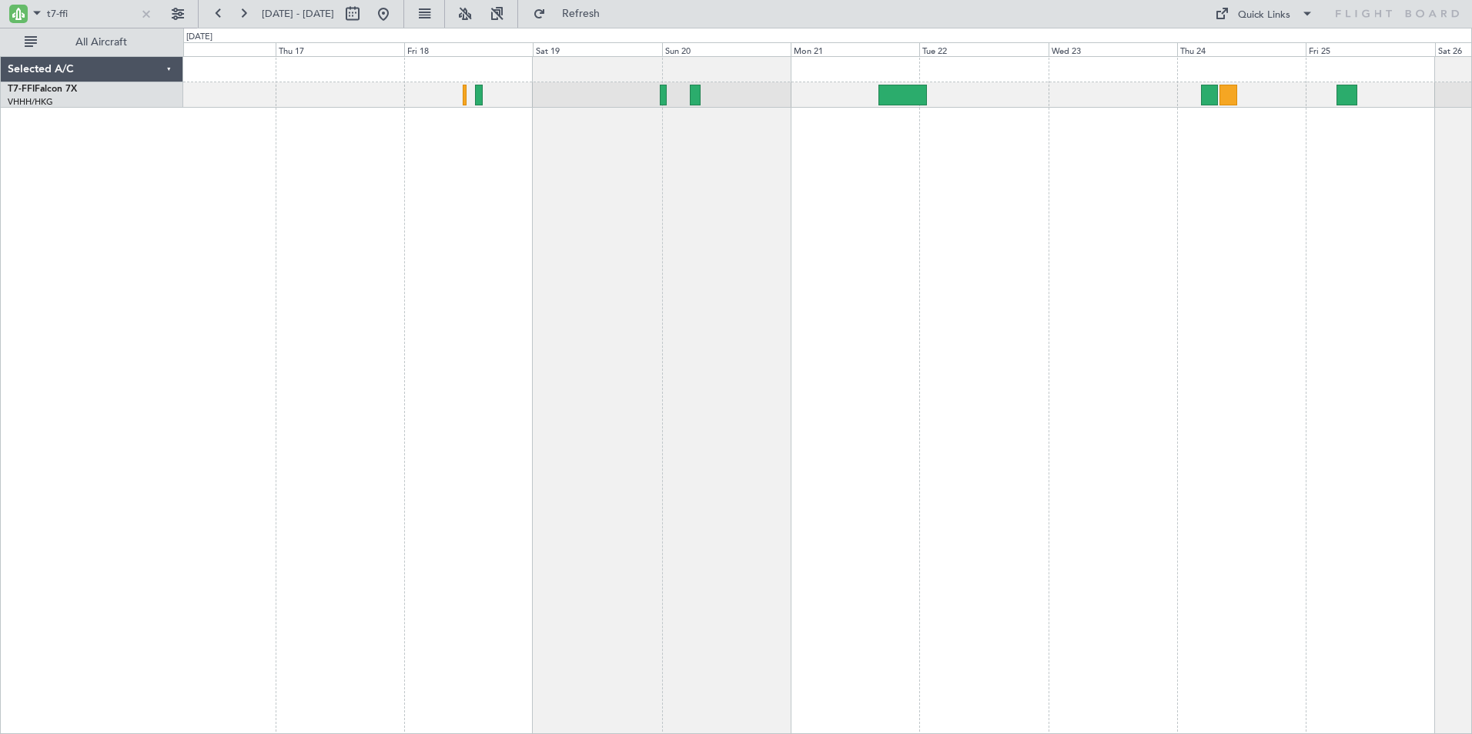
click at [923, 122] on div at bounding box center [827, 395] width 1288 height 678
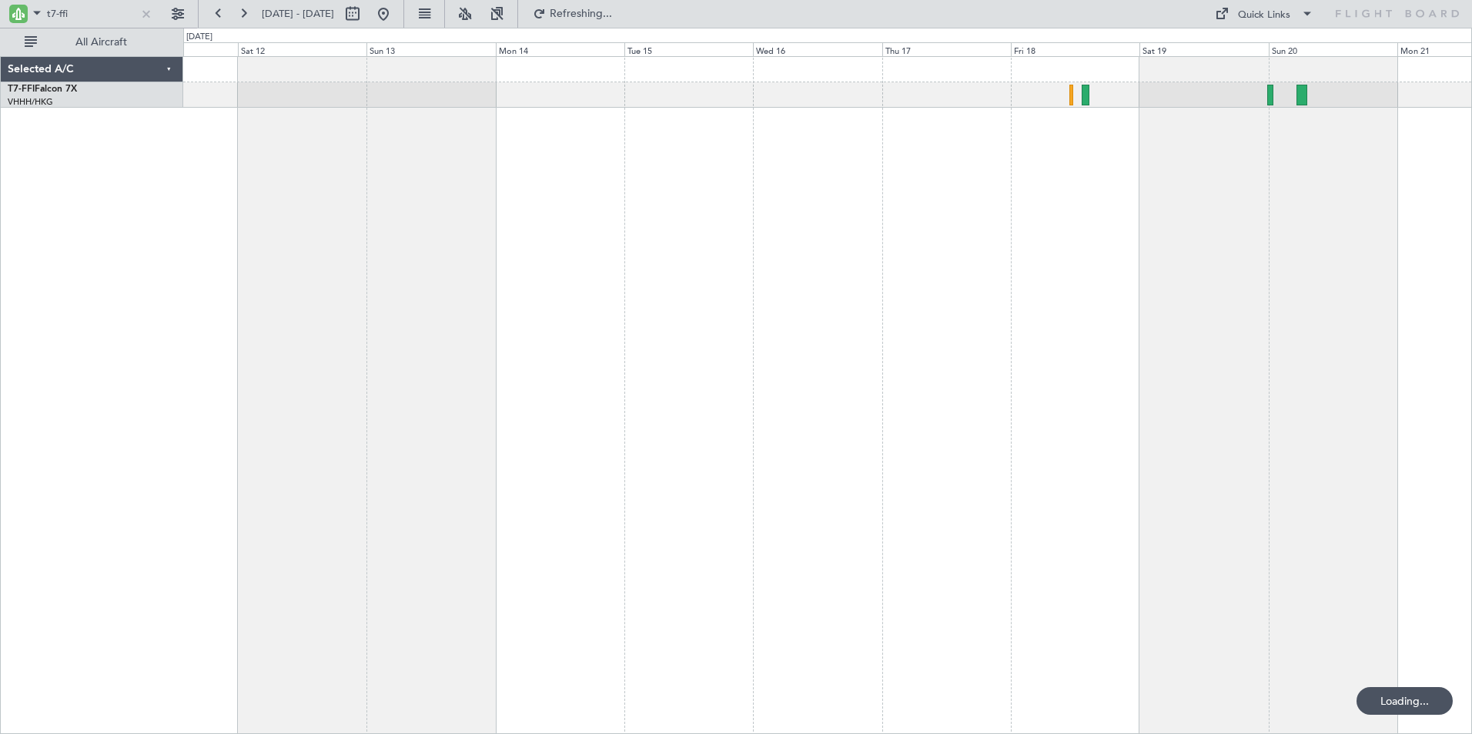
click at [887, 149] on div "[PERSON_NAME] [GEOGRAPHIC_DATA] ([GEOGRAPHIC_DATA] Capital)" at bounding box center [827, 395] width 1288 height 678
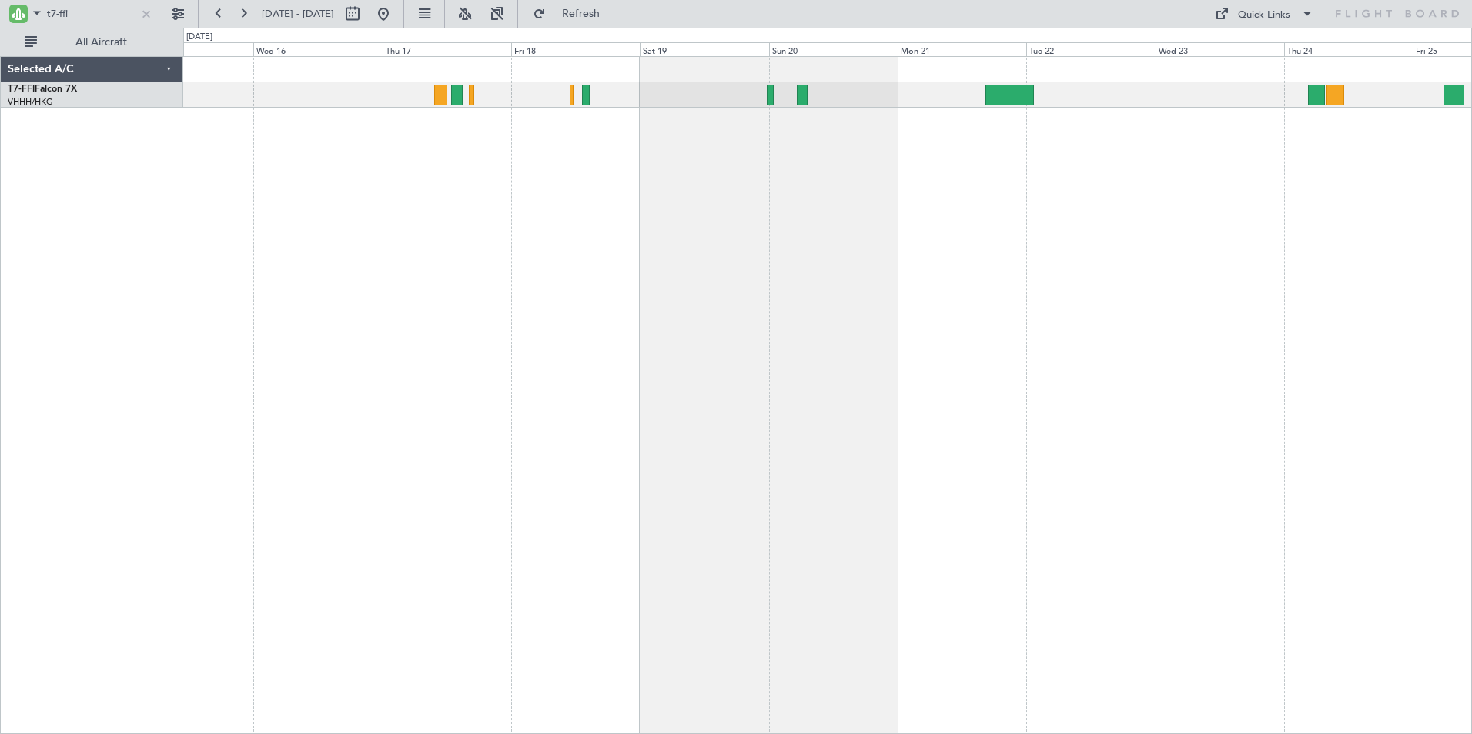
click at [366, 262] on div at bounding box center [827, 395] width 1288 height 678
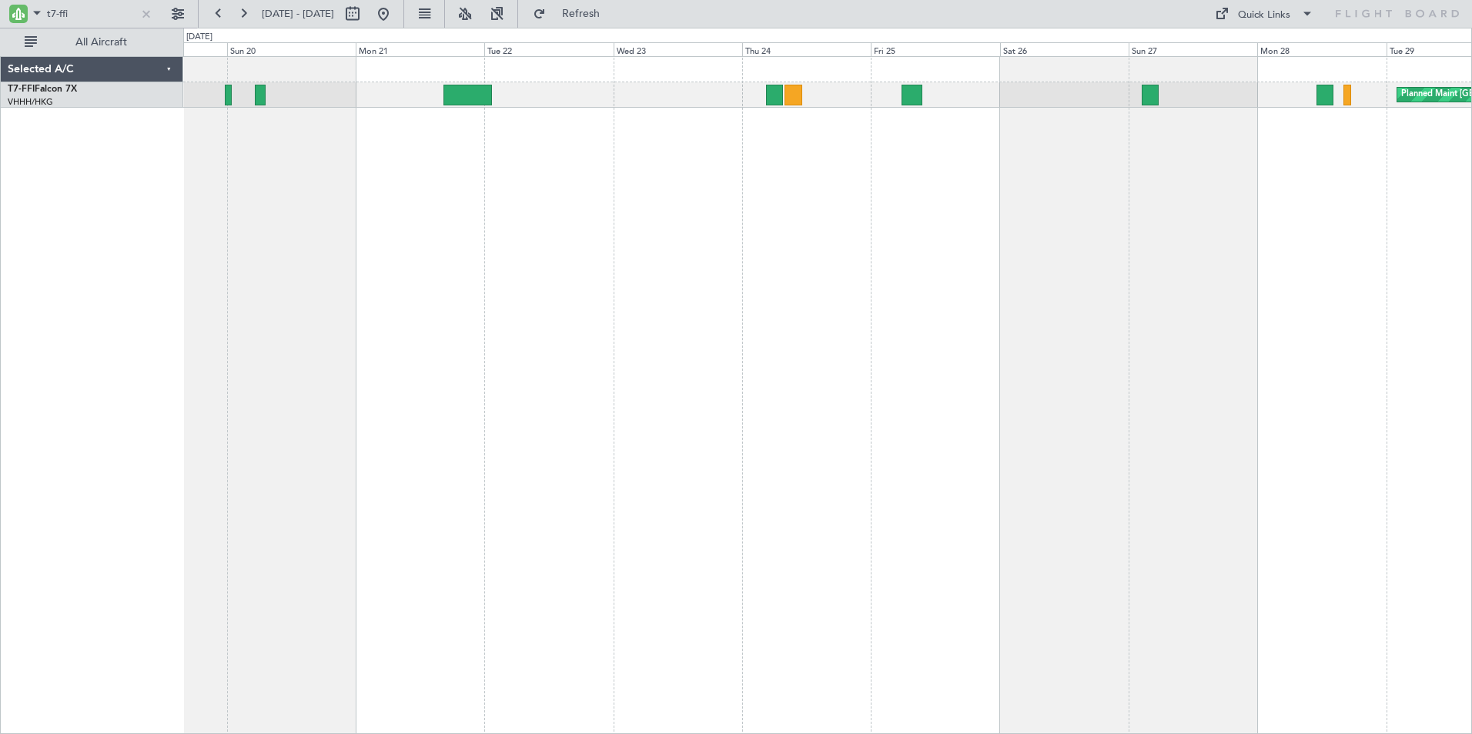
click at [503, 249] on div "Planned Maint [GEOGRAPHIC_DATA] ([GEOGRAPHIC_DATA] Intl)" at bounding box center [827, 395] width 1288 height 678
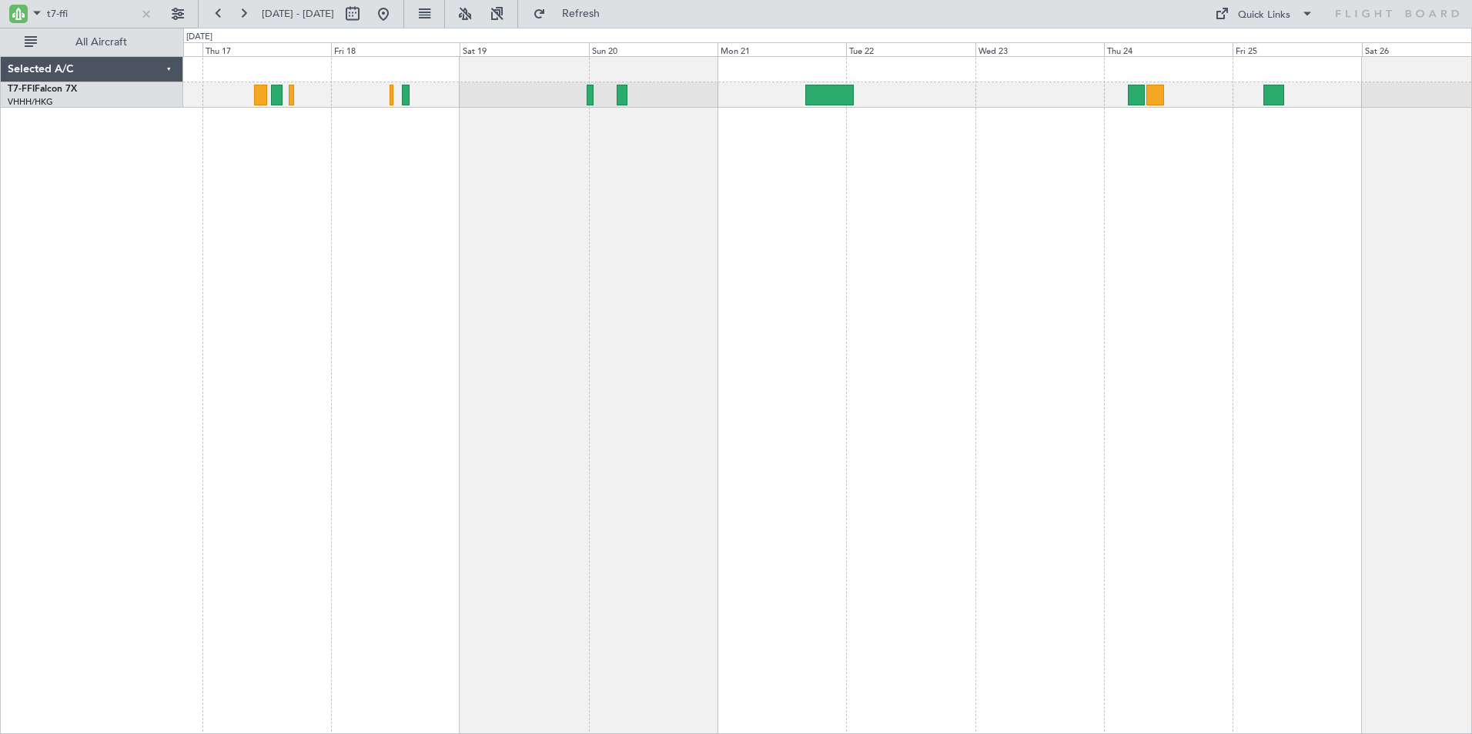
click at [864, 149] on div "Planned Maint [GEOGRAPHIC_DATA] ([GEOGRAPHIC_DATA] Intl)" at bounding box center [827, 395] width 1288 height 678
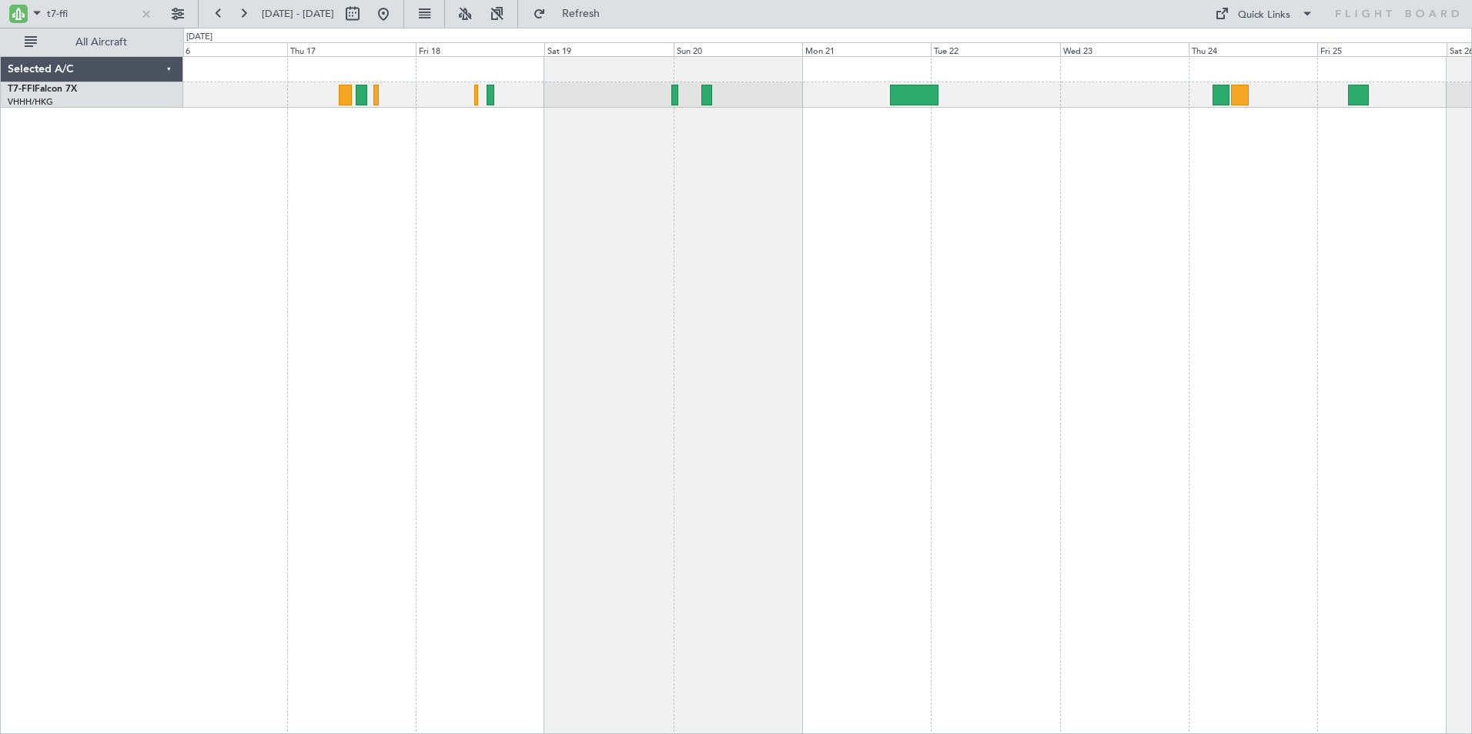
click at [431, 172] on div at bounding box center [827, 395] width 1288 height 678
click at [1135, 143] on div at bounding box center [827, 395] width 1288 height 678
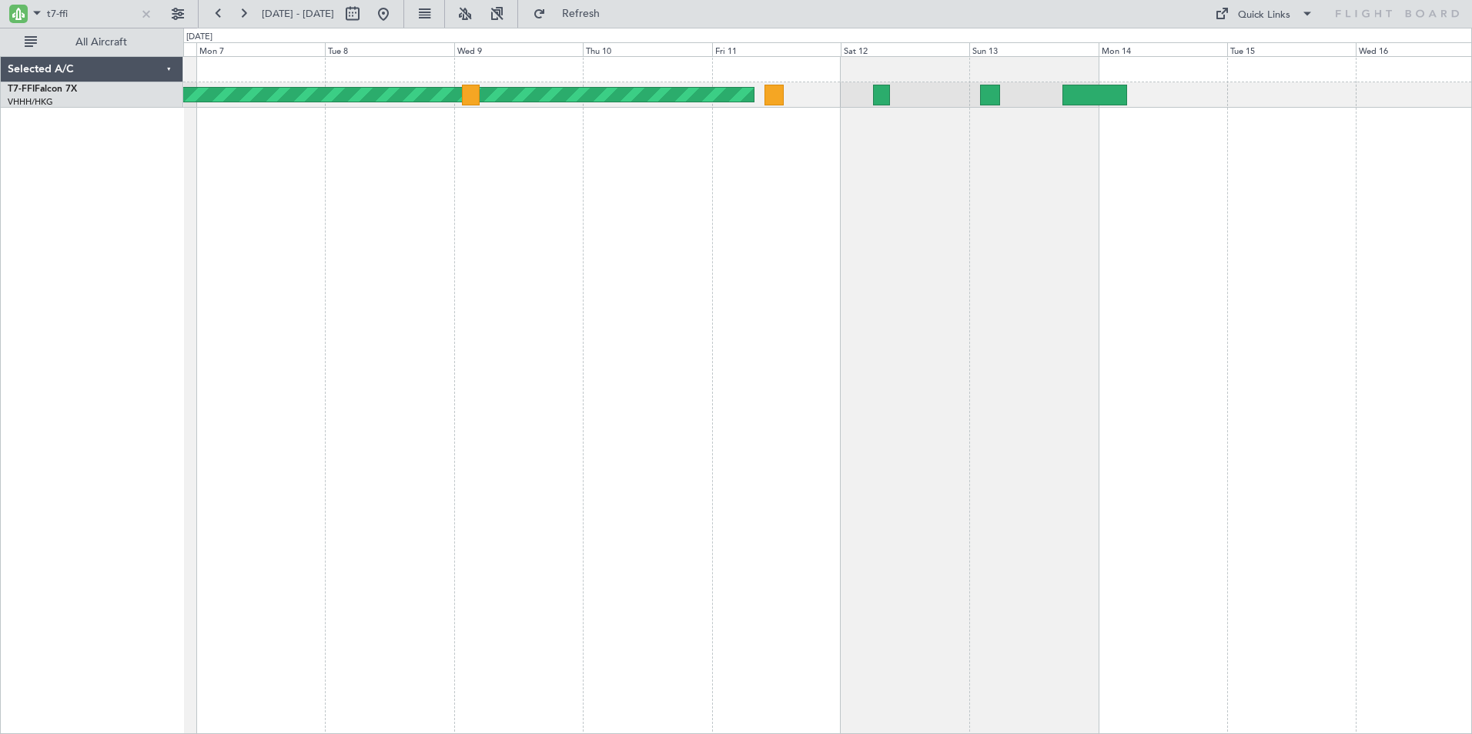
click at [987, 158] on div "Planned Maint Tianjin ([GEOGRAPHIC_DATA]) [PERSON_NAME] [GEOGRAPHIC_DATA] ([GEO…" at bounding box center [827, 395] width 1288 height 678
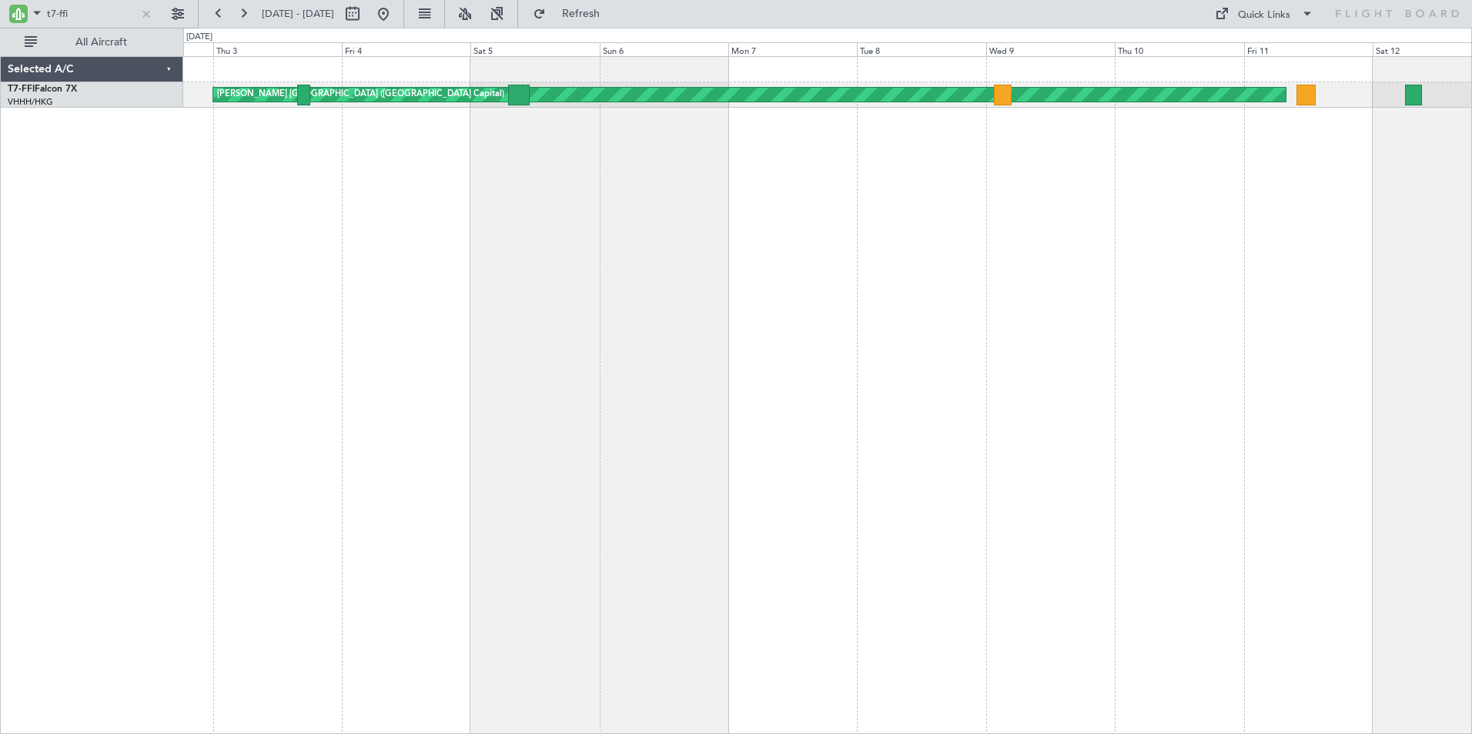
click at [842, 145] on div "Planned Maint Tianjin ([GEOGRAPHIC_DATA]) [PERSON_NAME] [GEOGRAPHIC_DATA] ([GEO…" at bounding box center [827, 395] width 1288 height 678
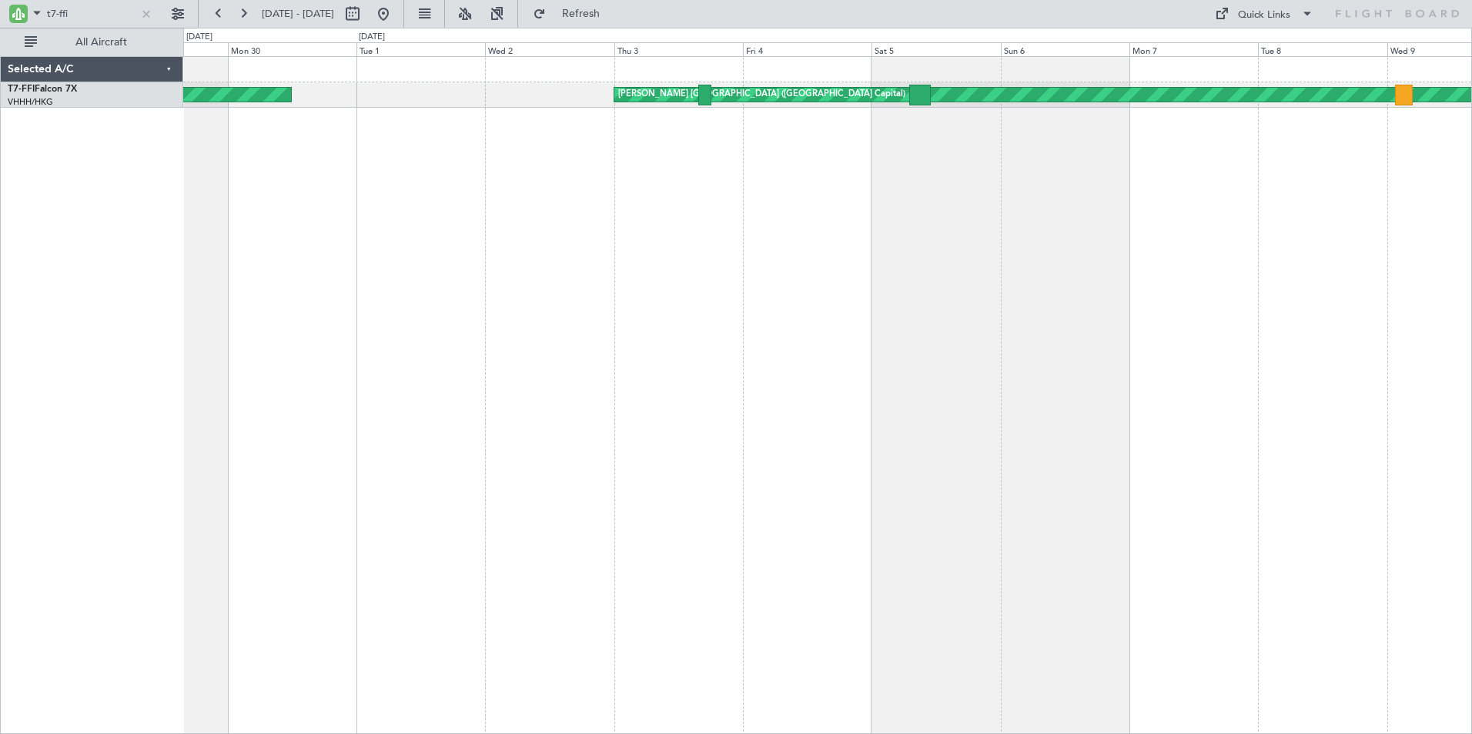
click at [841, 133] on div "Planned Maint Tianjin ([GEOGRAPHIC_DATA]) [PERSON_NAME] [GEOGRAPHIC_DATA] ([GEO…" at bounding box center [827, 395] width 1288 height 678
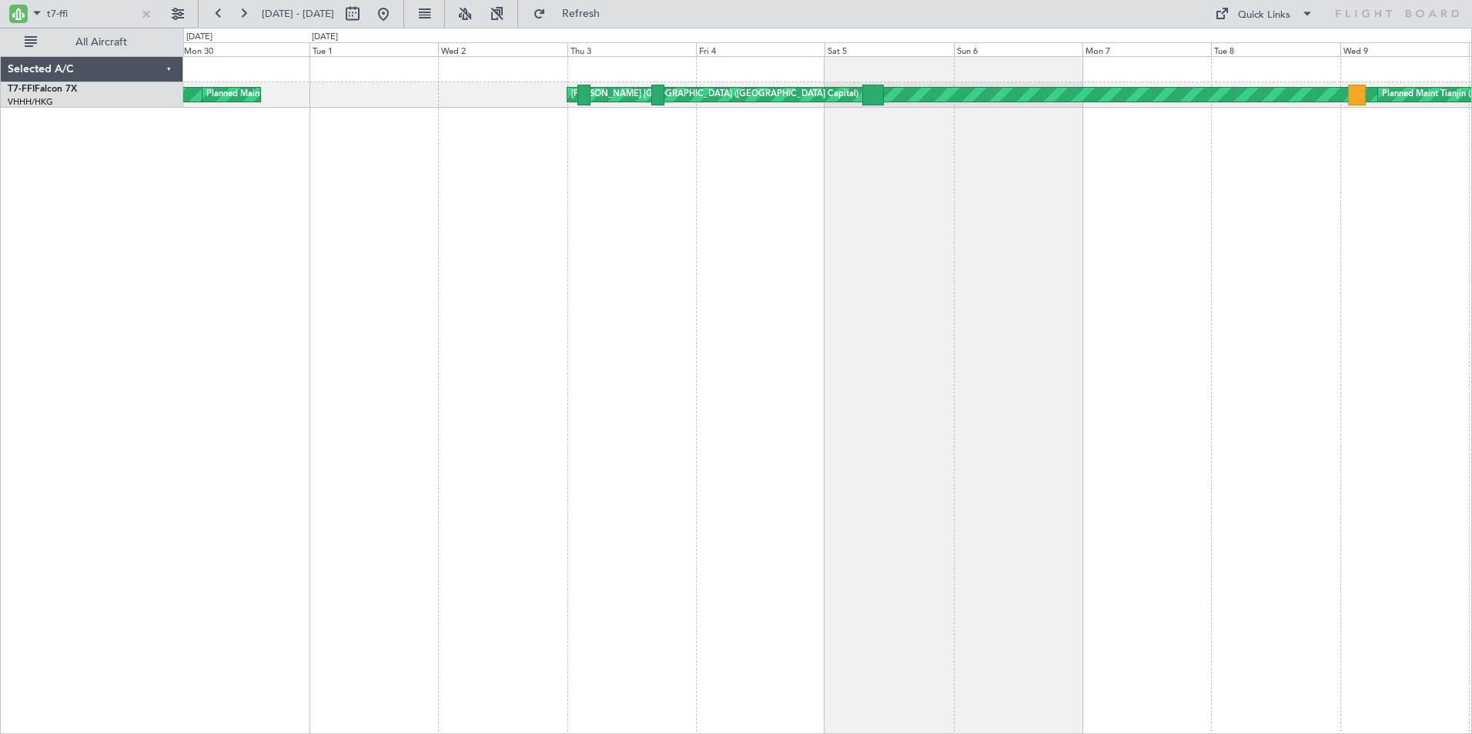
click at [228, 223] on div "[PERSON_NAME][GEOGRAPHIC_DATA] ([GEOGRAPHIC_DATA] Intl) [PERSON_NAME] [GEOGRAPH…" at bounding box center [827, 395] width 1288 height 678
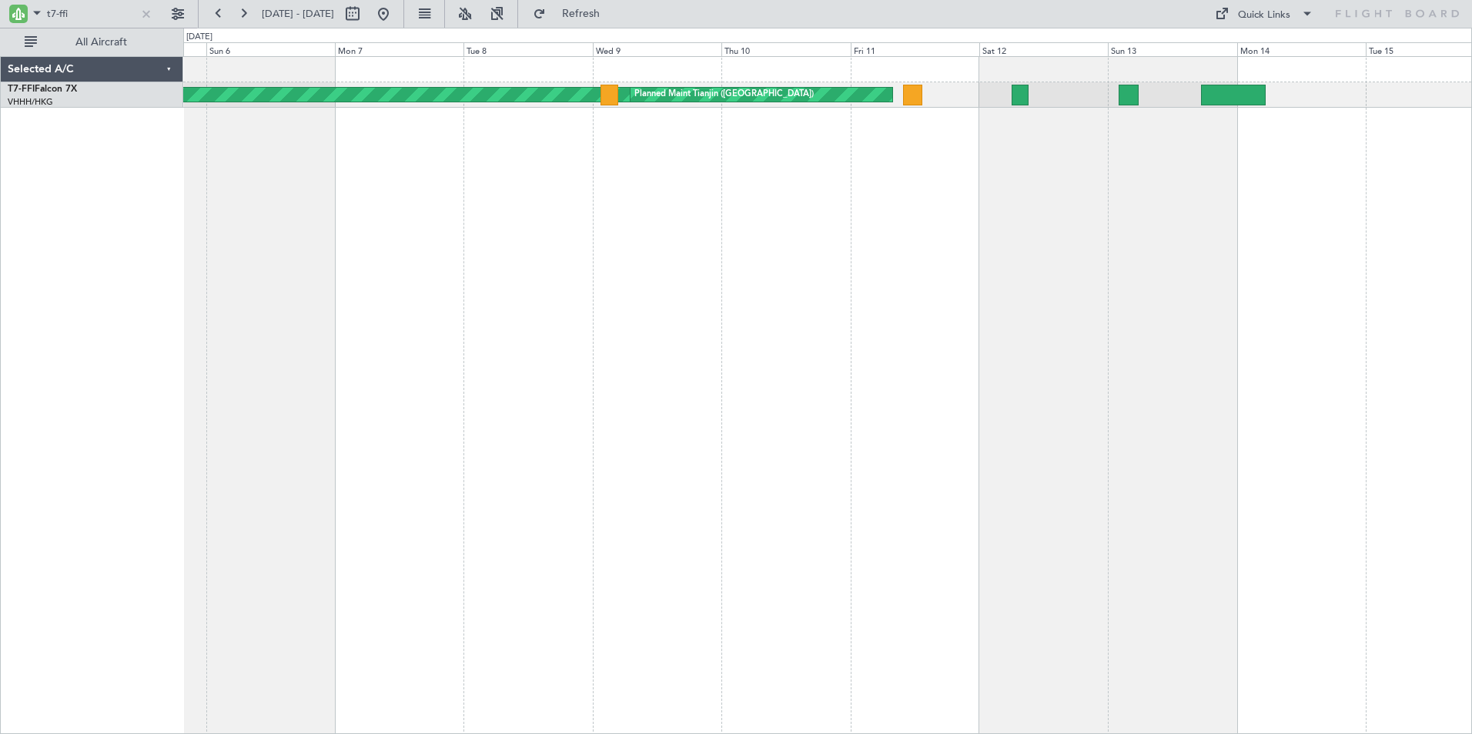
click at [0, 199] on html "t7-ffi [DATE] - [DATE] Refresh Quick Links All Aircraft [PERSON_NAME] [GEOGRAPH…" at bounding box center [736, 367] width 1472 height 734
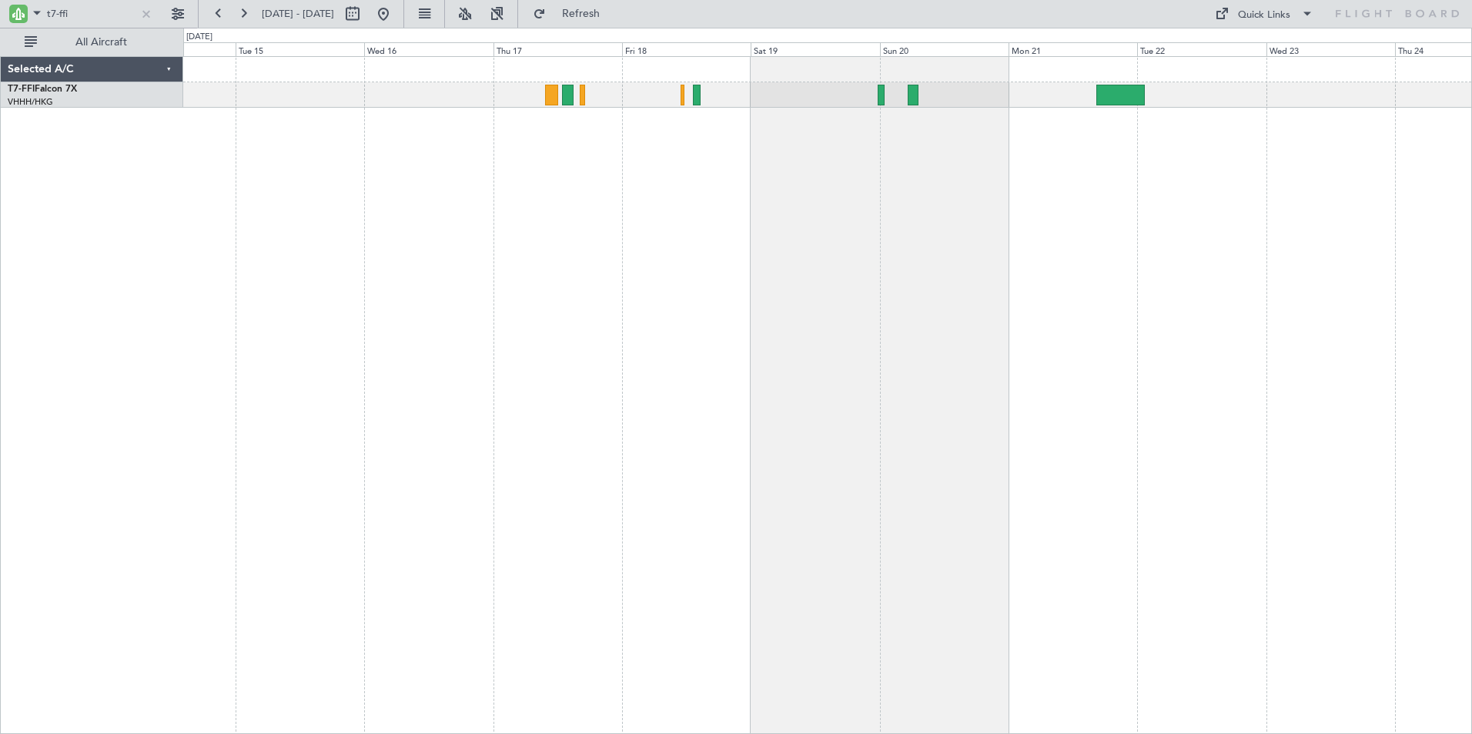
click at [69, 185] on div "Selected A/C T7-FFI Falcon 7X VHHH/HKG [GEOGRAPHIC_DATA] ([GEOGRAPHIC_DATA]) 0 …" at bounding box center [736, 381] width 1472 height 707
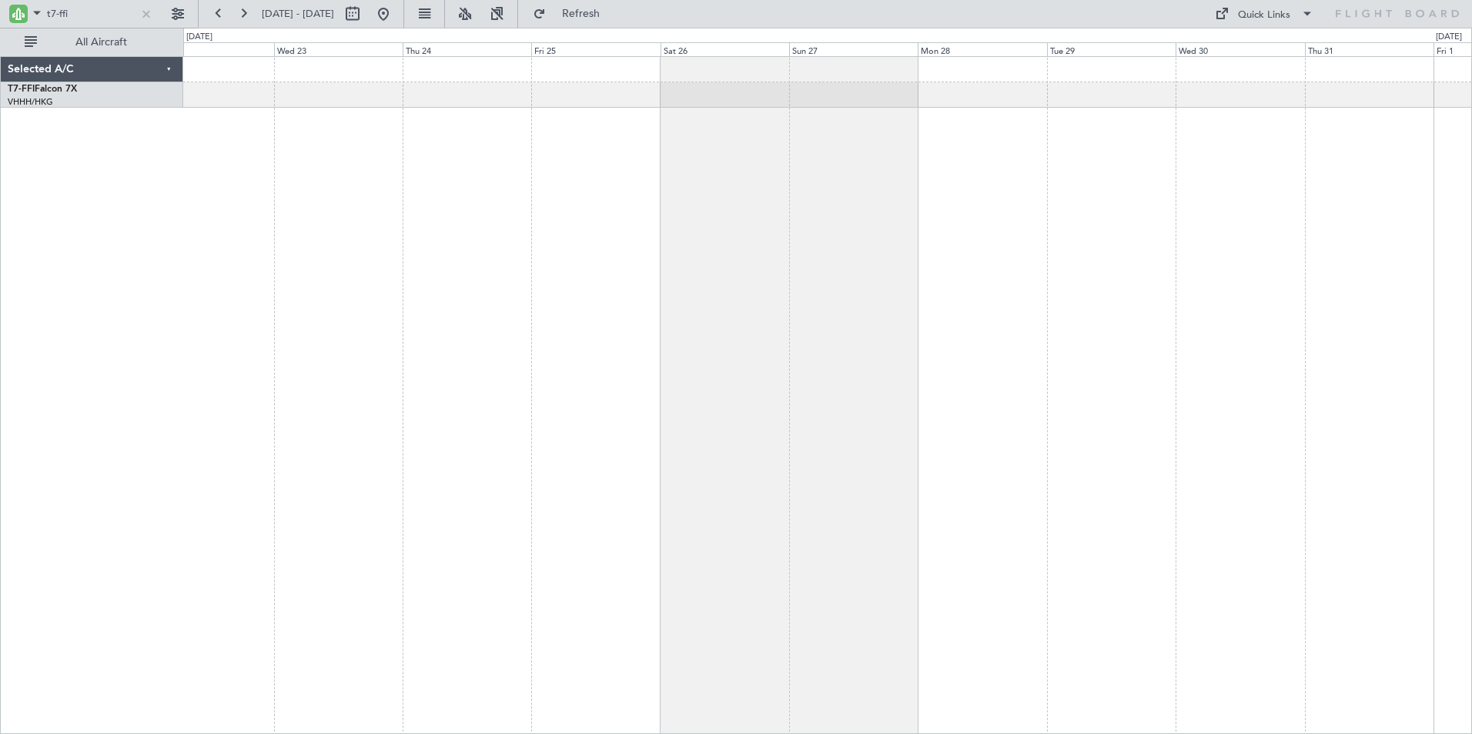
click at [173, 187] on div "Planned Maint Geneva (Cointrin) Selected A/C T7-FFI Falcon 7X VHHH/HKG [GEOGRAP…" at bounding box center [736, 381] width 1472 height 707
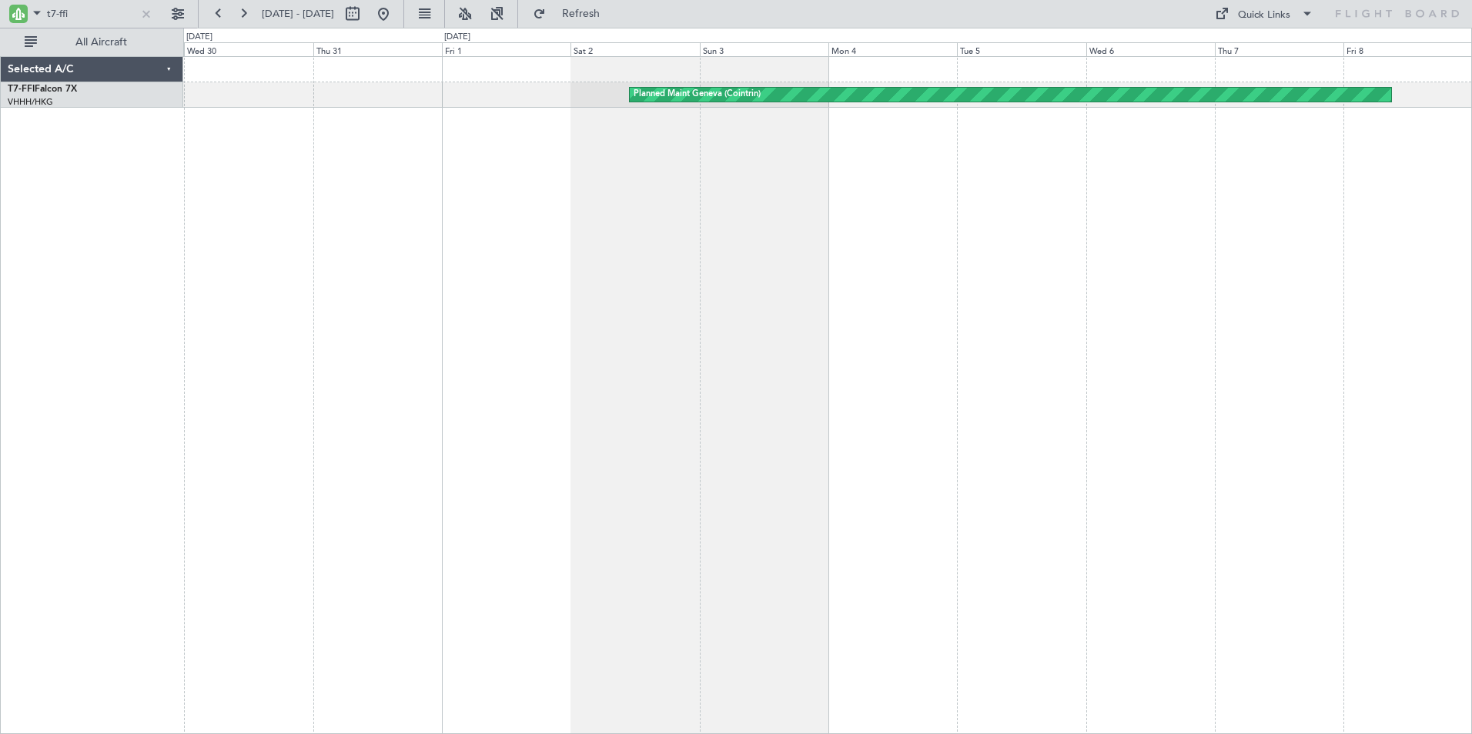
click at [172, 175] on div "Planned Maint Geneva (Cointrin) Selected A/C T7-FFI Falcon 7X VHHH/HKG [GEOGRAP…" at bounding box center [736, 381] width 1472 height 707
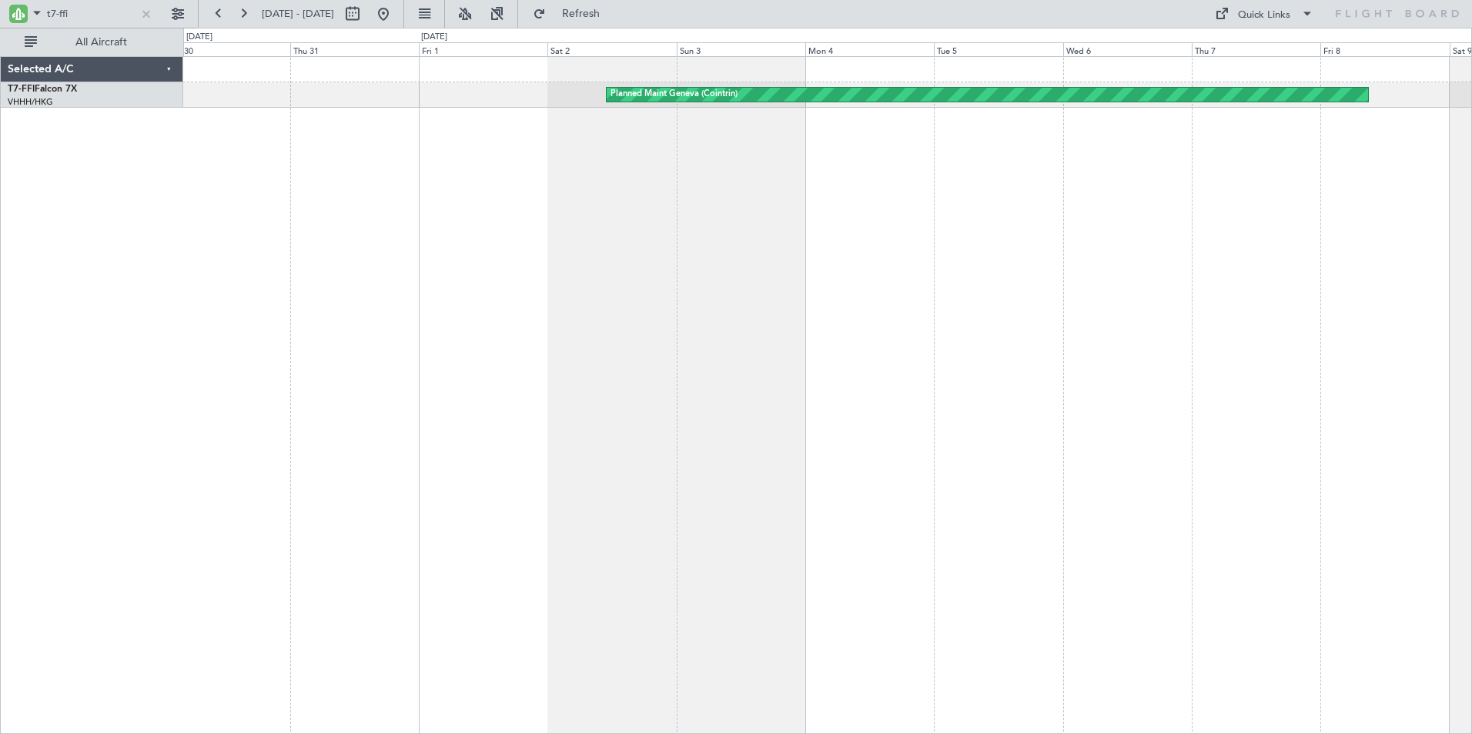
click at [224, 176] on div "Planned Maint Geneva (Cointrin)" at bounding box center [827, 395] width 1288 height 678
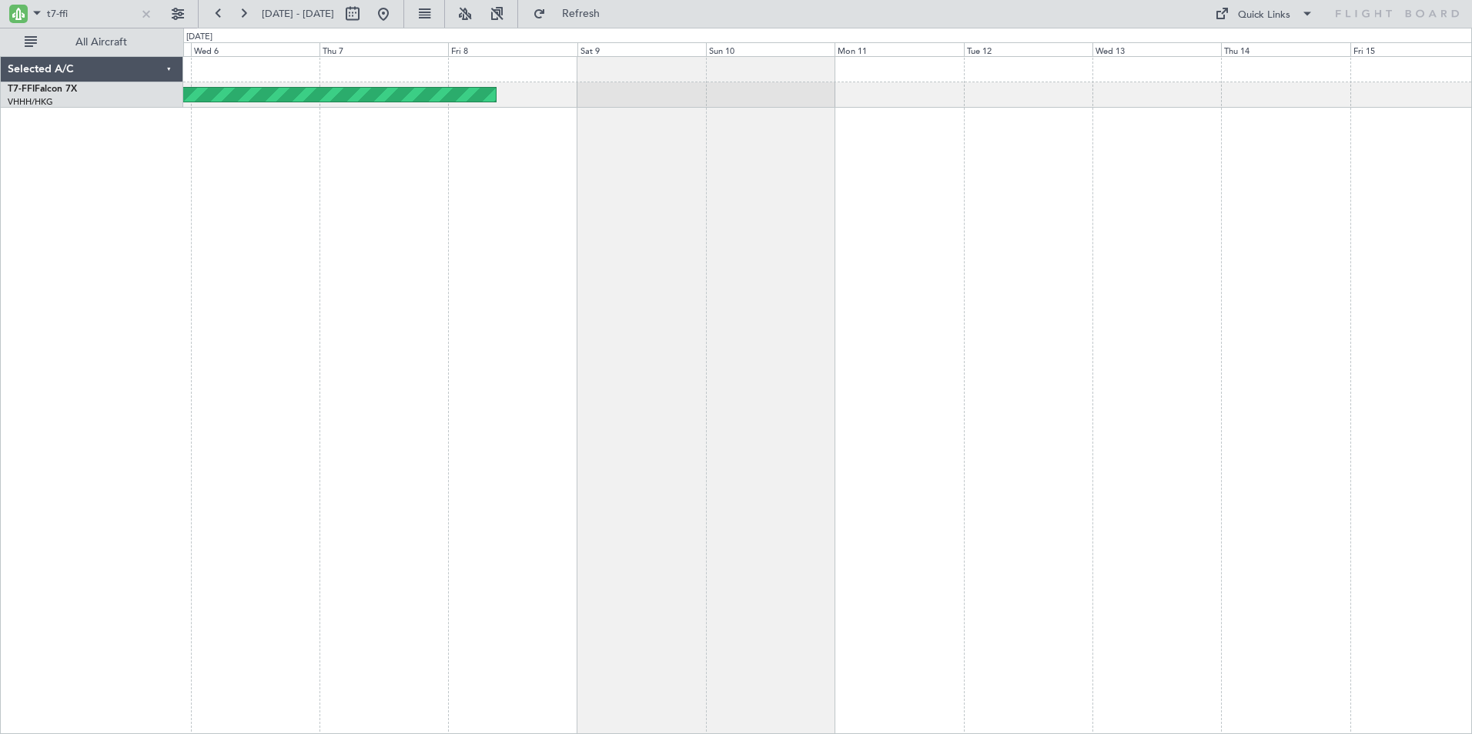
click at [261, 187] on div "Planned Maint Geneva (Cointrin)" at bounding box center [827, 395] width 1288 height 678
click at [282, 175] on div at bounding box center [827, 395] width 1288 height 678
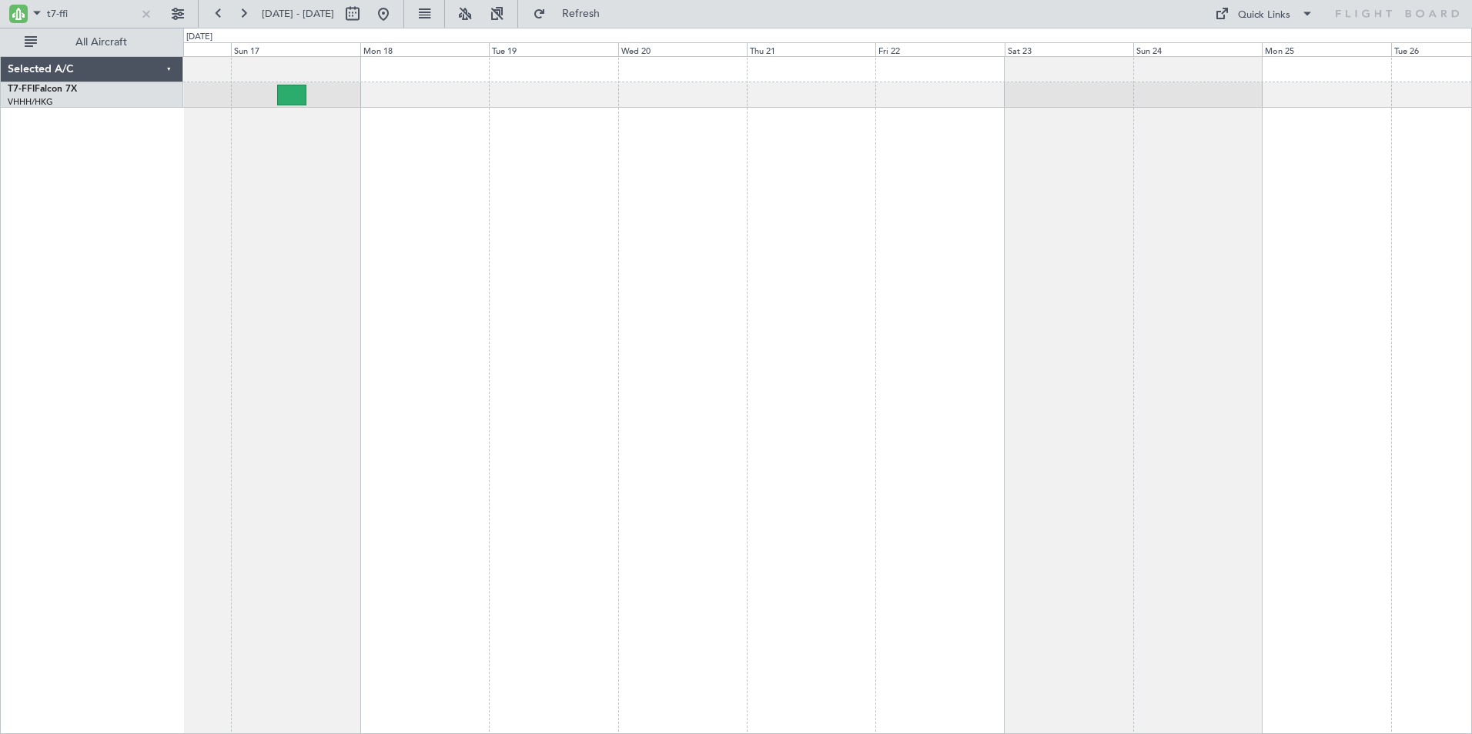
click at [215, 226] on div "Planned Maint [GEOGRAPHIC_DATA] ([GEOGRAPHIC_DATA] Intl) [PERSON_NAME][GEOGRAPH…" at bounding box center [827, 395] width 1288 height 678
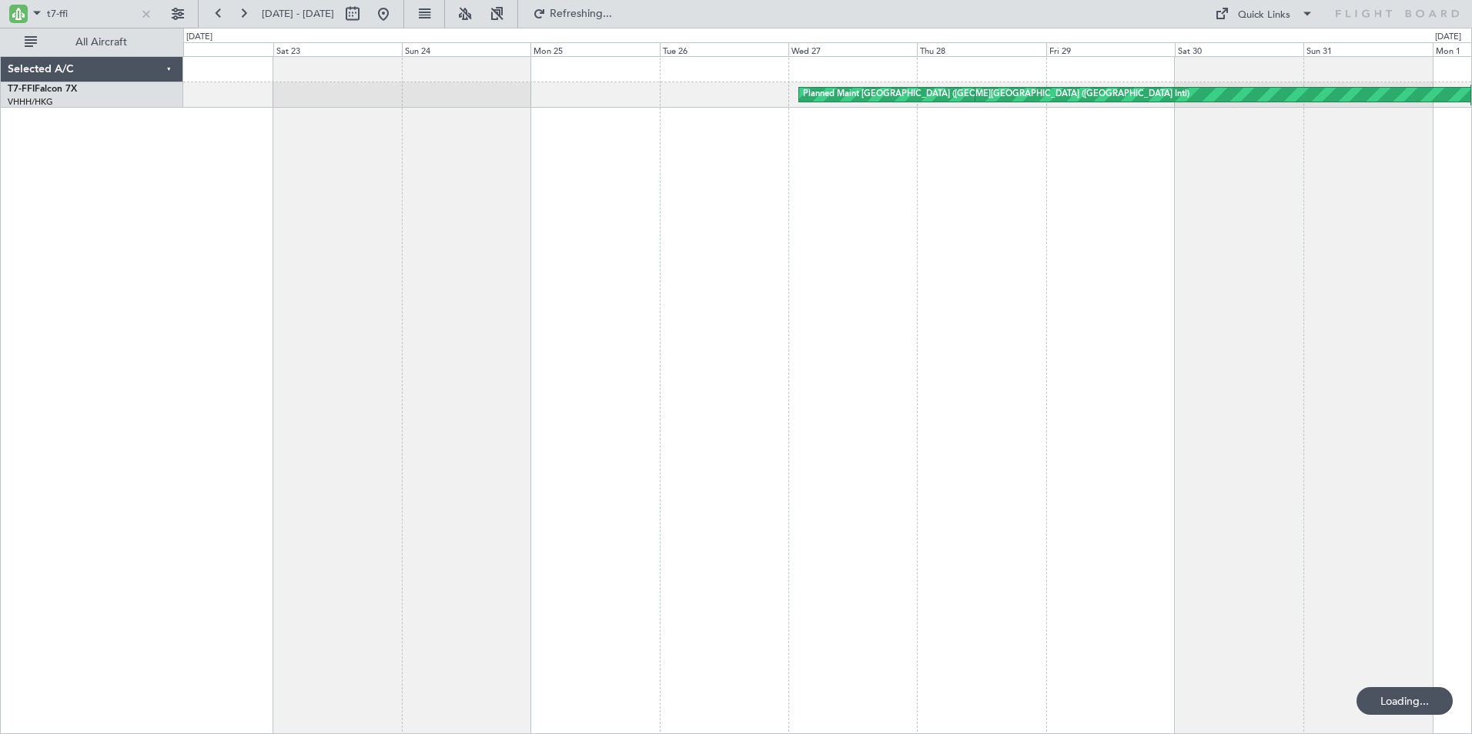
click at [42, 249] on div "[PERSON_NAME][GEOGRAPHIC_DATA] ([GEOGRAPHIC_DATA] Intl) Planned Maint [GEOGRAPH…" at bounding box center [736, 381] width 1472 height 707
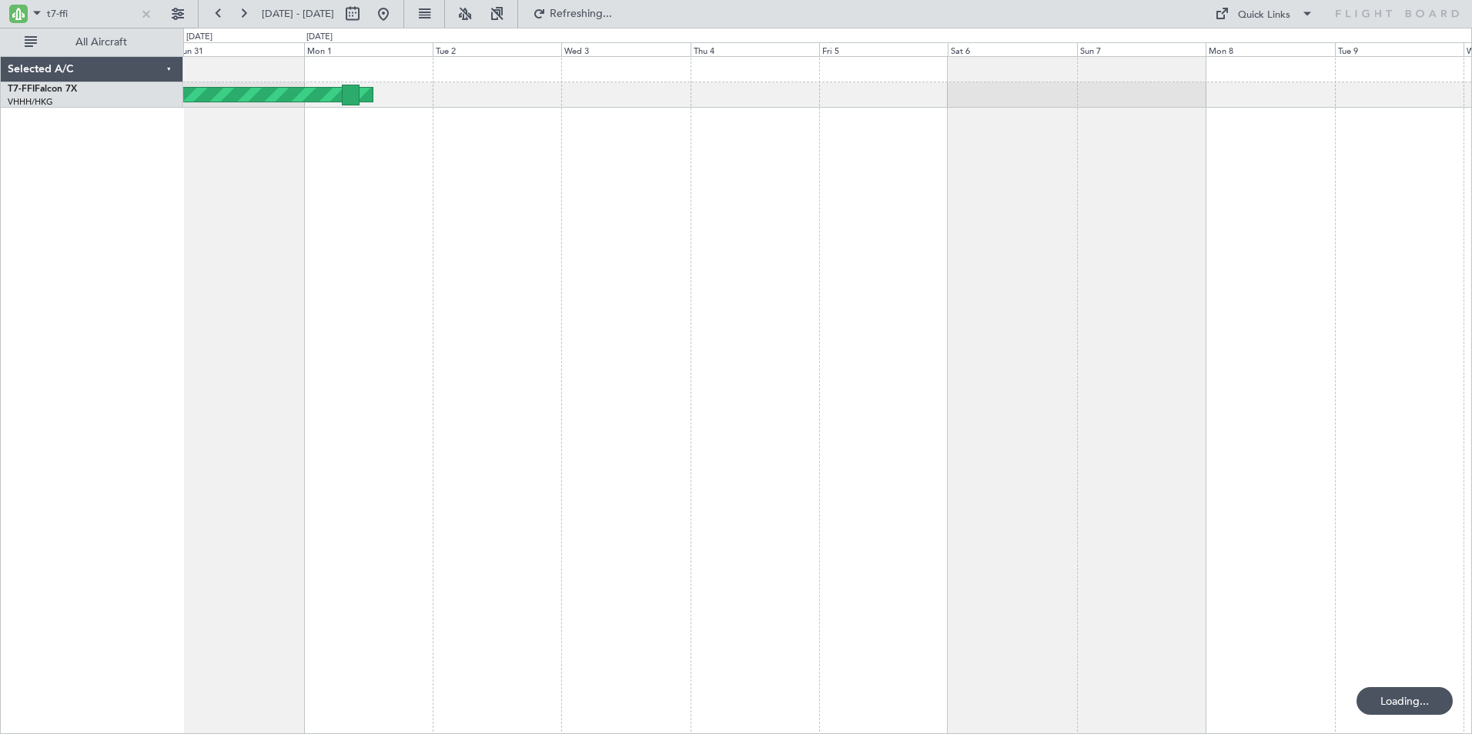
click at [466, 218] on div "[PERSON_NAME][GEOGRAPHIC_DATA] ([GEOGRAPHIC_DATA] Intl) Planned Maint Tianjin (…" at bounding box center [827, 395] width 1288 height 678
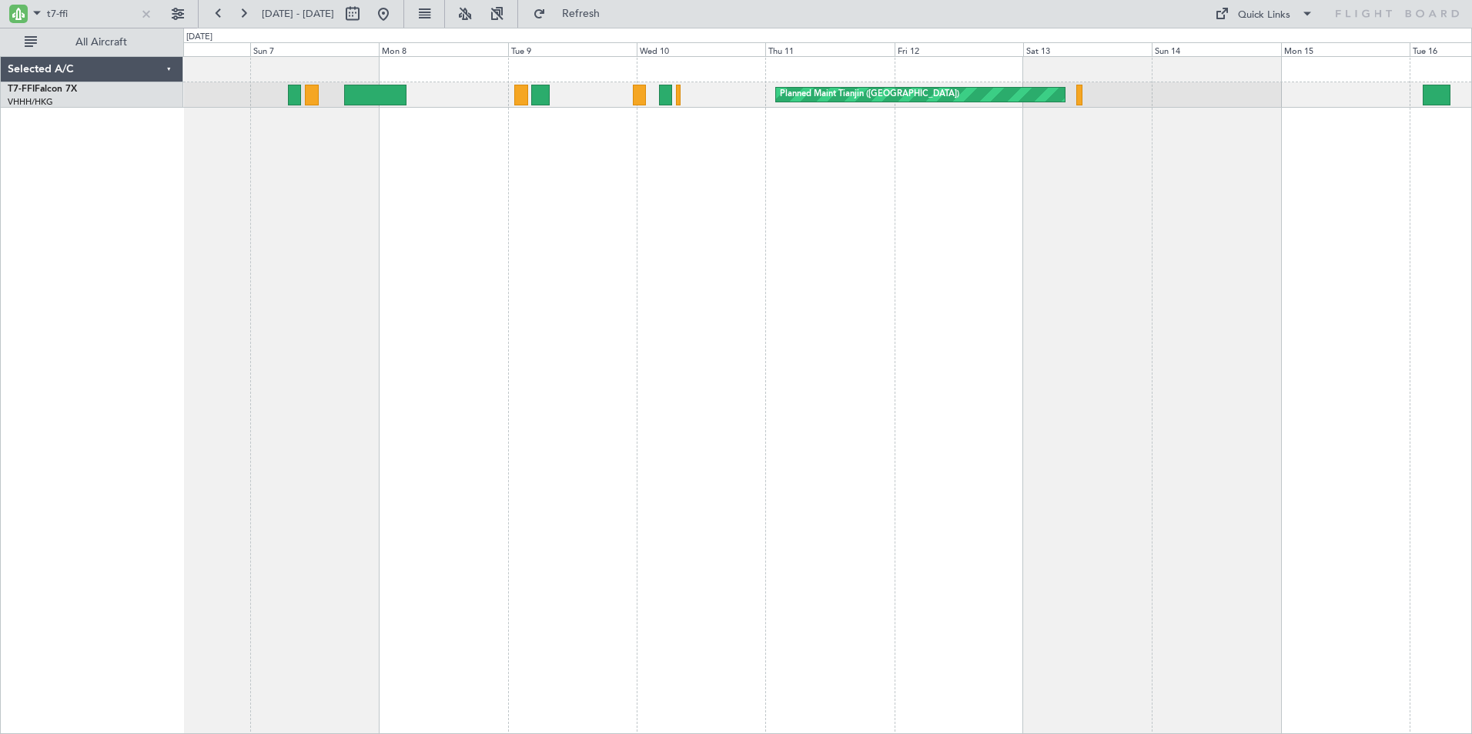
click at [369, 286] on div "Planned Maint Tianjin ([GEOGRAPHIC_DATA])" at bounding box center [827, 395] width 1288 height 678
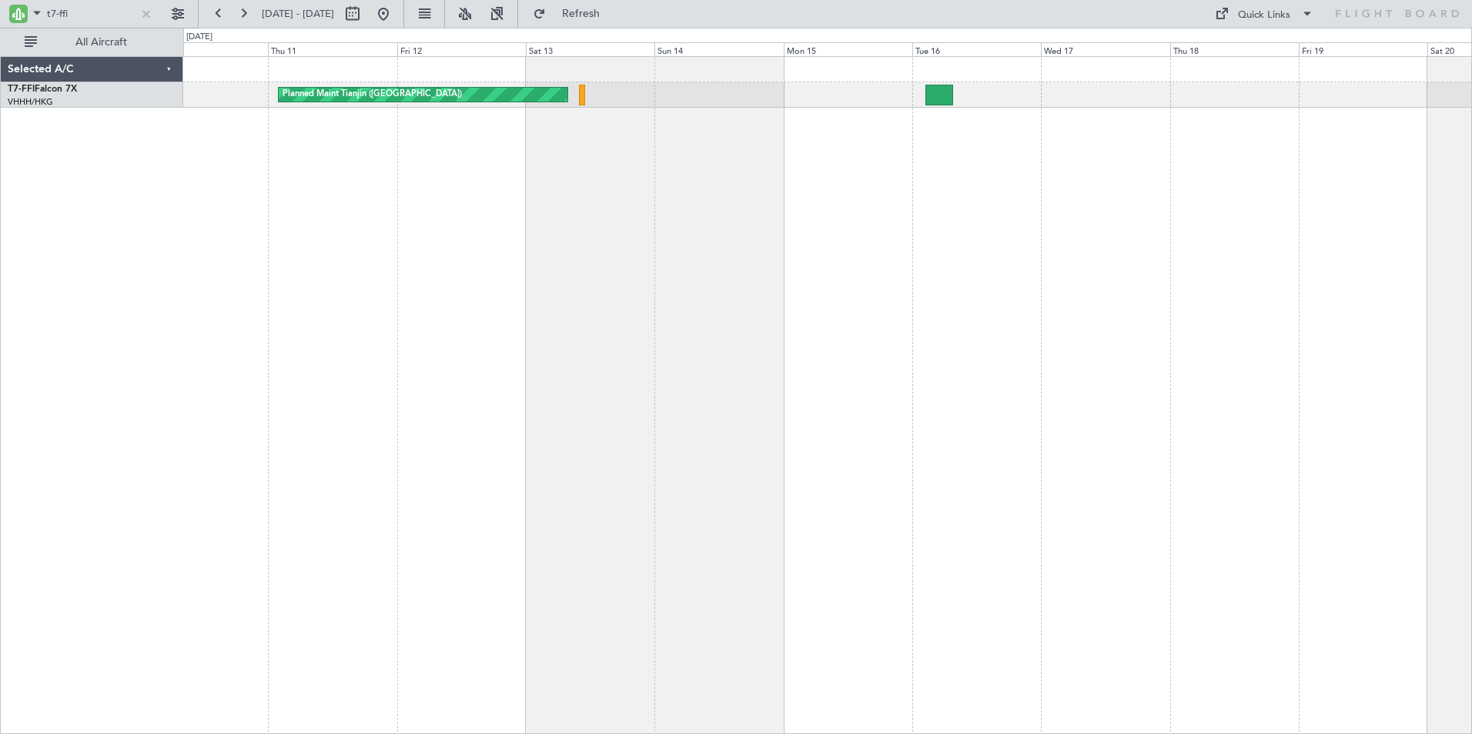
click at [447, 277] on div "Planned Maint Tianjin ([GEOGRAPHIC_DATA]) Planned Maint Tianjin ([GEOGRAPHIC_DA…" at bounding box center [827, 395] width 1288 height 678
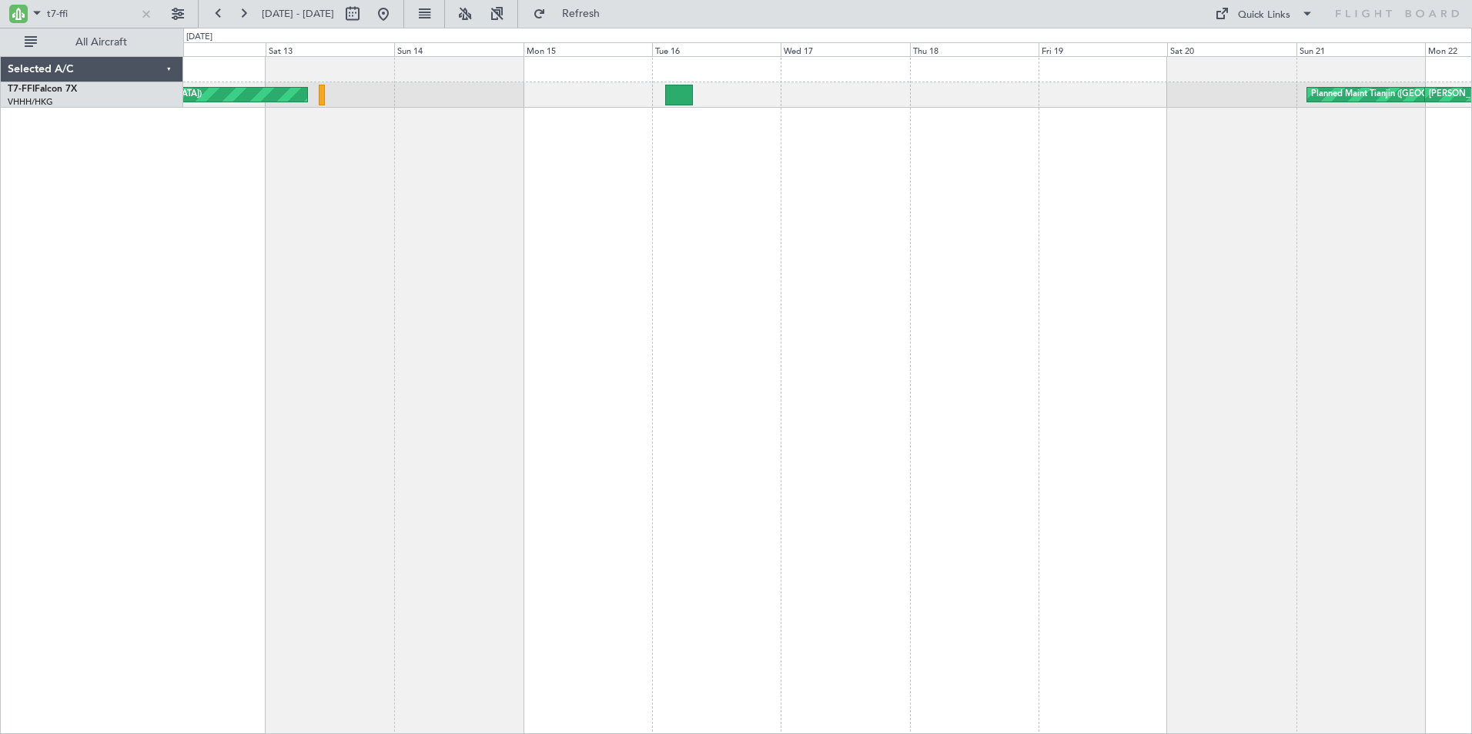
click at [722, 192] on div "Planned Maint Tianjin ([GEOGRAPHIC_DATA]) Planned Maint Tianjin ([GEOGRAPHIC_DA…" at bounding box center [827, 395] width 1288 height 678
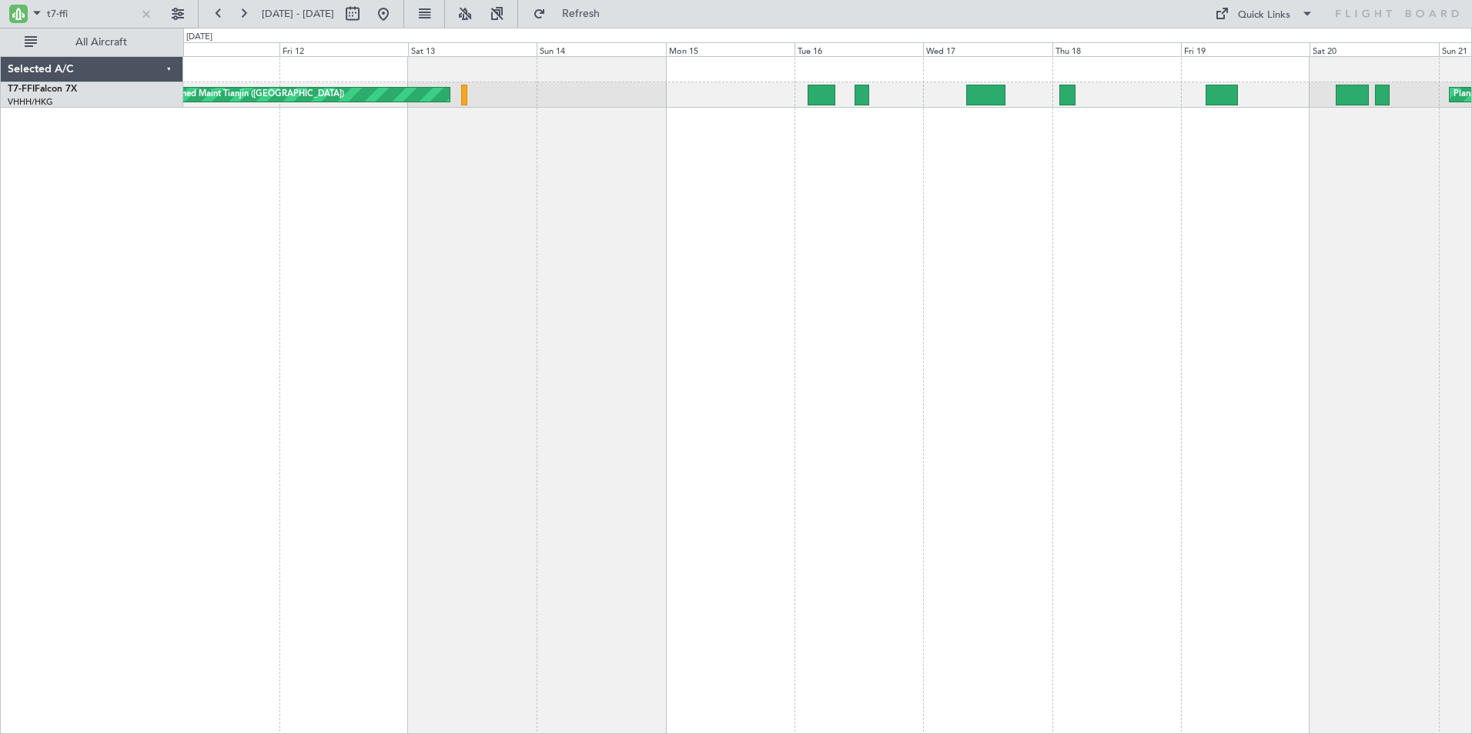
click at [665, 216] on div "Planned Maint Tianjin ([GEOGRAPHIC_DATA]) Planned Maint Tianjin ([GEOGRAPHIC_DA…" at bounding box center [827, 395] width 1288 height 678
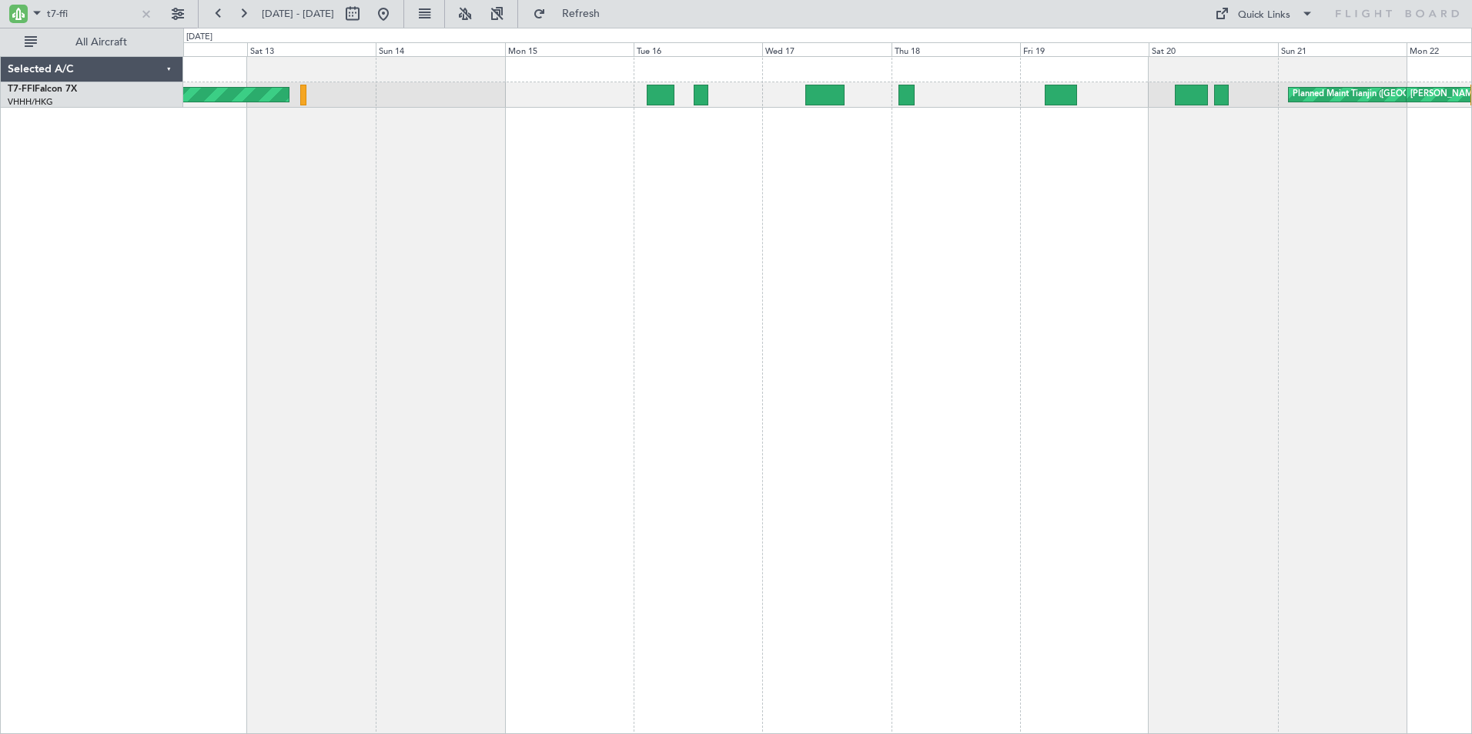
click at [1024, 380] on div "Planned Maint Tianjin ([GEOGRAPHIC_DATA]) [PERSON_NAME] Geneva ([GEOGRAPHIC_DAT…" at bounding box center [827, 395] width 1288 height 678
click at [219, 11] on button at bounding box center [218, 14] width 25 height 25
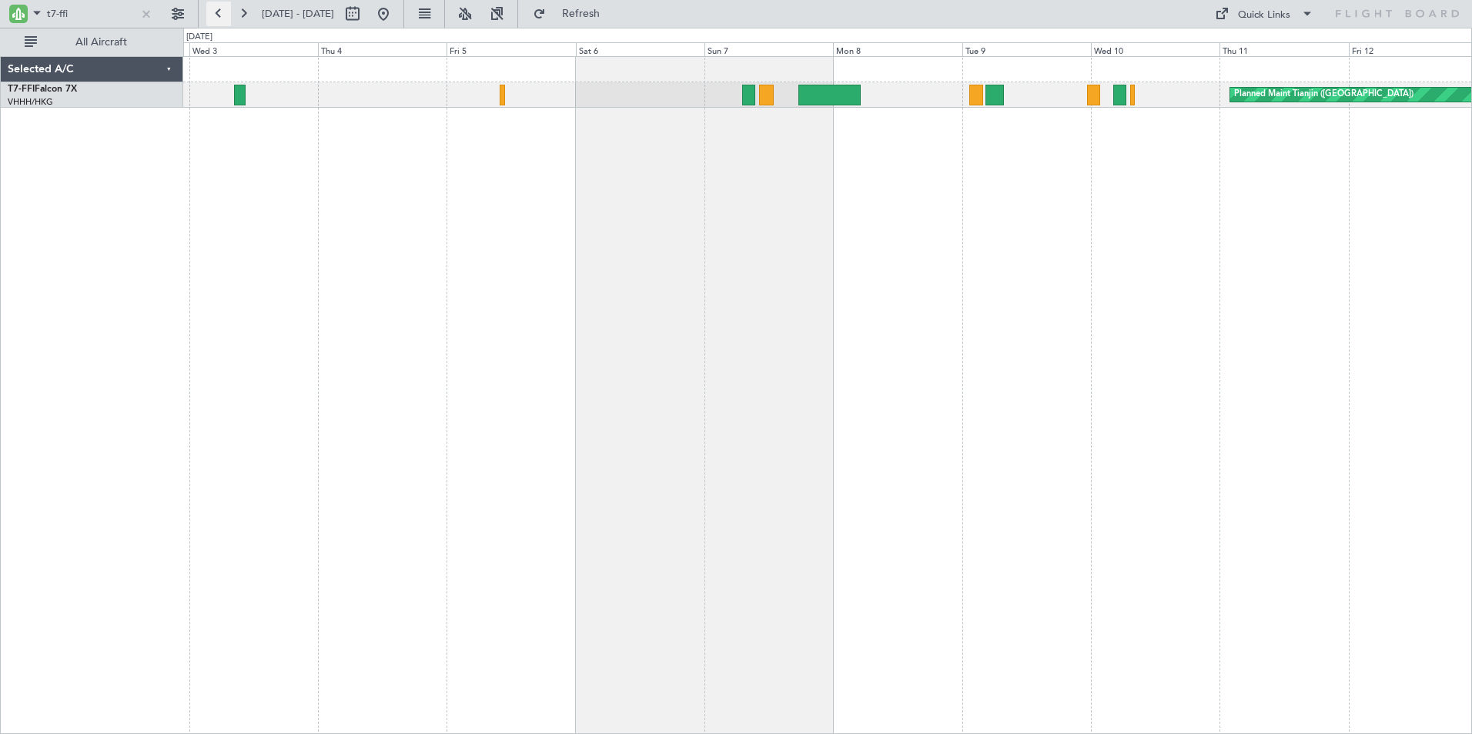
click at [219, 11] on button at bounding box center [218, 14] width 25 height 25
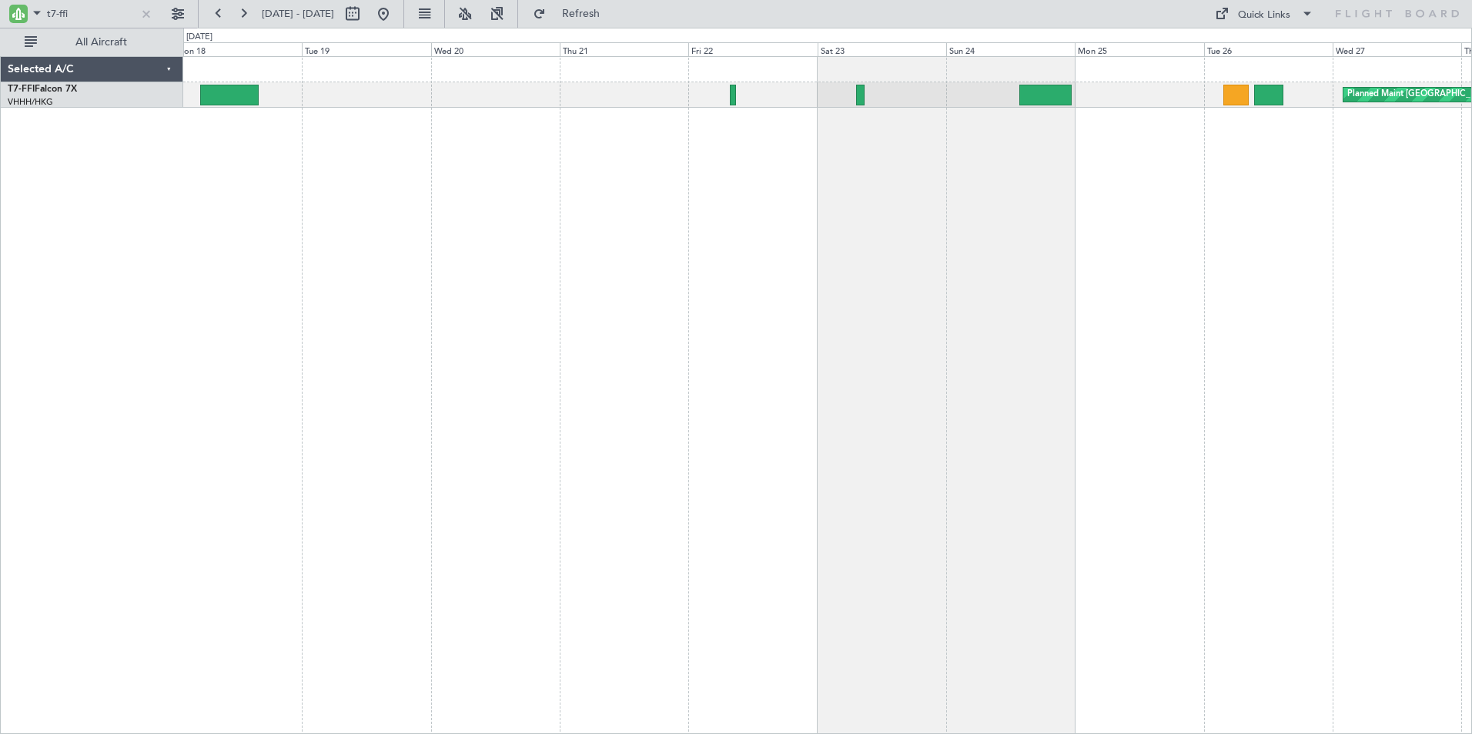
click at [1064, 167] on div "[PERSON_NAME][GEOGRAPHIC_DATA] ([GEOGRAPHIC_DATA] Intl) Planned Maint [GEOGRAPH…" at bounding box center [827, 395] width 1288 height 678
click at [503, 188] on div "[PERSON_NAME][GEOGRAPHIC_DATA] ([GEOGRAPHIC_DATA] Intl) Planned Maint [GEOGRAPH…" at bounding box center [827, 395] width 1288 height 678
click at [217, 15] on button at bounding box center [218, 14] width 25 height 25
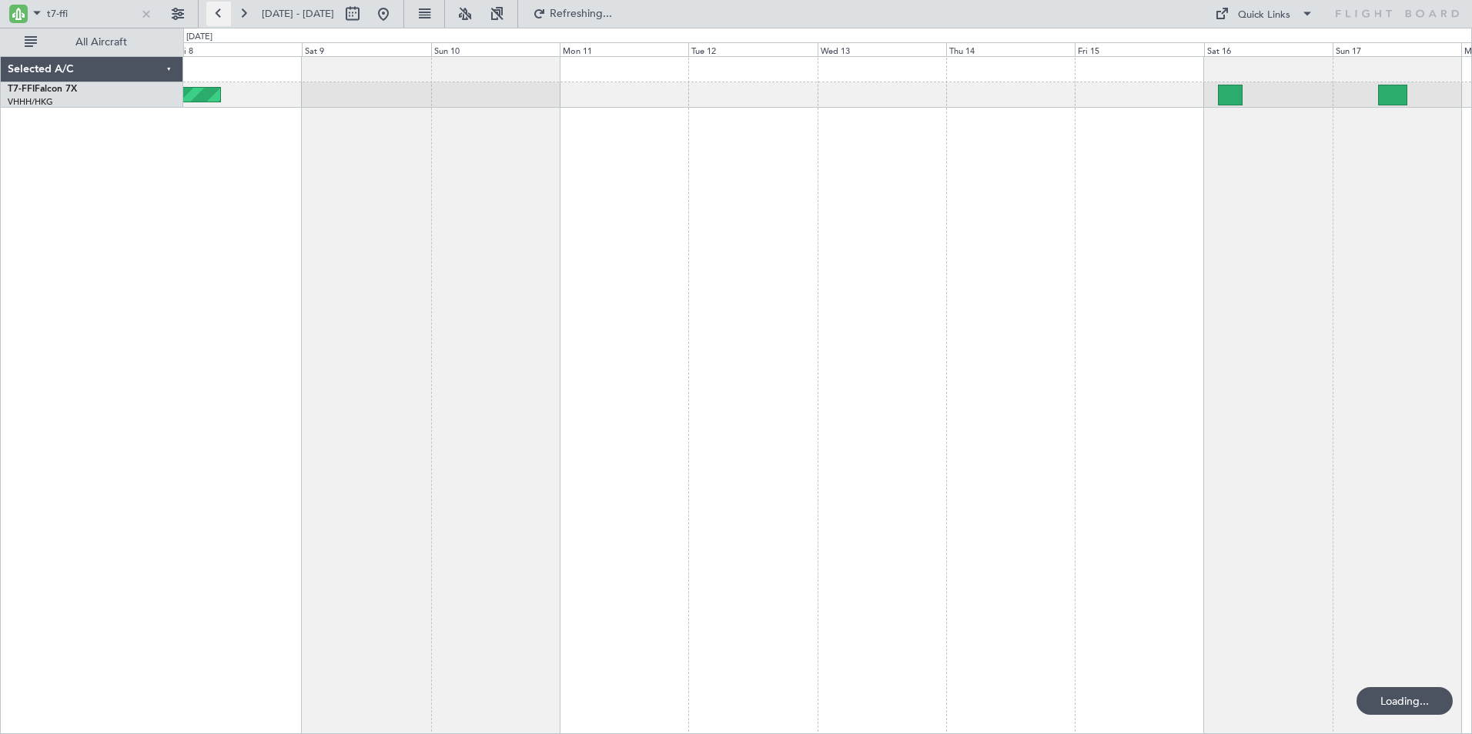
click at [218, 14] on button at bounding box center [218, 14] width 25 height 25
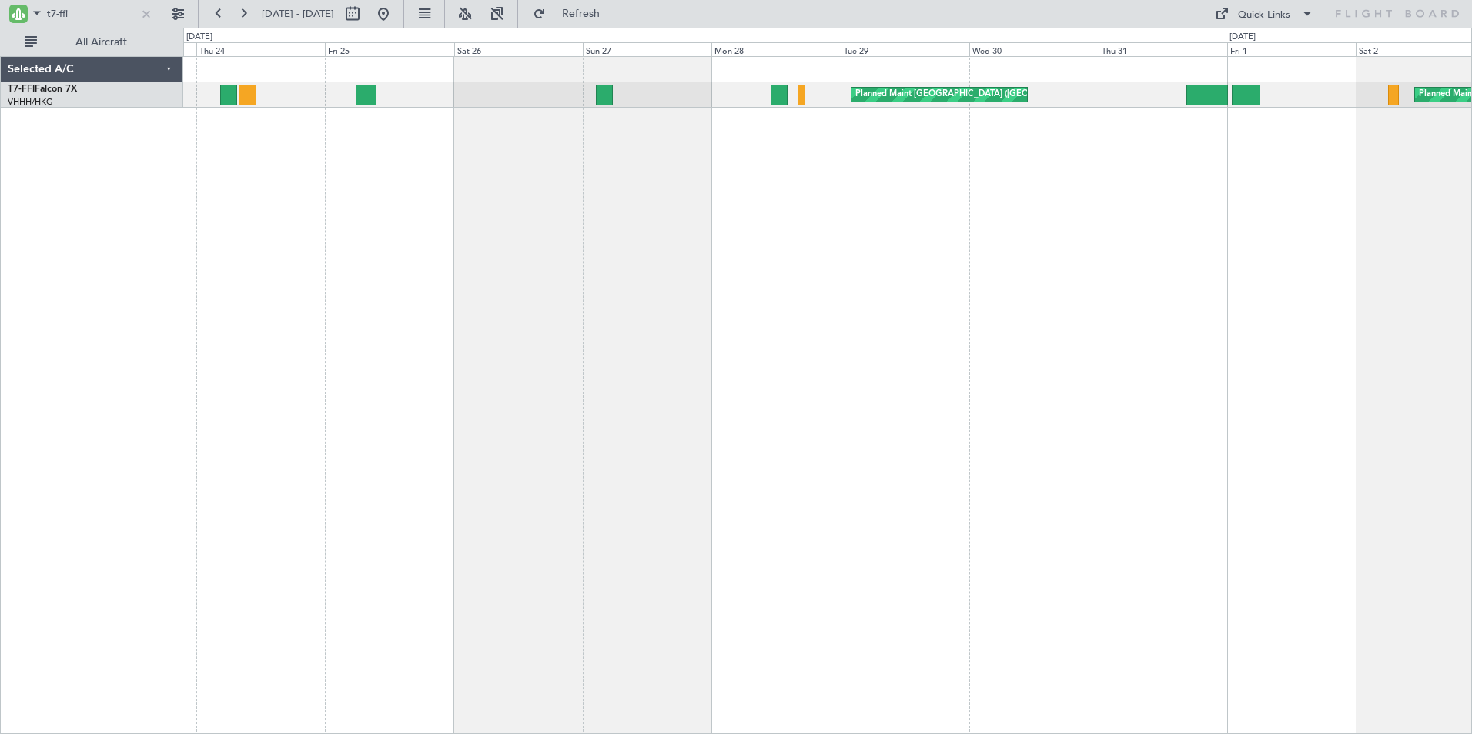
click at [961, 196] on div "Planned Maint Geneva (Cointrin) Planned Maint [GEOGRAPHIC_DATA] ([GEOGRAPHIC_DA…" at bounding box center [827, 395] width 1288 height 678
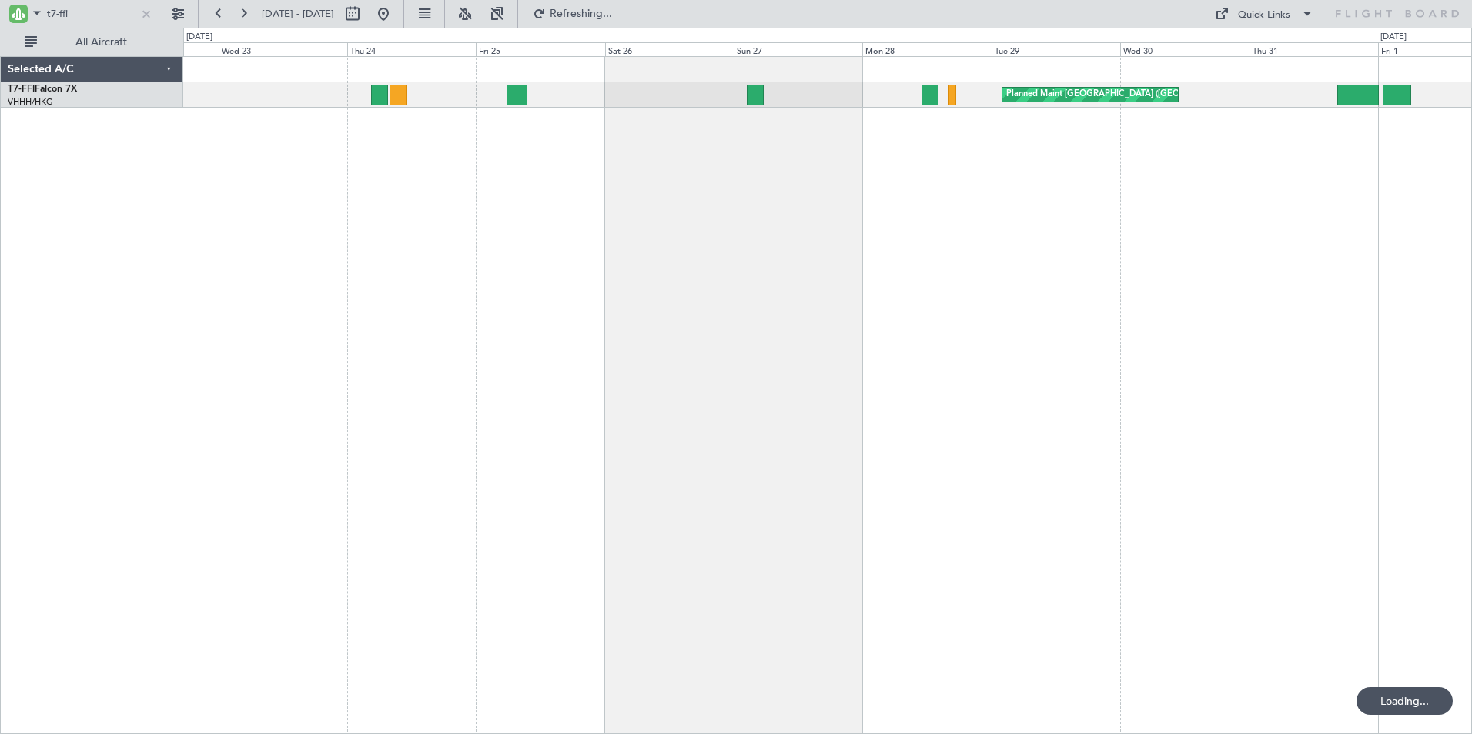
click at [945, 192] on div "Planned Maint [GEOGRAPHIC_DATA] ([GEOGRAPHIC_DATA] Intl) Planned Maint Geneva (…" at bounding box center [827, 395] width 1288 height 678
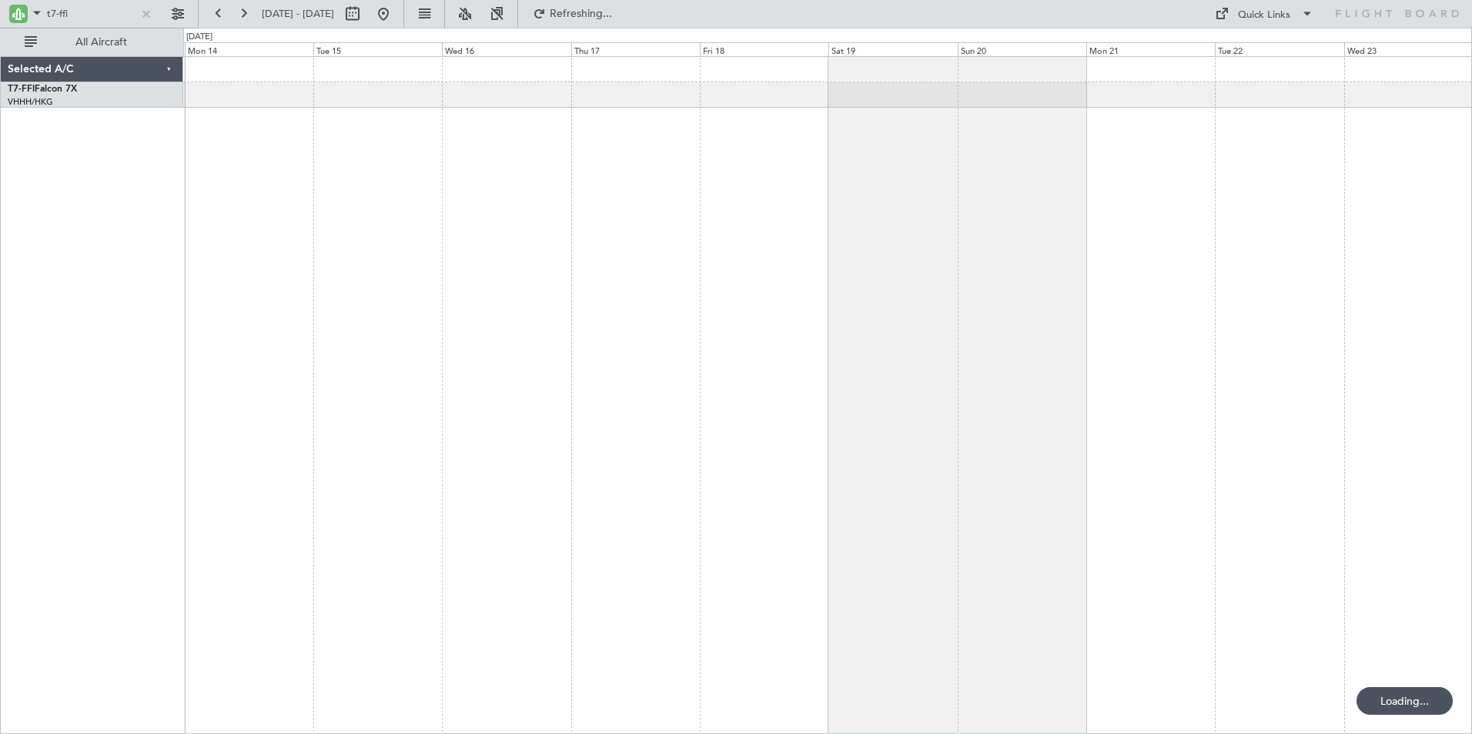
click at [1174, 209] on div at bounding box center [827, 395] width 1288 height 678
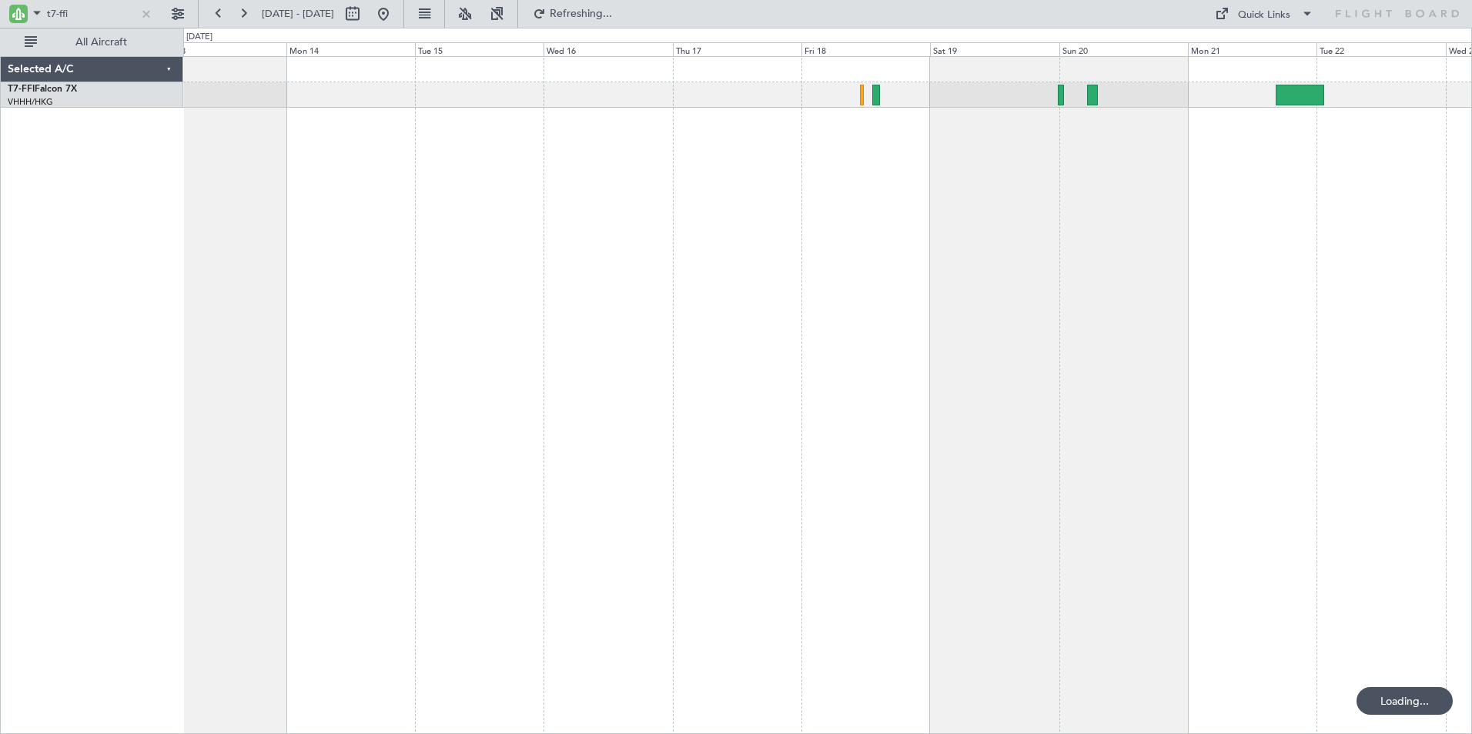
click at [834, 204] on div "[PERSON_NAME] [GEOGRAPHIC_DATA] ([GEOGRAPHIC_DATA] Capital)" at bounding box center [827, 395] width 1288 height 678
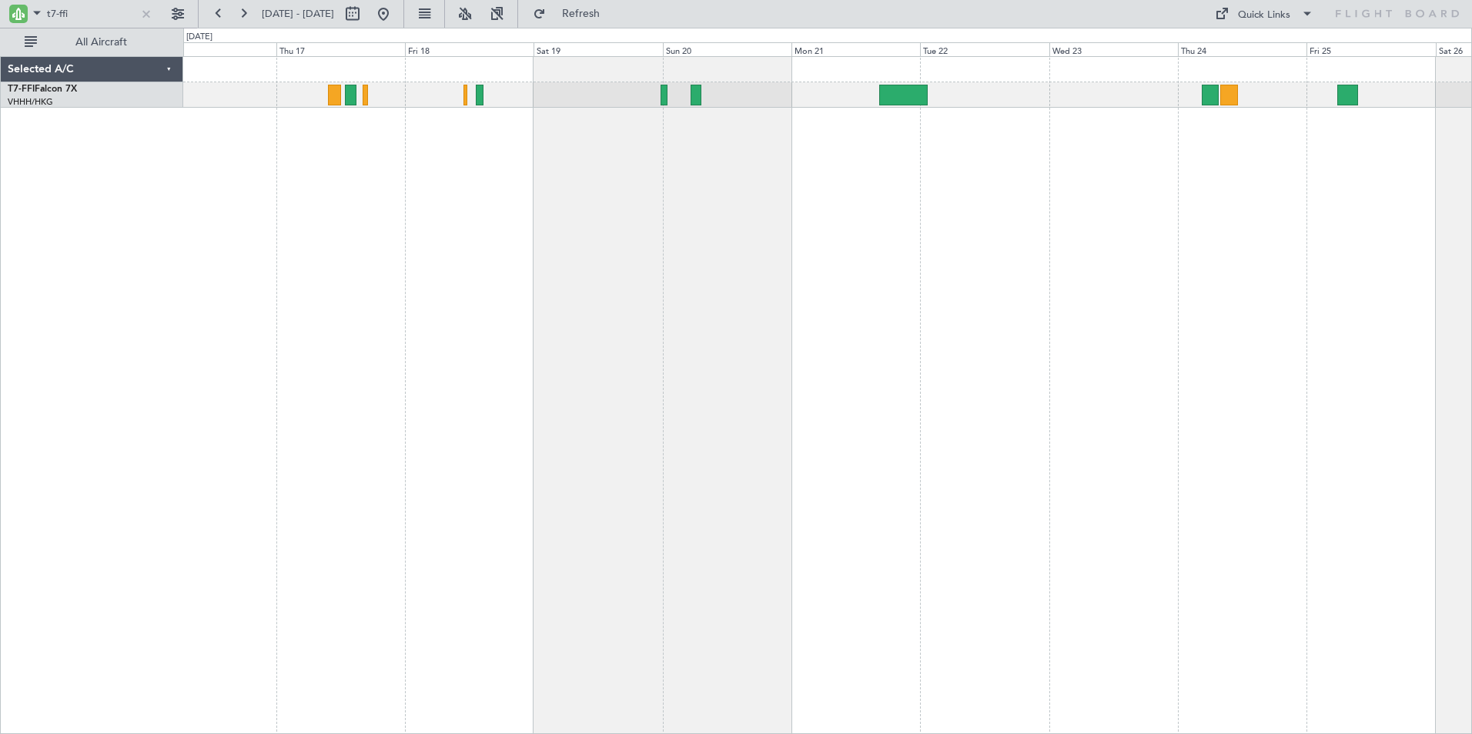
click at [320, 345] on div at bounding box center [827, 395] width 1288 height 678
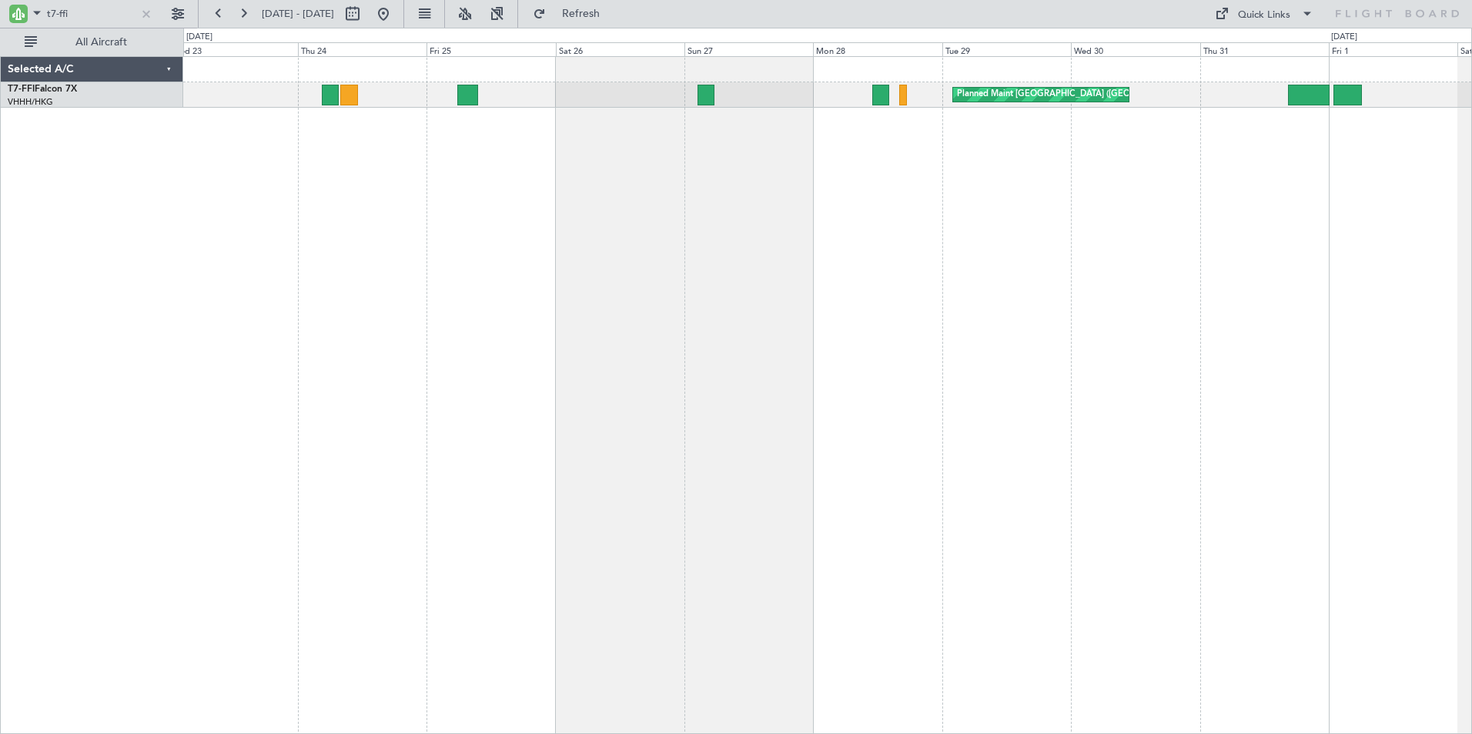
click at [410, 316] on div "Planned Maint [GEOGRAPHIC_DATA] ([GEOGRAPHIC_DATA] Intl) Planned Maint Geneva (…" at bounding box center [827, 395] width 1288 height 678
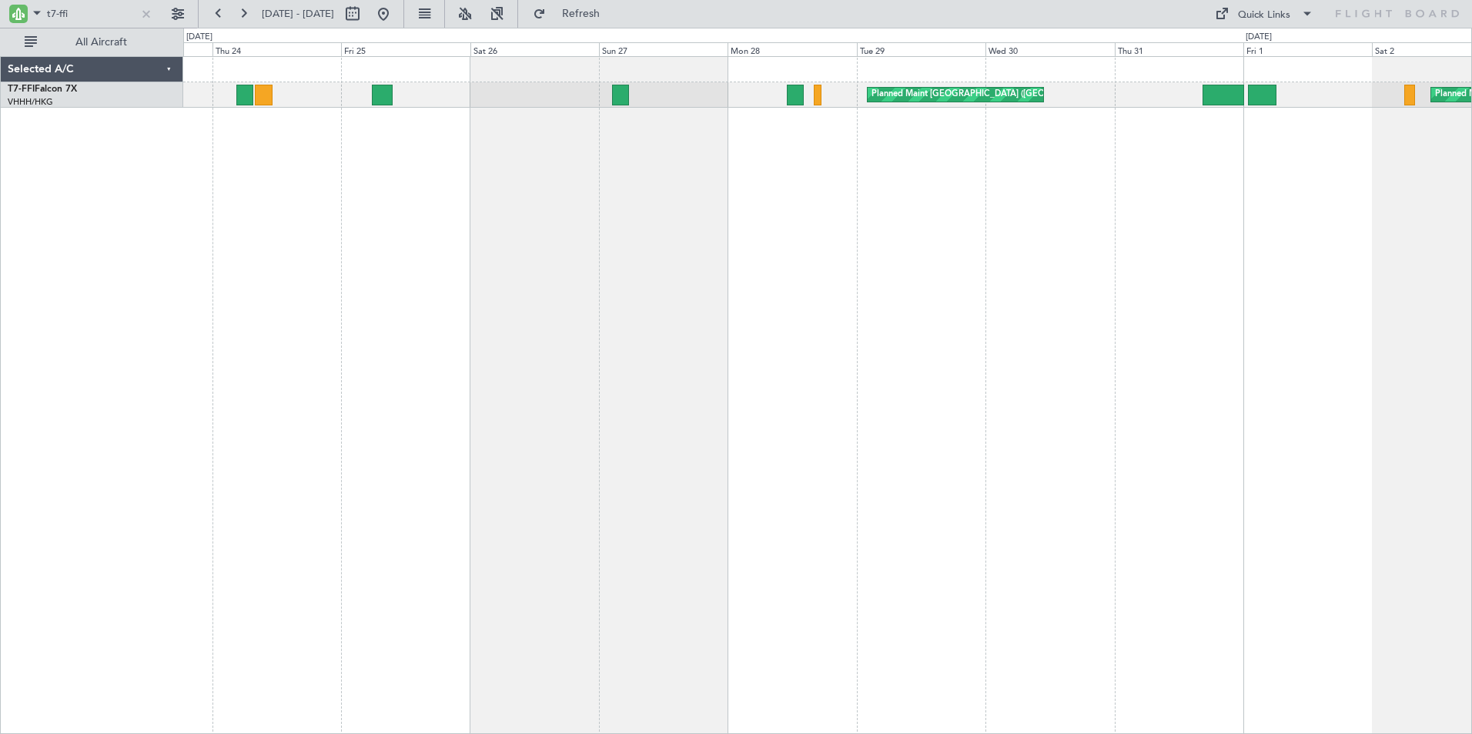
click at [574, 307] on div "Planned Maint [GEOGRAPHIC_DATA] ([GEOGRAPHIC_DATA] Intl) Planned Maint Geneva (…" at bounding box center [827, 395] width 1288 height 678
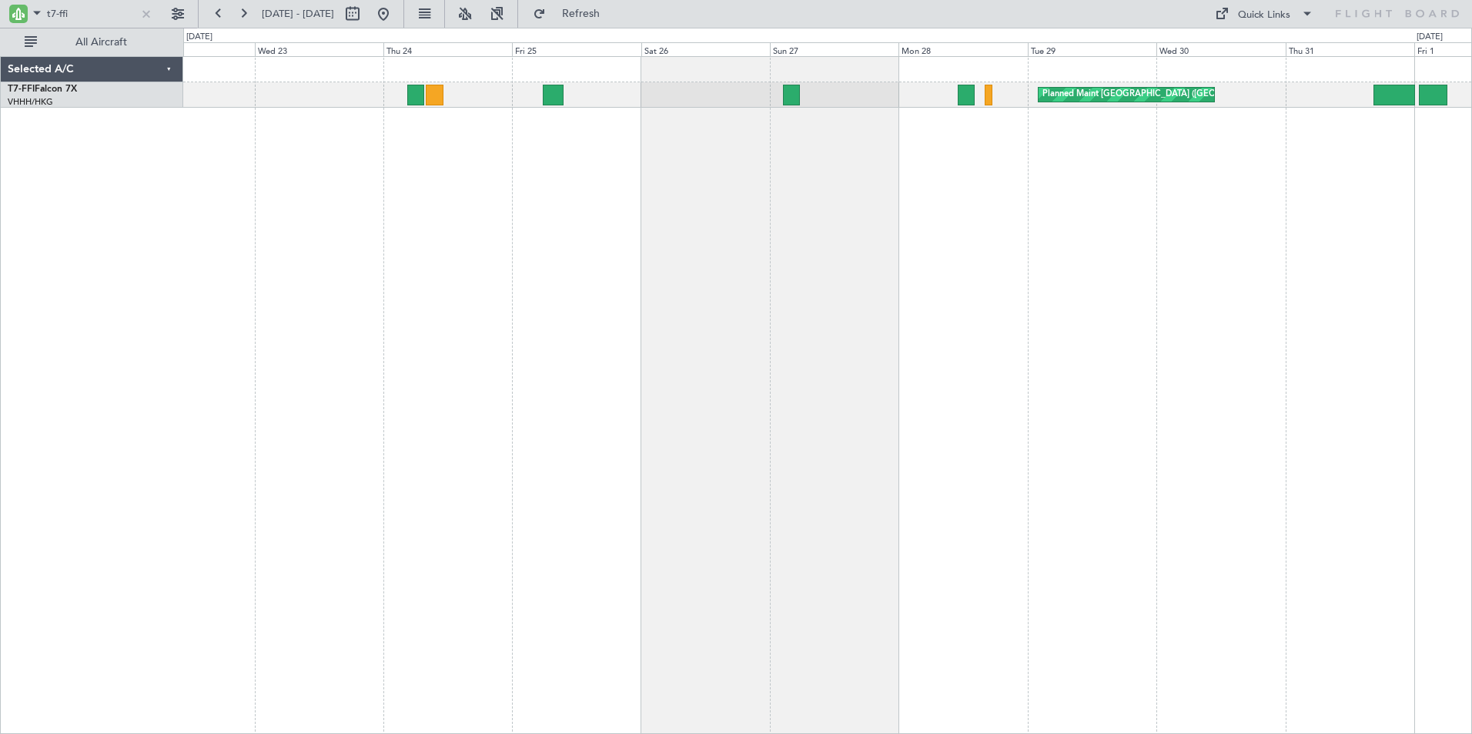
click at [896, 188] on div "Planned Maint [GEOGRAPHIC_DATA] ([GEOGRAPHIC_DATA] Intl) Planned Maint Geneva (…" at bounding box center [827, 395] width 1288 height 678
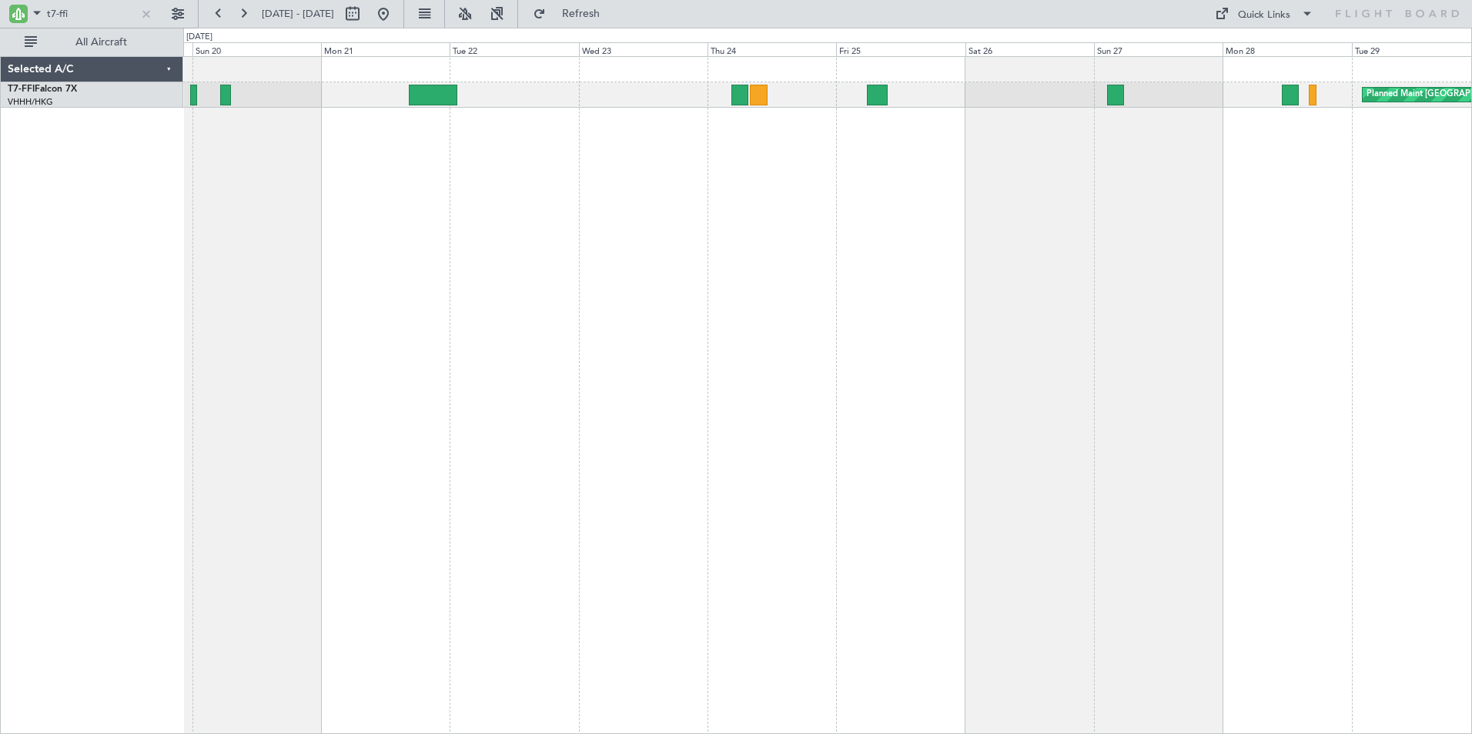
click at [863, 194] on div "Planned Maint [GEOGRAPHIC_DATA] ([GEOGRAPHIC_DATA] Intl)" at bounding box center [827, 395] width 1288 height 678
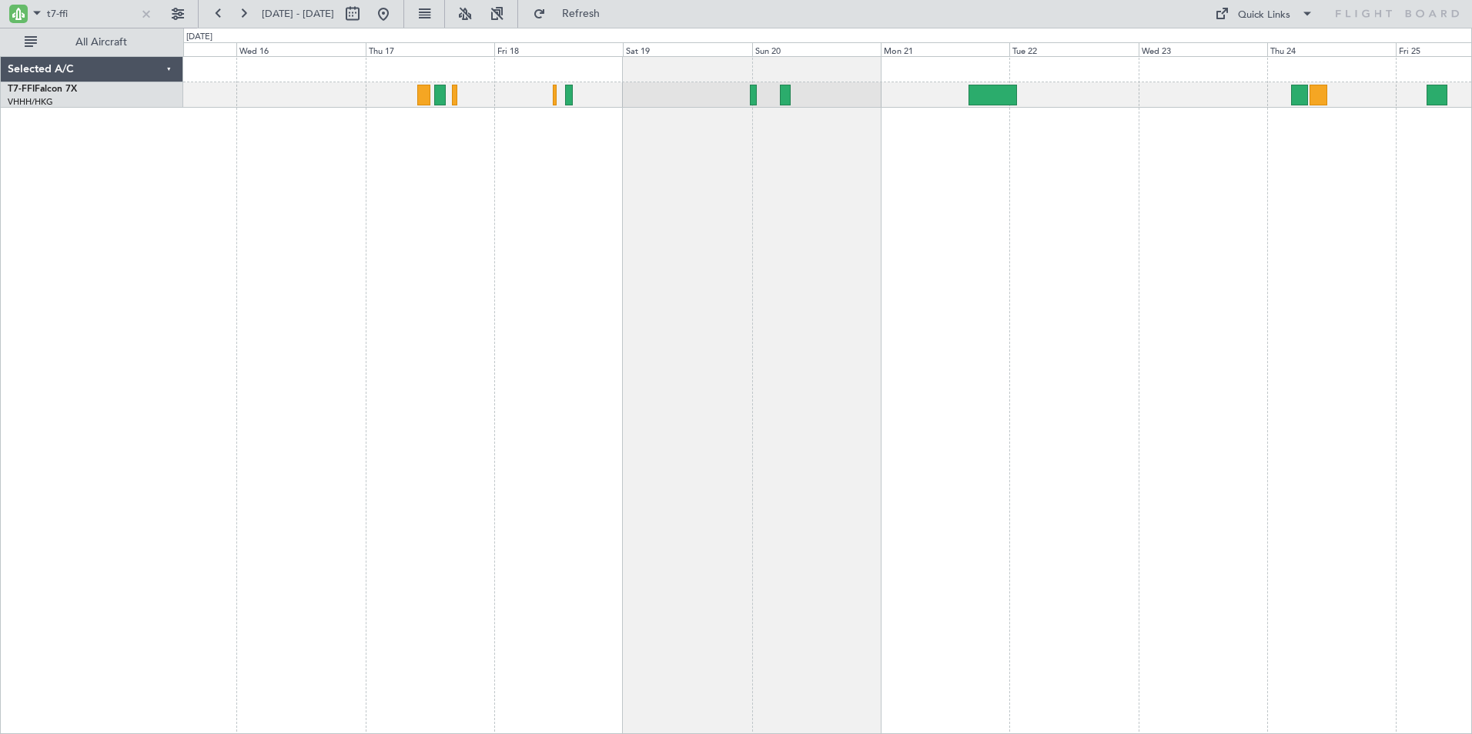
click at [952, 172] on div at bounding box center [827, 395] width 1288 height 678
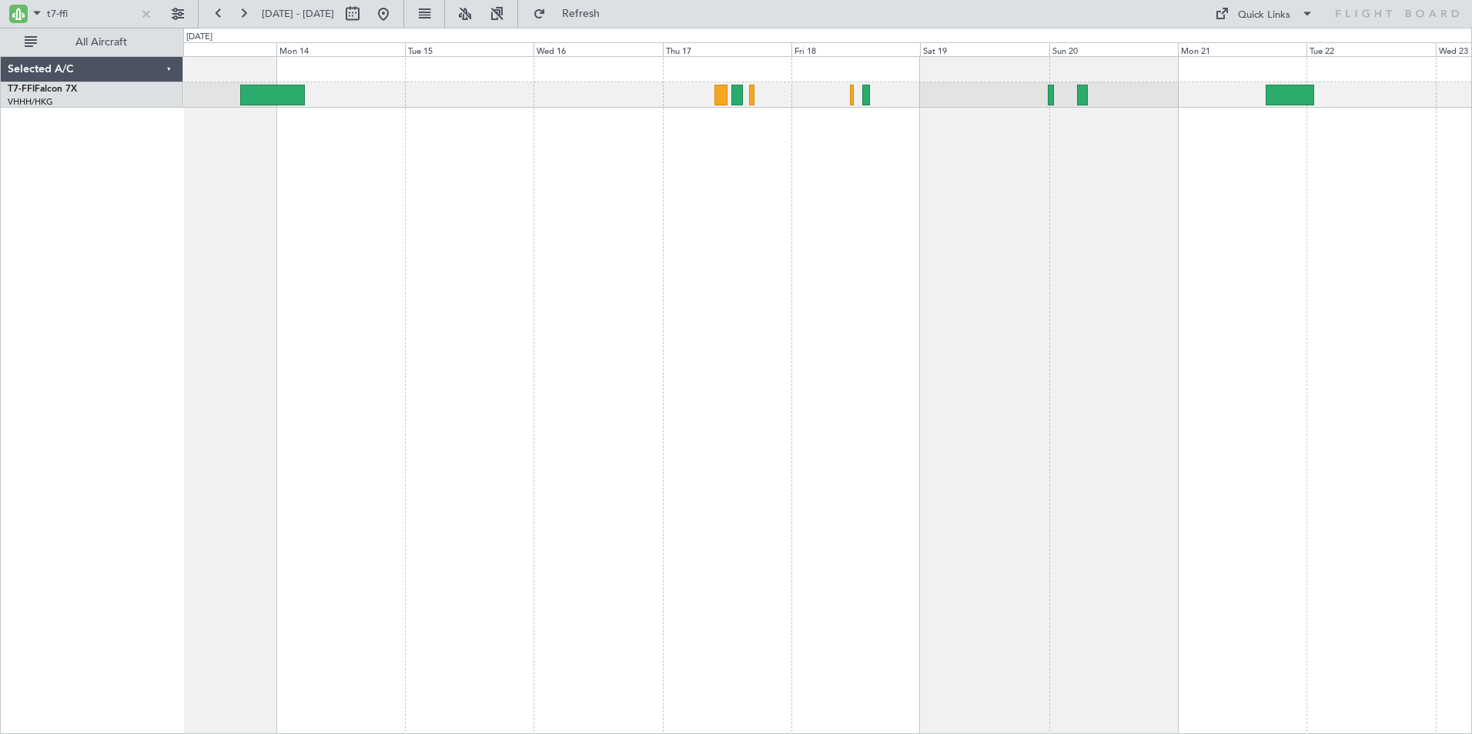
click at [839, 172] on div "Planned Maint Tianjin ([GEOGRAPHIC_DATA]) [PERSON_NAME] [GEOGRAPHIC_DATA] ([GEO…" at bounding box center [827, 395] width 1288 height 678
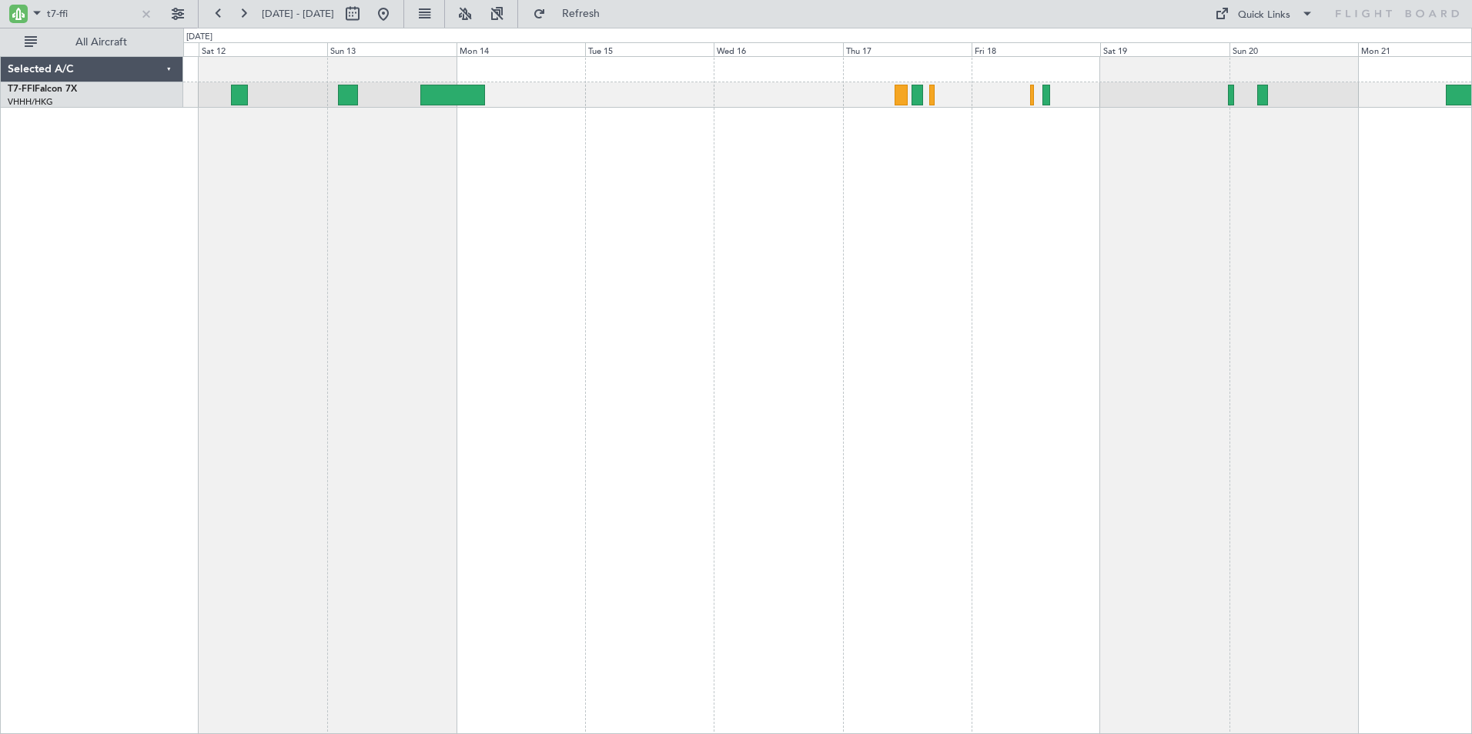
click at [693, 179] on div "Planned Maint Tianjin ([GEOGRAPHIC_DATA]) [PERSON_NAME] [GEOGRAPHIC_DATA] ([GEO…" at bounding box center [827, 395] width 1288 height 678
drag, startPoint x: 60, startPoint y: 15, endPoint x: 102, endPoint y: 22, distance: 42.3
click at [102, 22] on input "t7-ffi" at bounding box center [91, 13] width 89 height 23
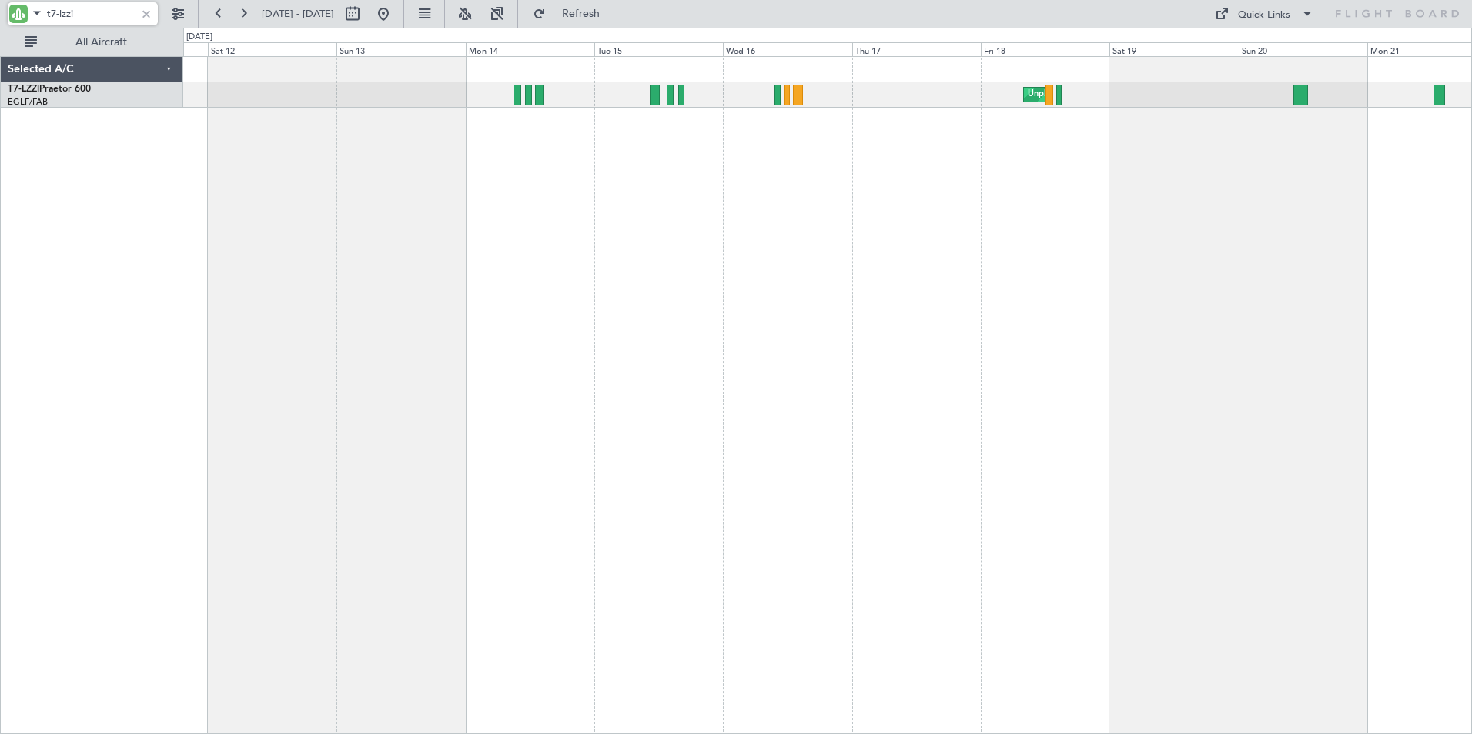
click at [85, 8] on input "t7-lzzi" at bounding box center [91, 13] width 89 height 23
click at [292, 160] on div "Unplanned Maint [GEOGRAPHIC_DATA] ([GEOGRAPHIC_DATA]) Planned Maint [GEOGRAPHIC…" at bounding box center [827, 395] width 1288 height 678
type input "t7-lzzi"
click at [243, 12] on button at bounding box center [243, 14] width 25 height 25
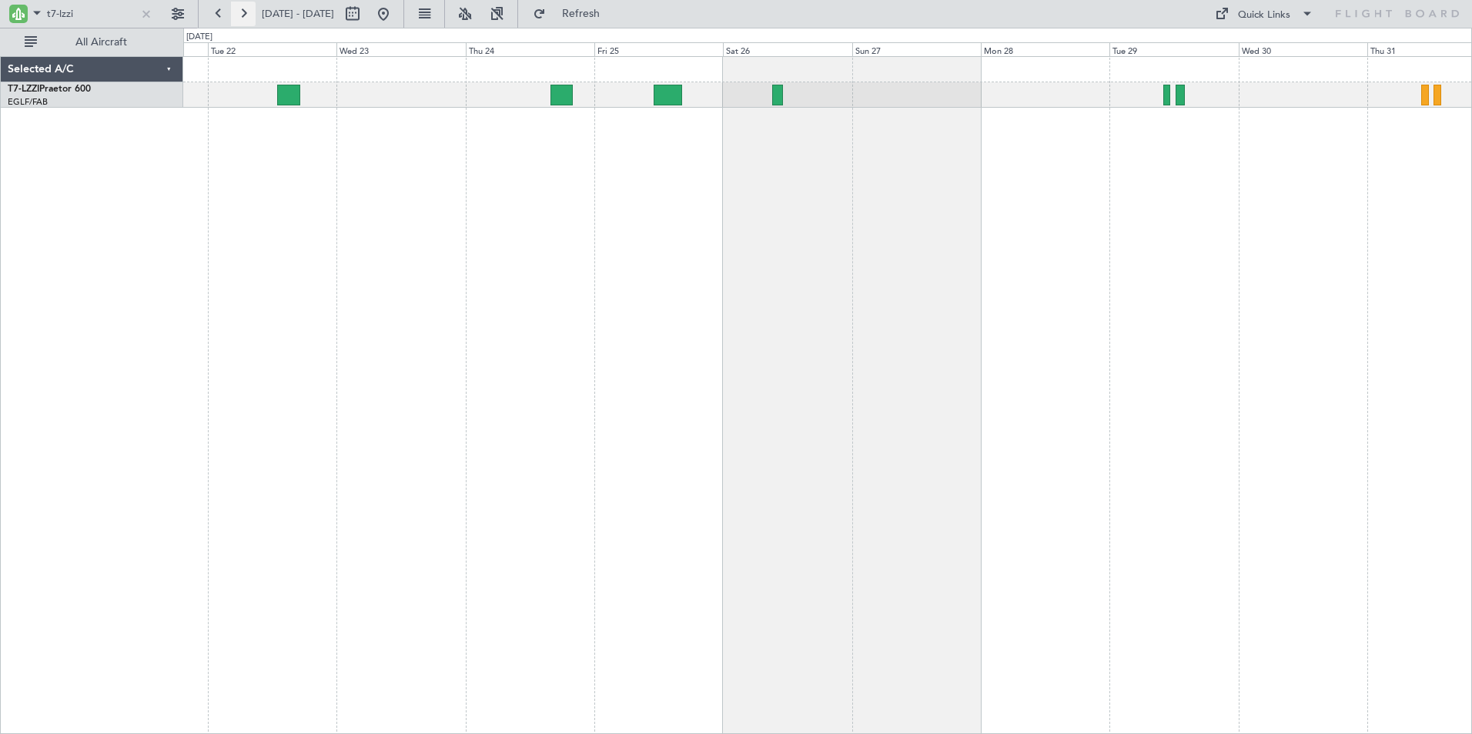
click at [243, 12] on button at bounding box center [243, 14] width 25 height 25
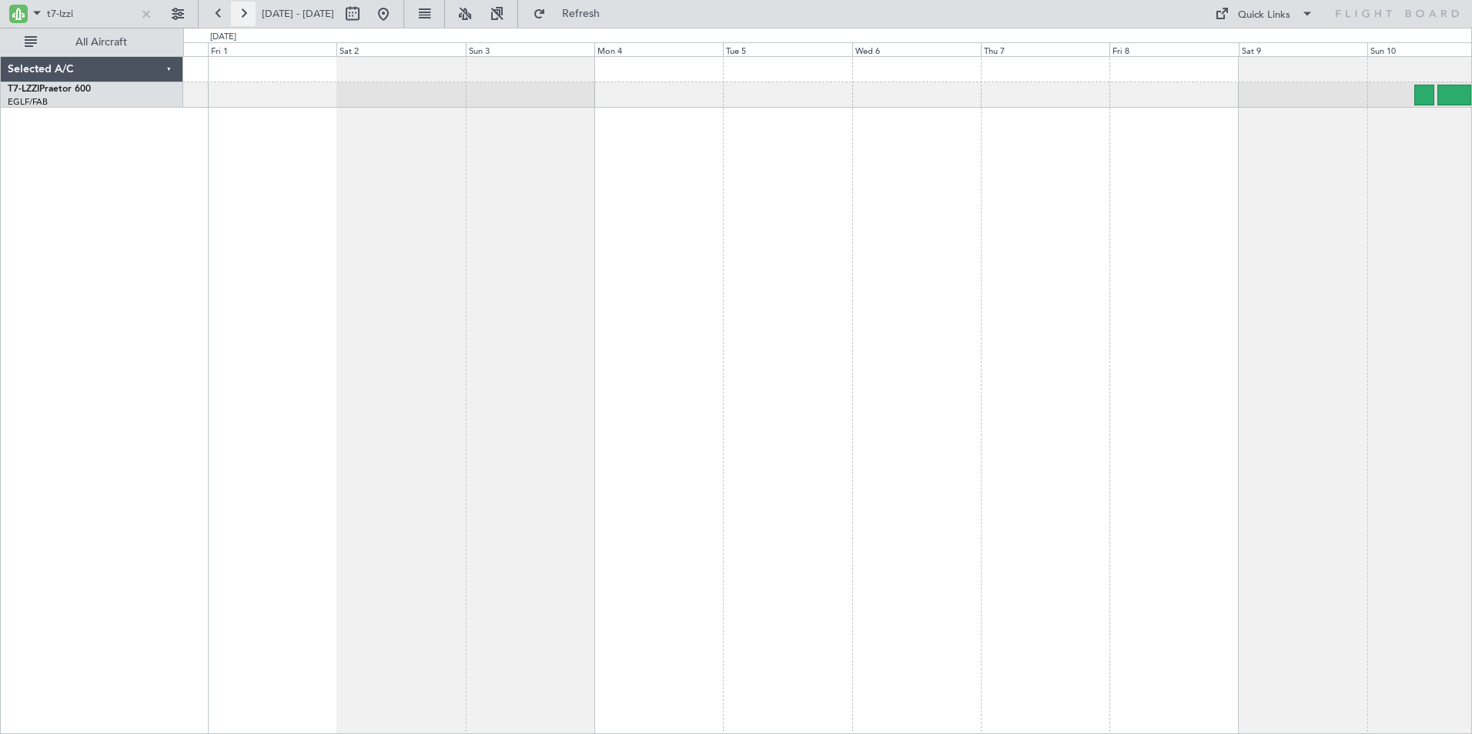
click at [243, 12] on button at bounding box center [243, 14] width 25 height 25
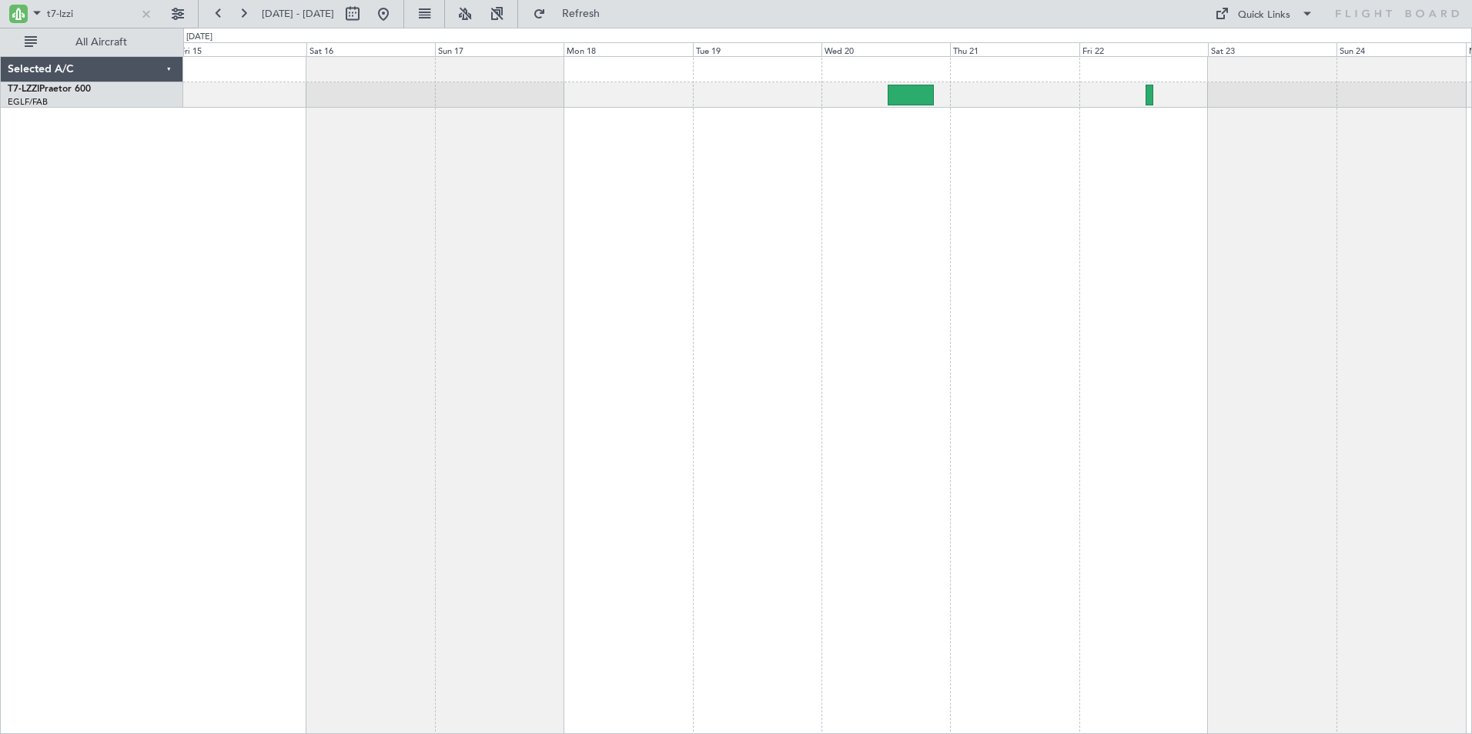
click at [563, 282] on div "Unplanned Maint [GEOGRAPHIC_DATA] ([GEOGRAPHIC_DATA])" at bounding box center [827, 395] width 1288 height 678
click at [757, 229] on div "Unplanned Maint [GEOGRAPHIC_DATA] ([GEOGRAPHIC_DATA])" at bounding box center [827, 395] width 1288 height 678
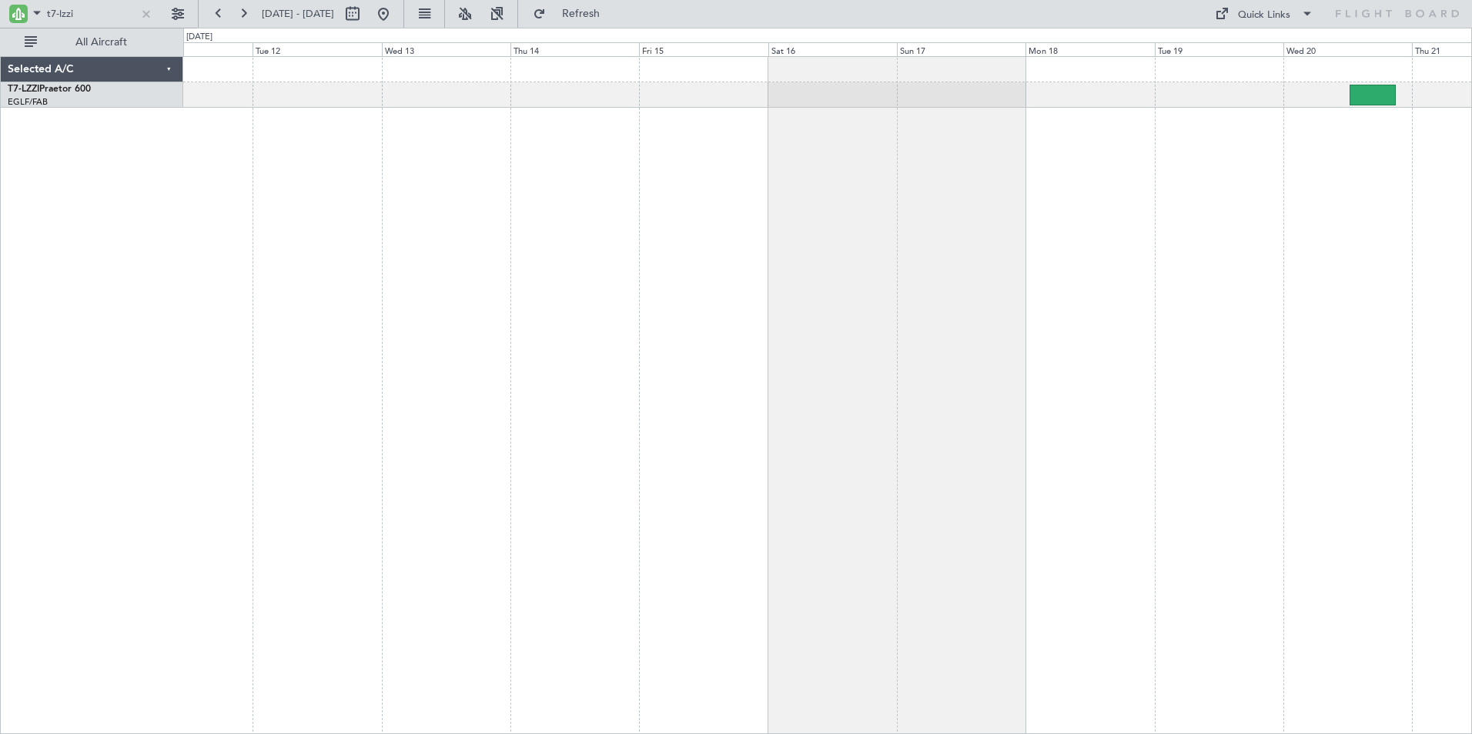
click at [972, 212] on div at bounding box center [827, 395] width 1288 height 678
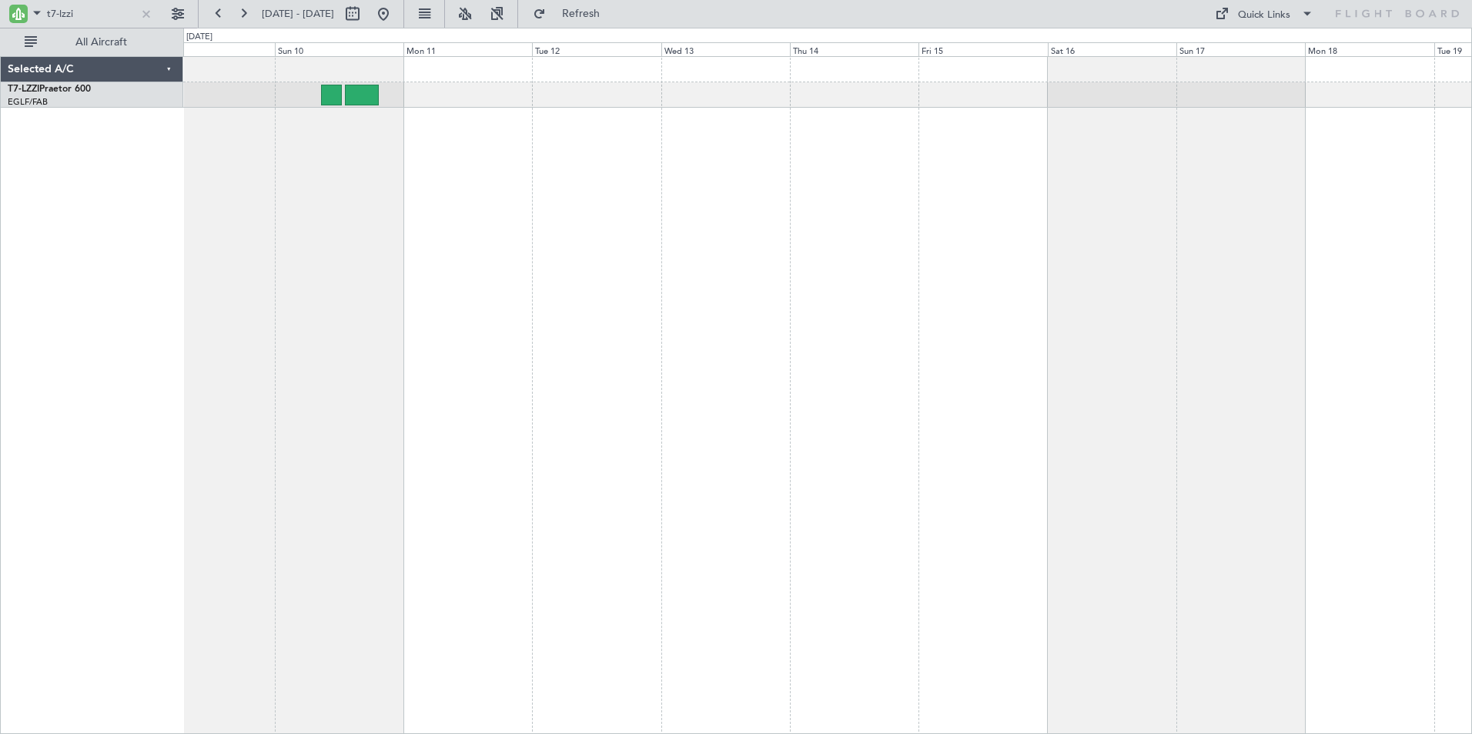
click at [747, 158] on div at bounding box center [827, 395] width 1288 height 678
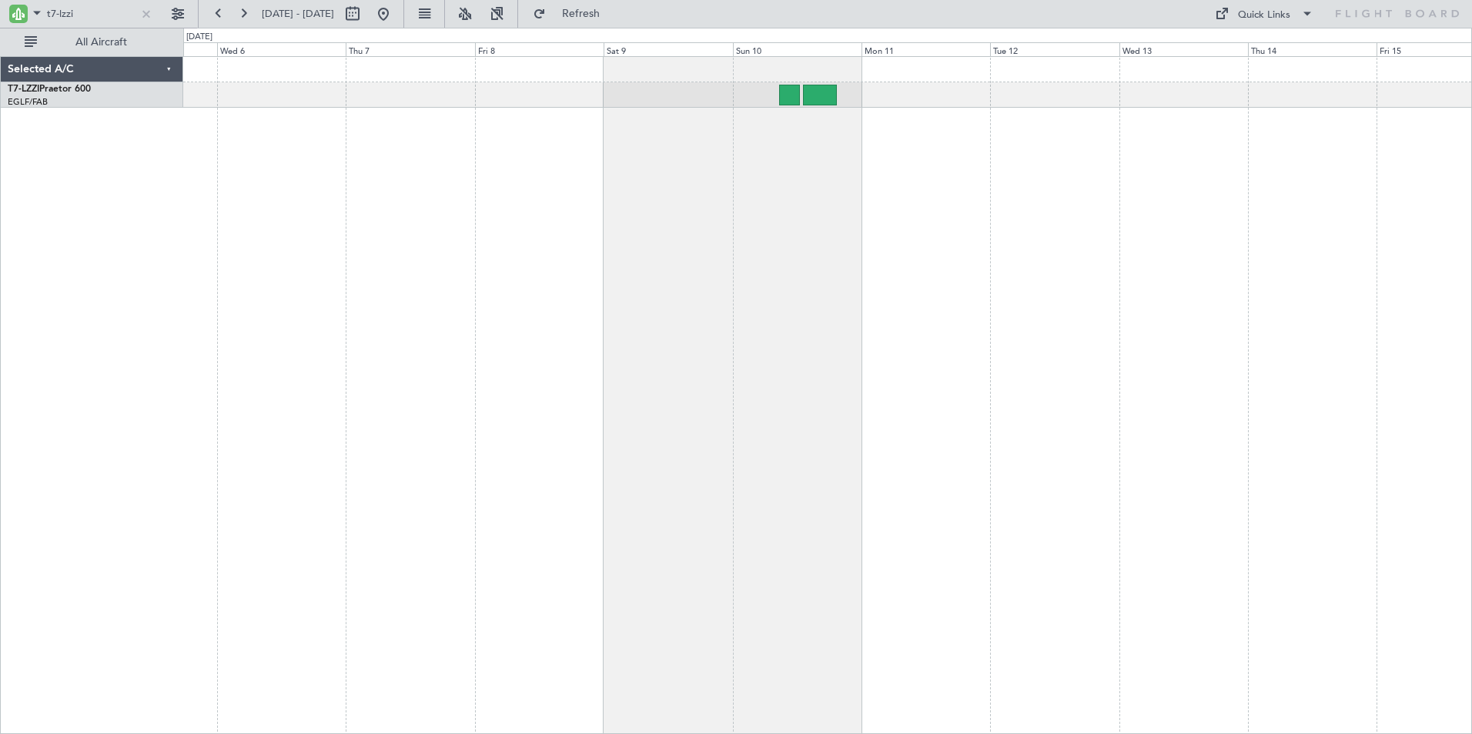
click at [992, 140] on div at bounding box center [827, 395] width 1288 height 678
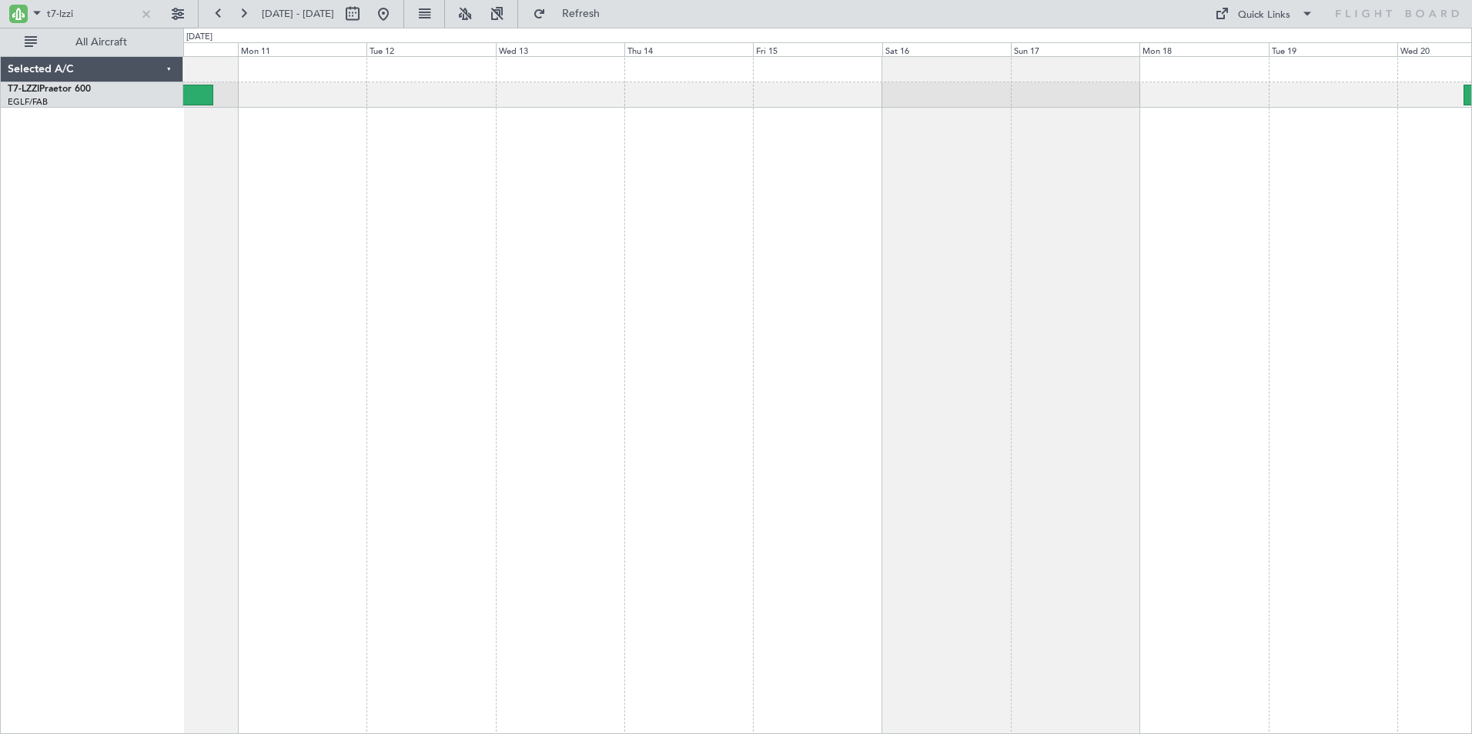
click at [282, 284] on div at bounding box center [827, 395] width 1288 height 678
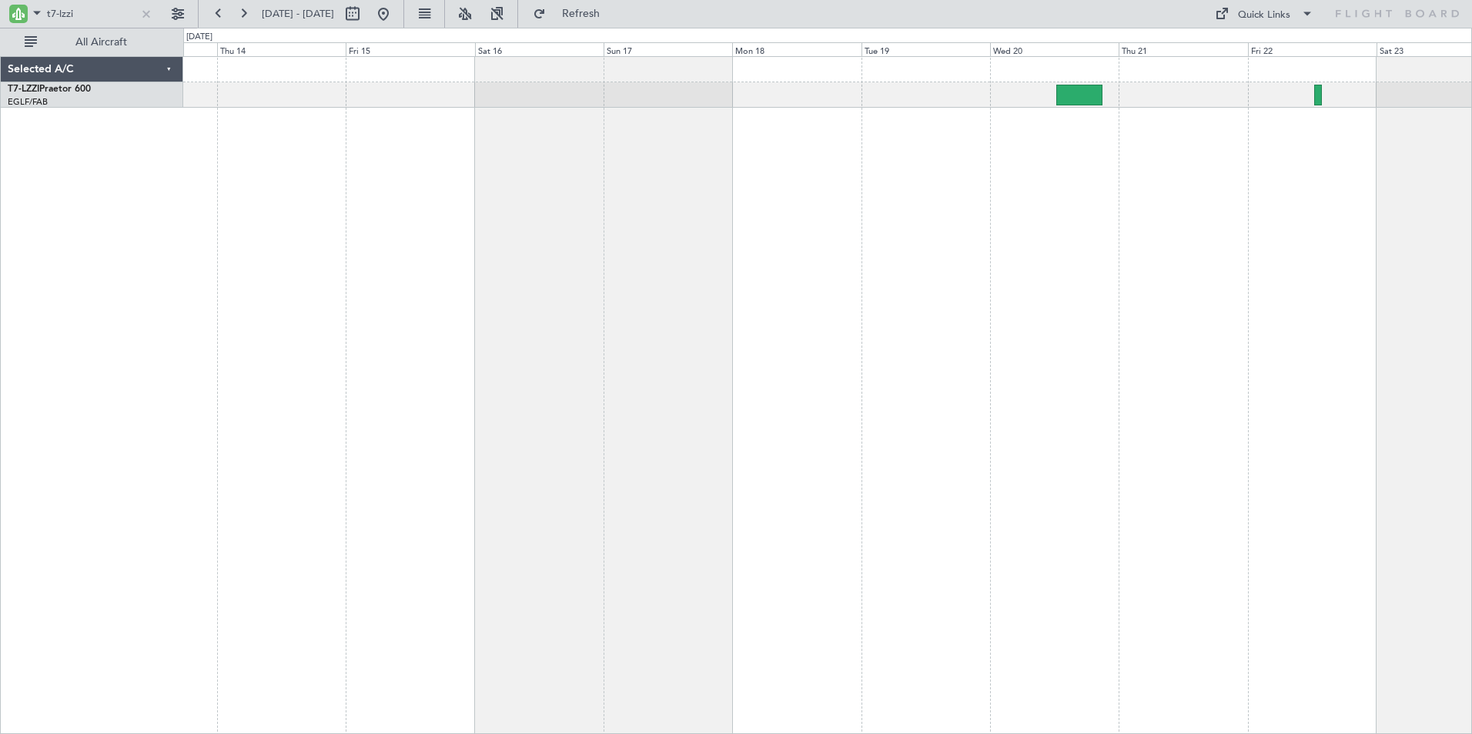
click at [767, 277] on div at bounding box center [827, 395] width 1288 height 678
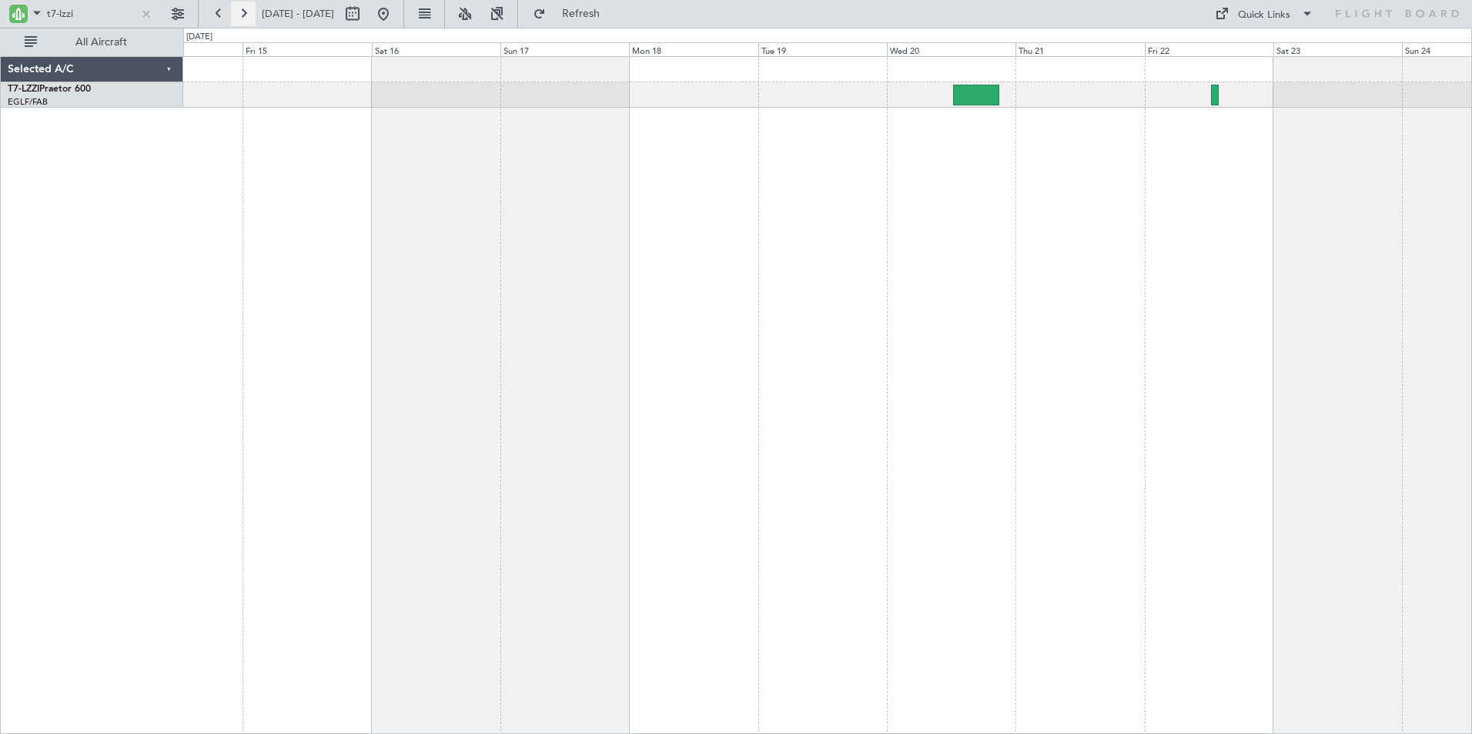
click at [247, 13] on button at bounding box center [243, 14] width 25 height 25
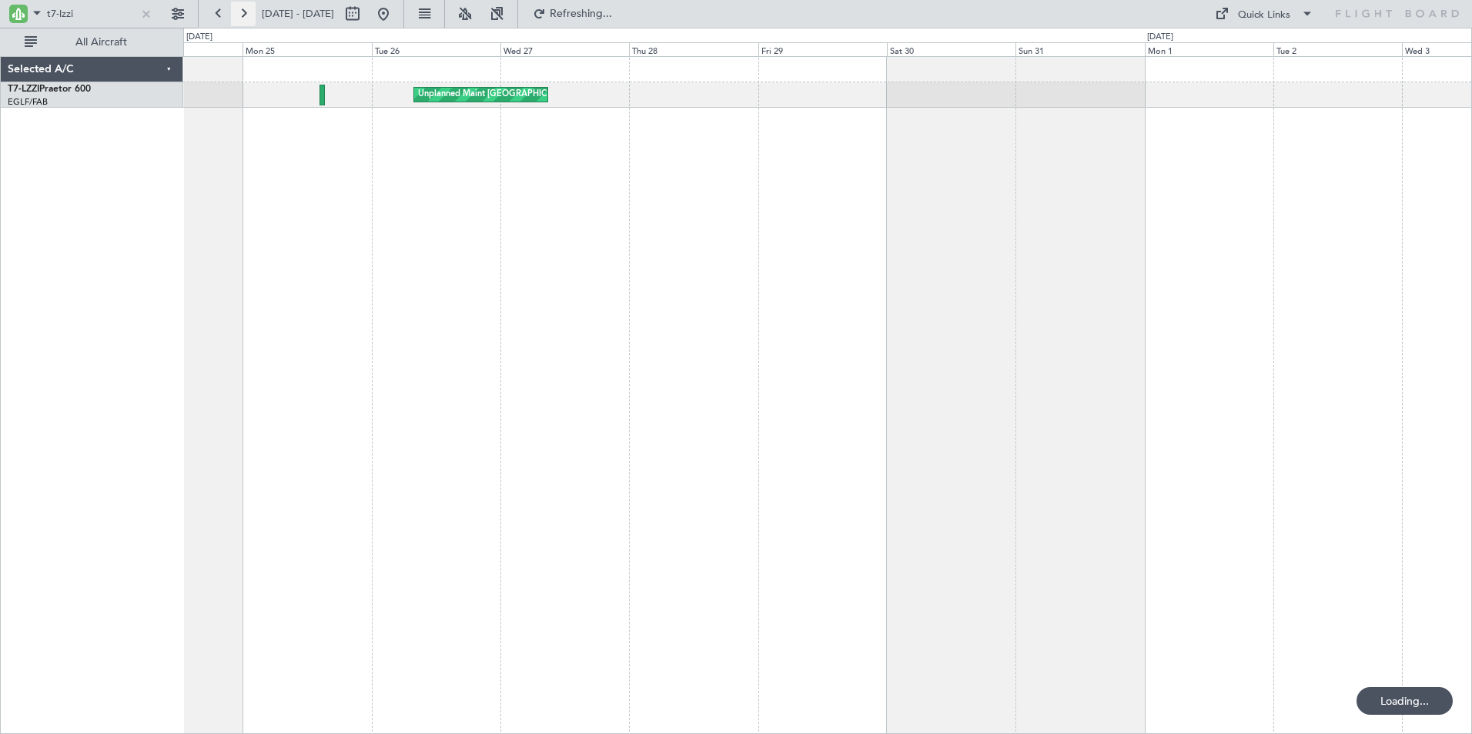
click at [246, 13] on button at bounding box center [243, 14] width 25 height 25
